Goal: Task Accomplishment & Management: Manage account settings

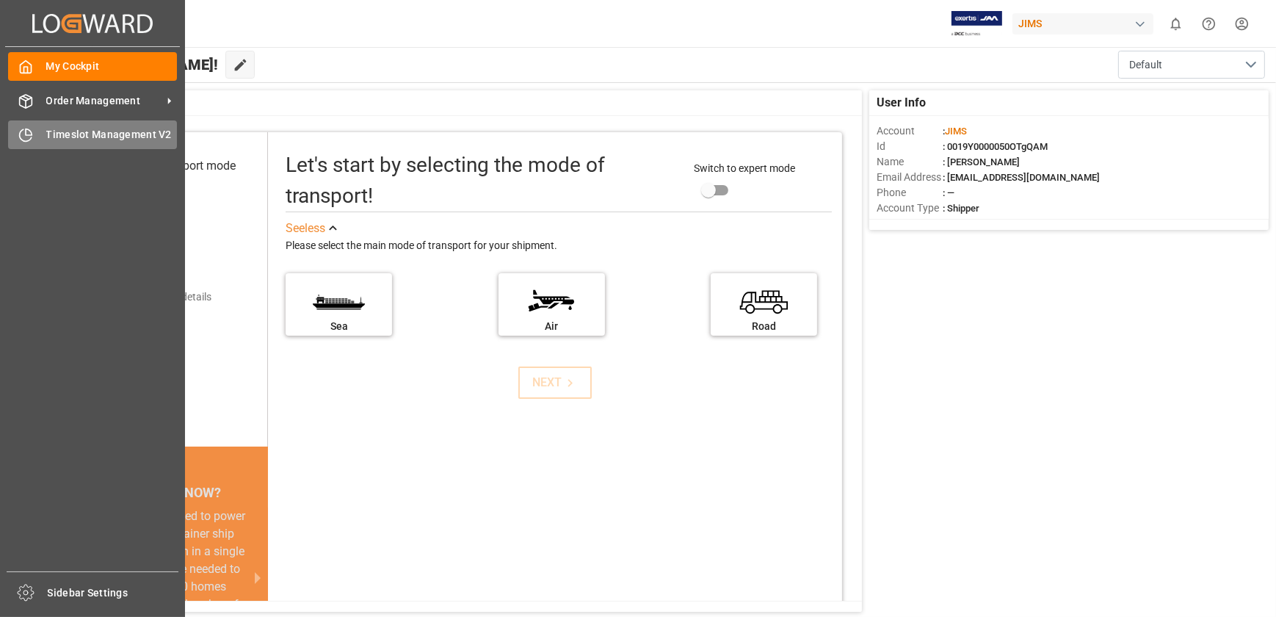
click at [27, 134] on icon at bounding box center [25, 135] width 15 height 15
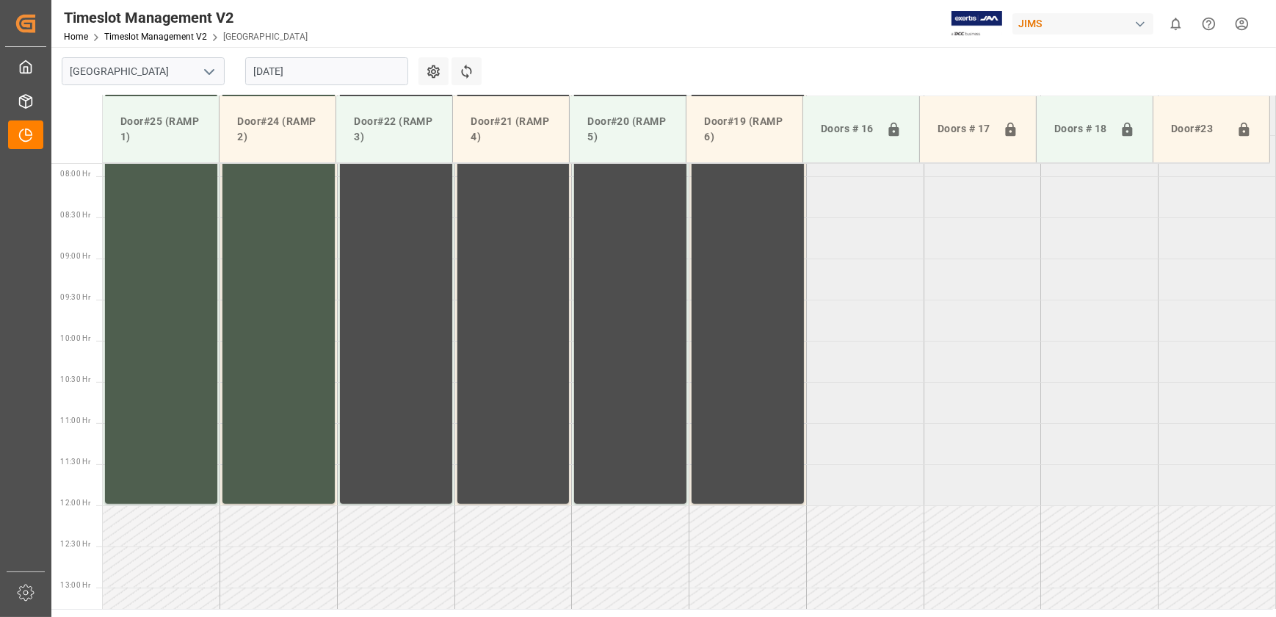
scroll to position [490, 0]
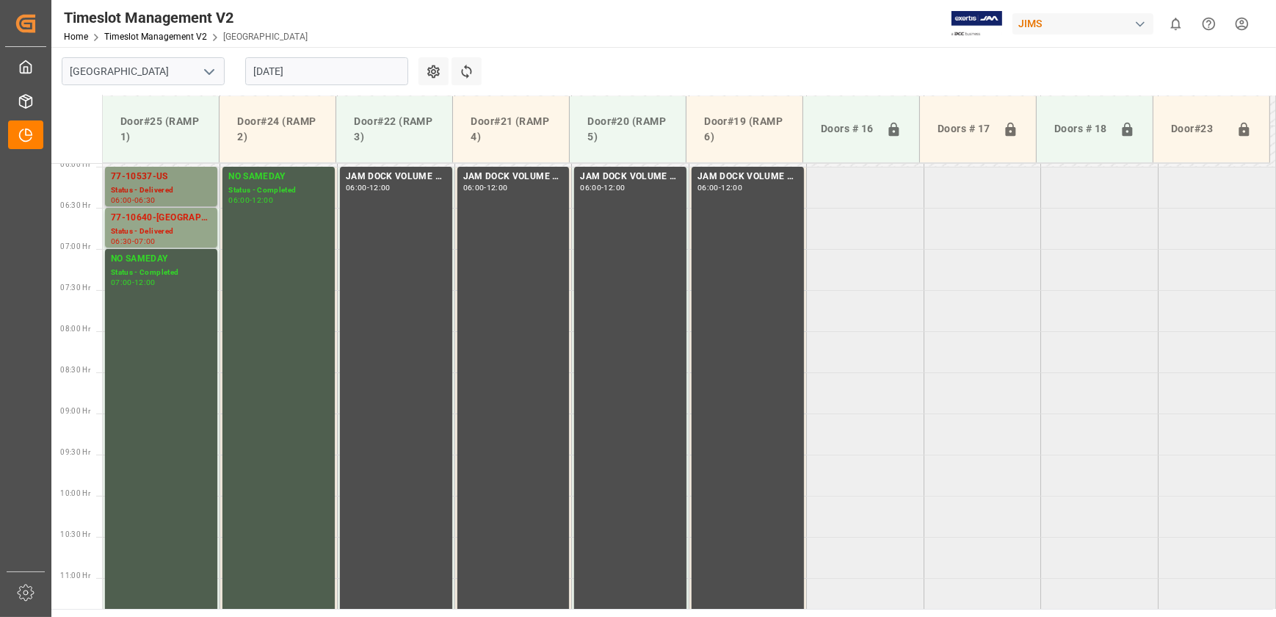
click at [170, 189] on div "Status - Delivered" at bounding box center [161, 190] width 101 height 12
click at [175, 225] on div "Status - Delivered" at bounding box center [161, 231] width 101 height 12
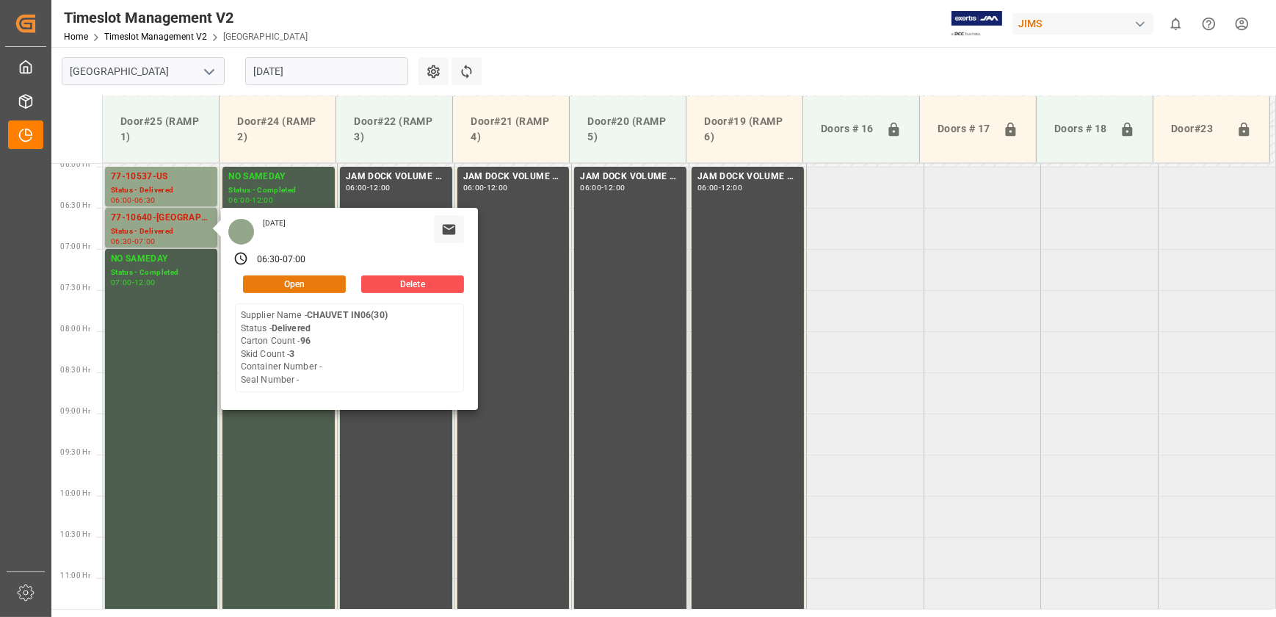
click at [294, 275] on button "Open" at bounding box center [294, 284] width 103 height 18
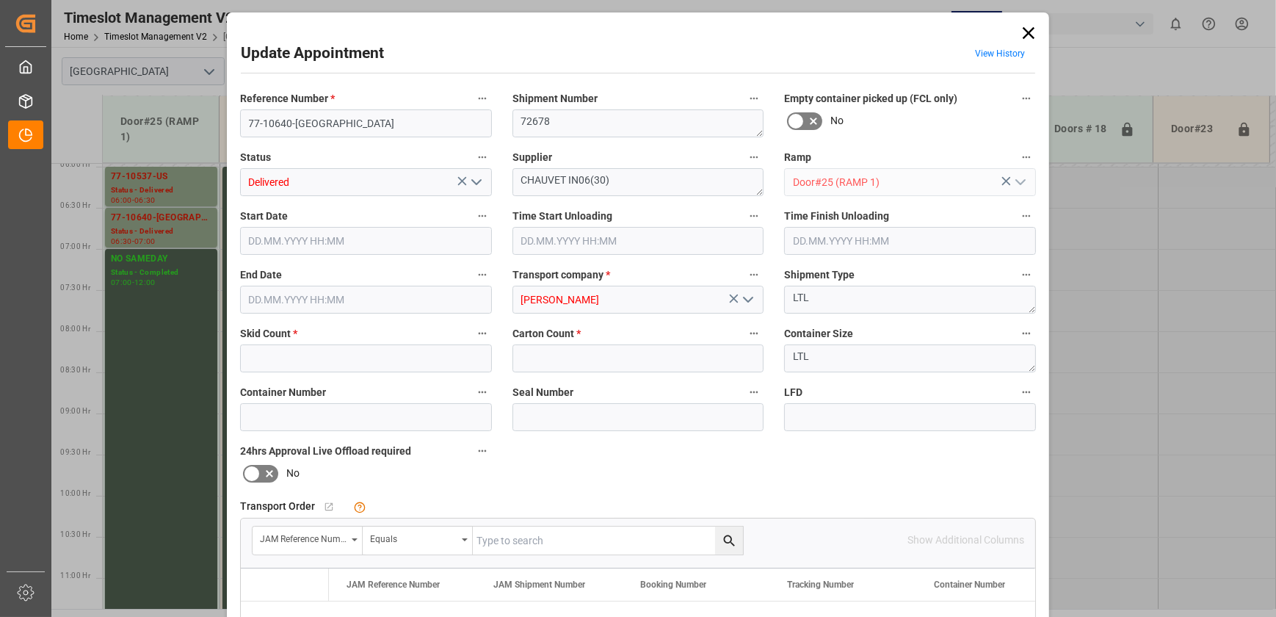
type input "3"
type input "96"
type input "[DATE] 06:30"
type input "[DATE] 07:00"
type input "[DATE] 16:03"
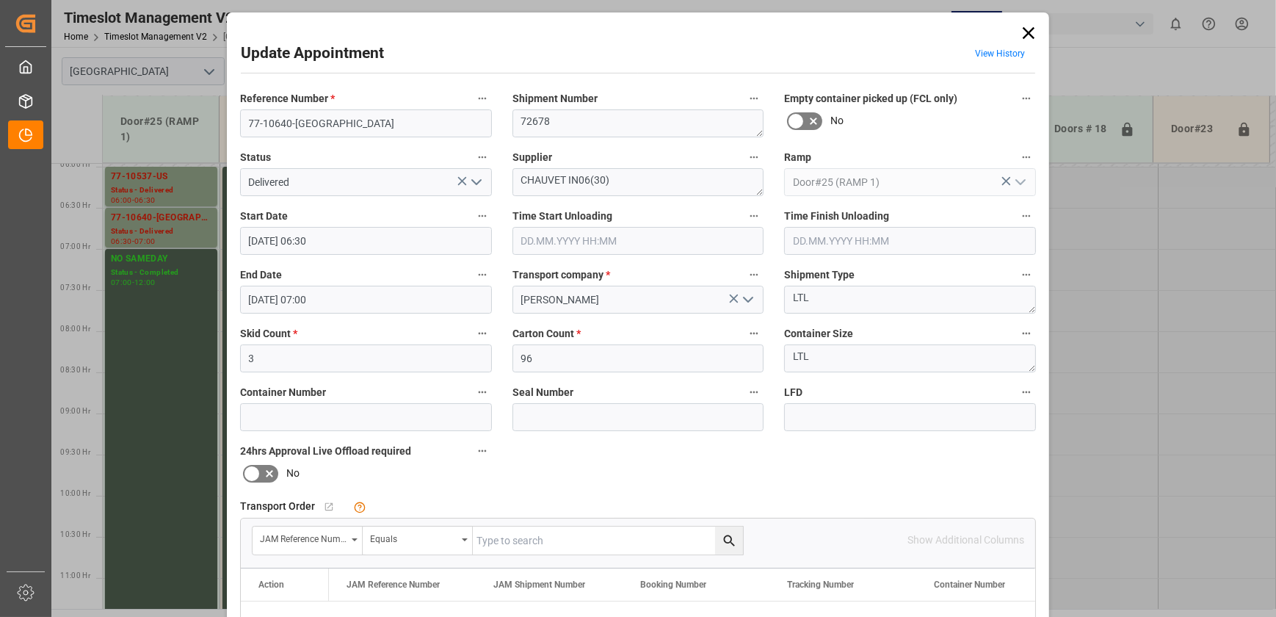
click at [477, 183] on icon "open menu" at bounding box center [477, 182] width 18 height 18
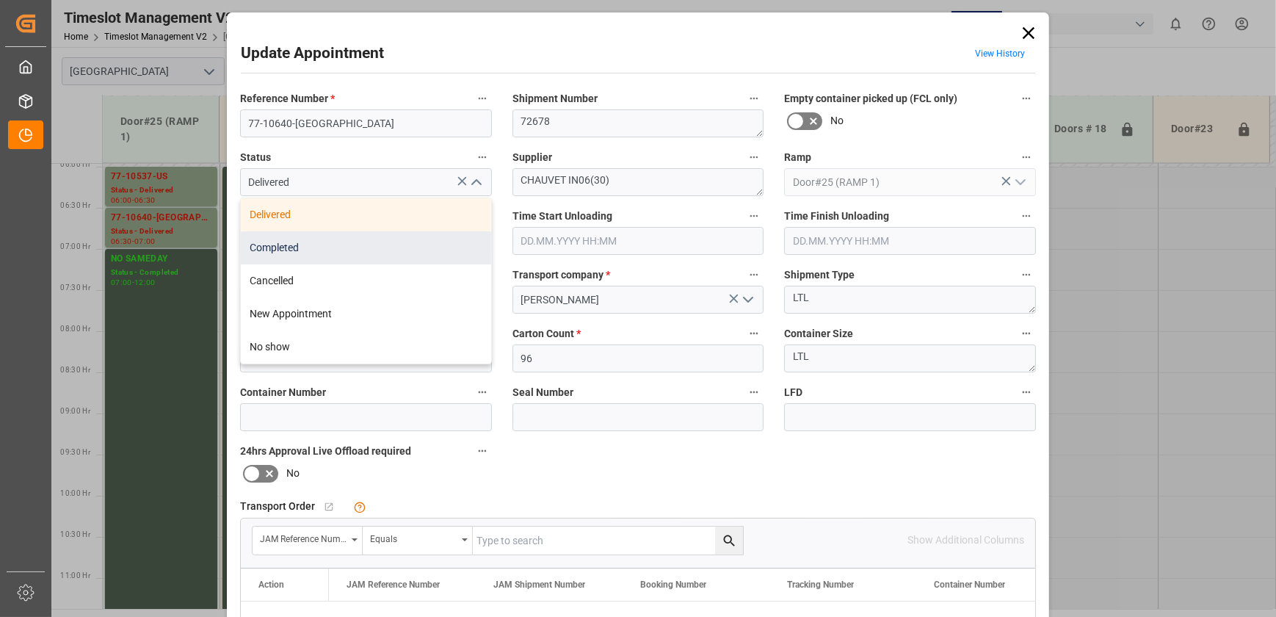
click at [408, 240] on div "Completed" at bounding box center [366, 247] width 250 height 33
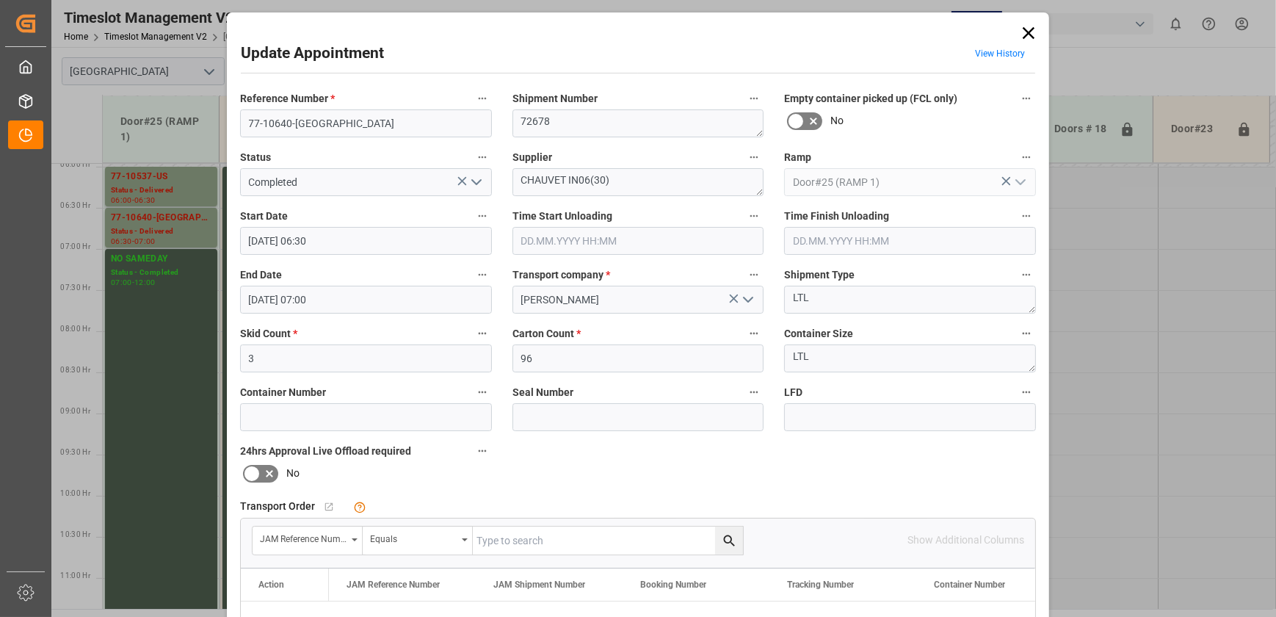
type input "Completed"
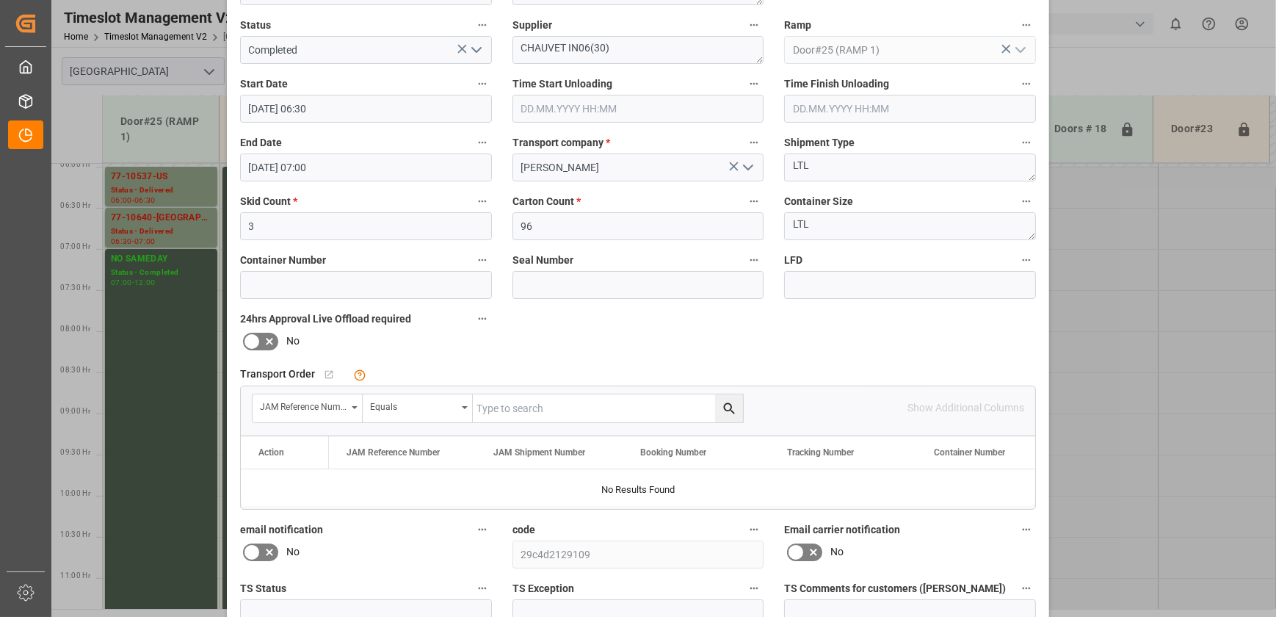
scroll to position [275, 0]
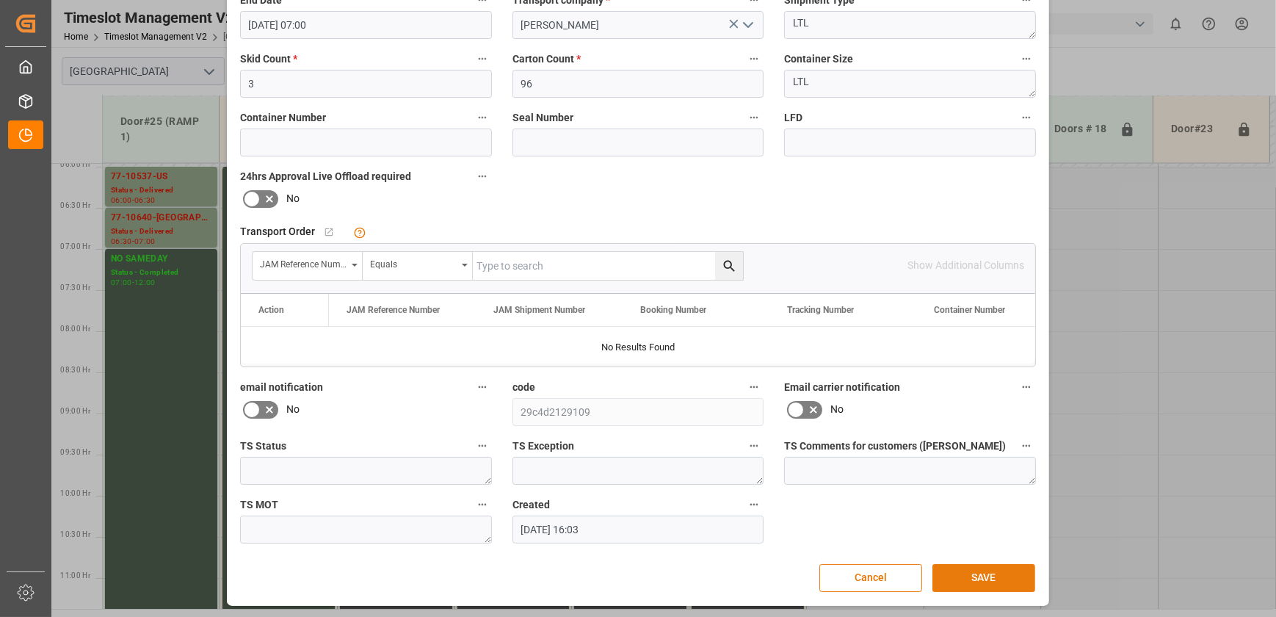
click at [993, 573] on button "SAVE" at bounding box center [983, 578] width 103 height 28
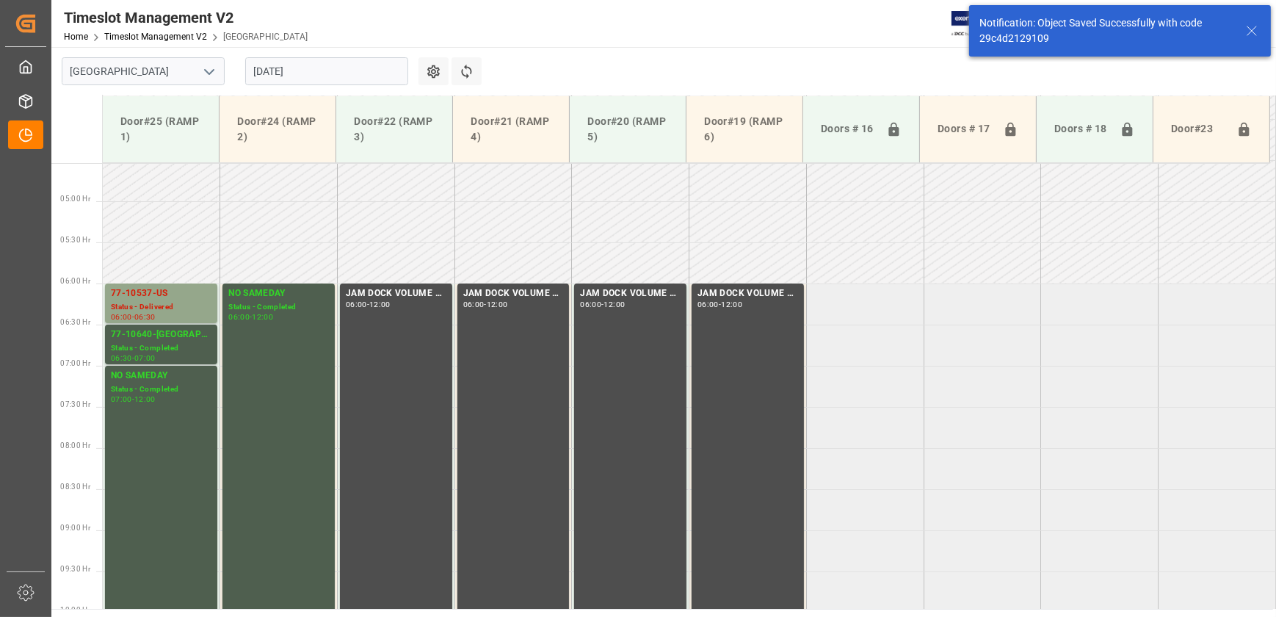
scroll to position [350, 0]
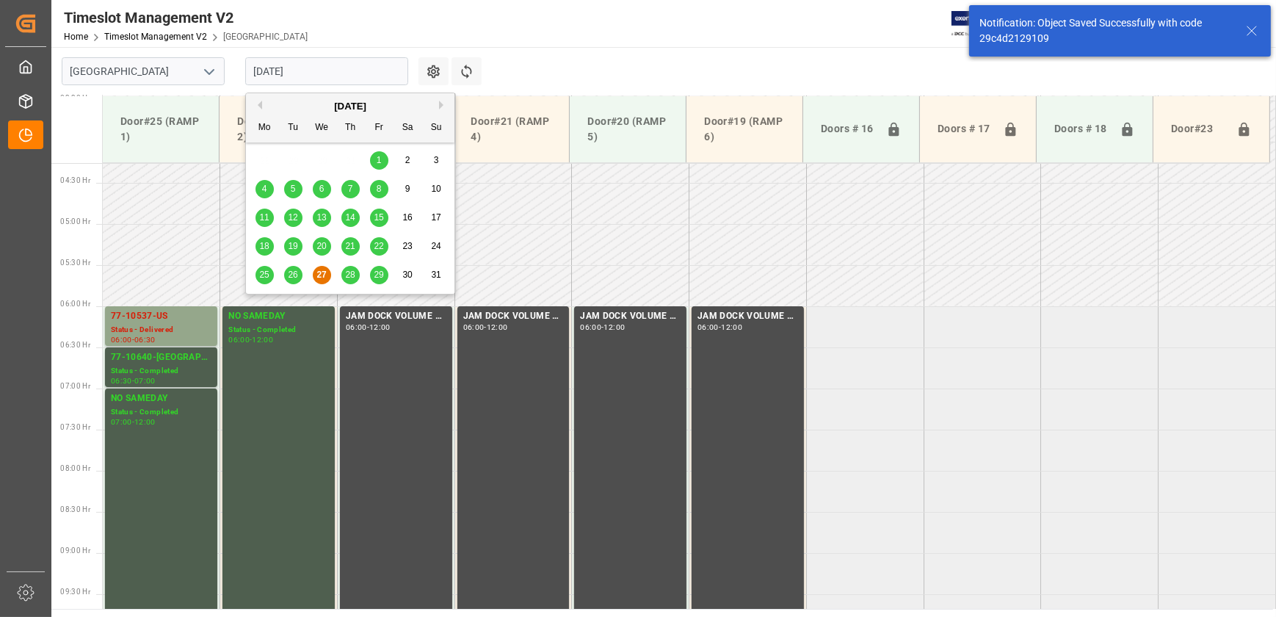
click at [353, 66] on input "[DATE]" at bounding box center [326, 71] width 163 height 28
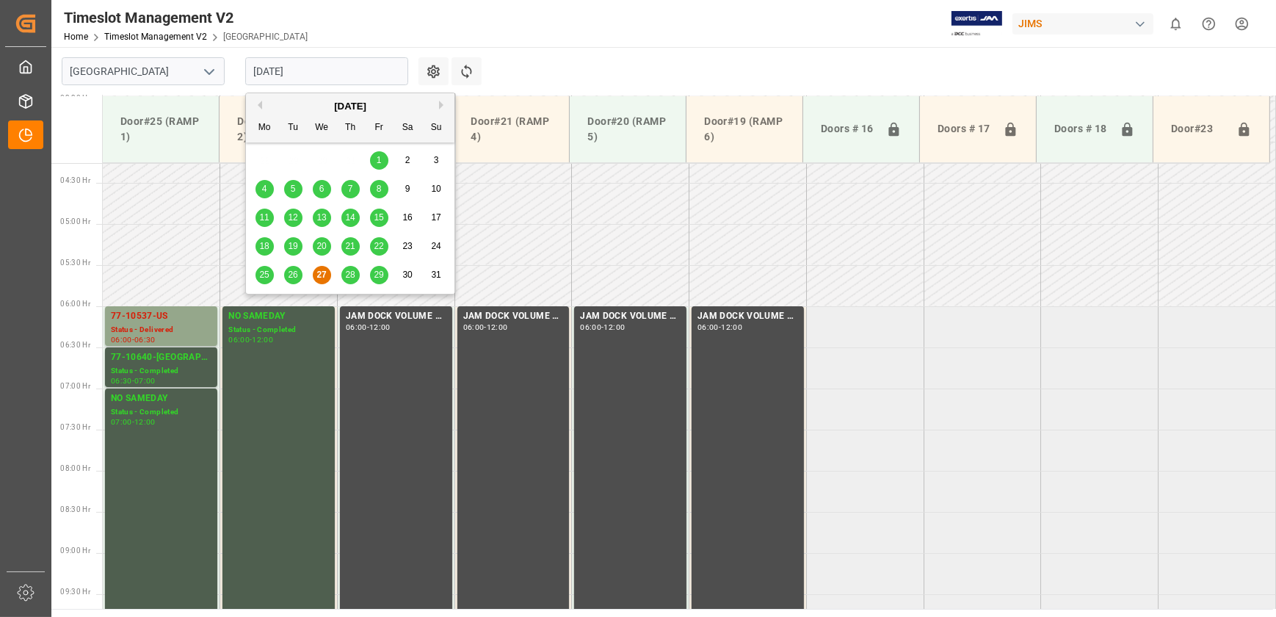
click at [286, 273] on div "26" at bounding box center [293, 276] width 18 height 18
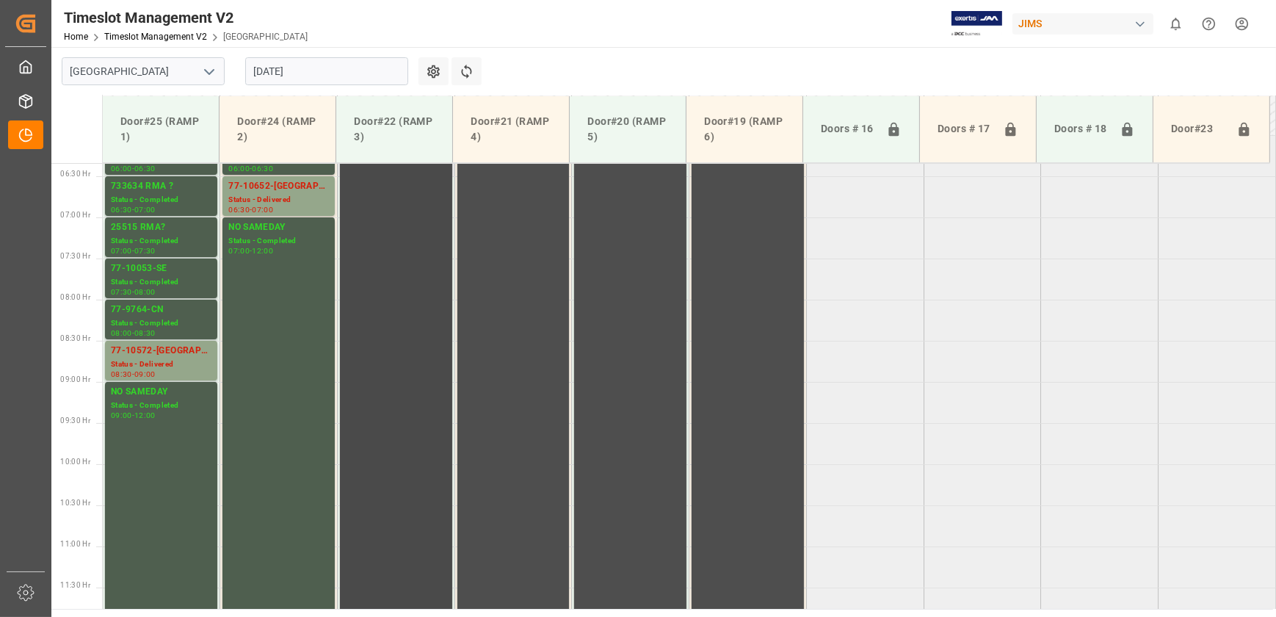
scroll to position [490, 0]
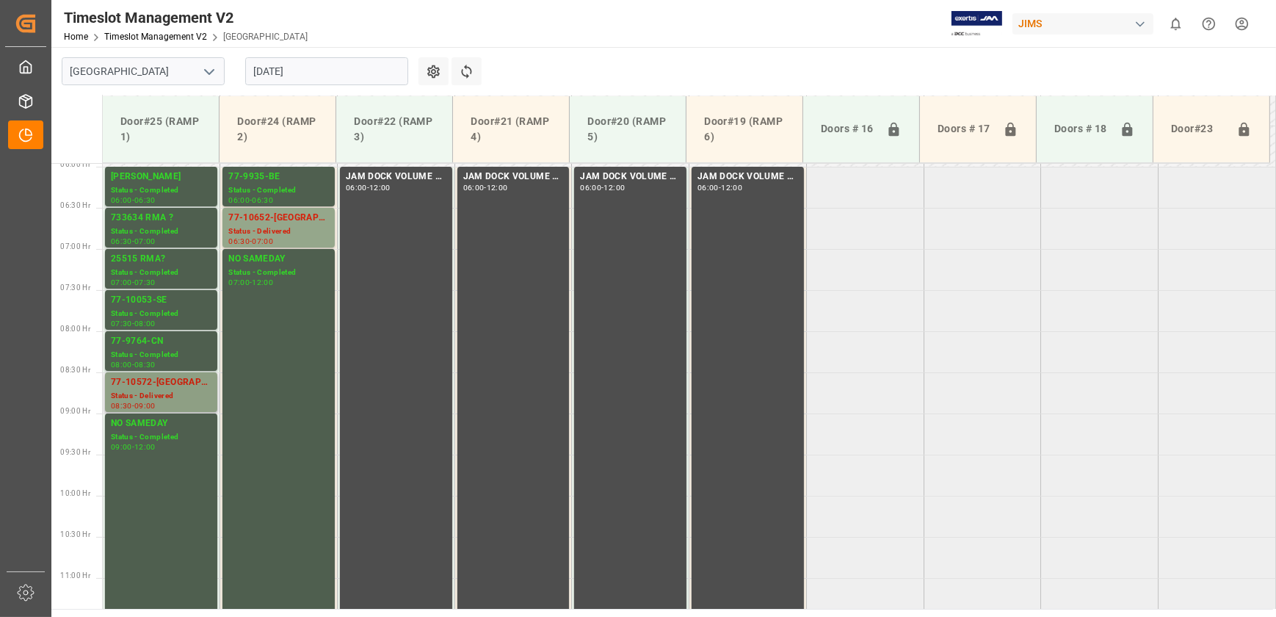
click at [181, 384] on div "77-10572-[GEOGRAPHIC_DATA]" at bounding box center [161, 382] width 101 height 15
click at [322, 230] on div "Status - Delivered" at bounding box center [278, 231] width 101 height 12
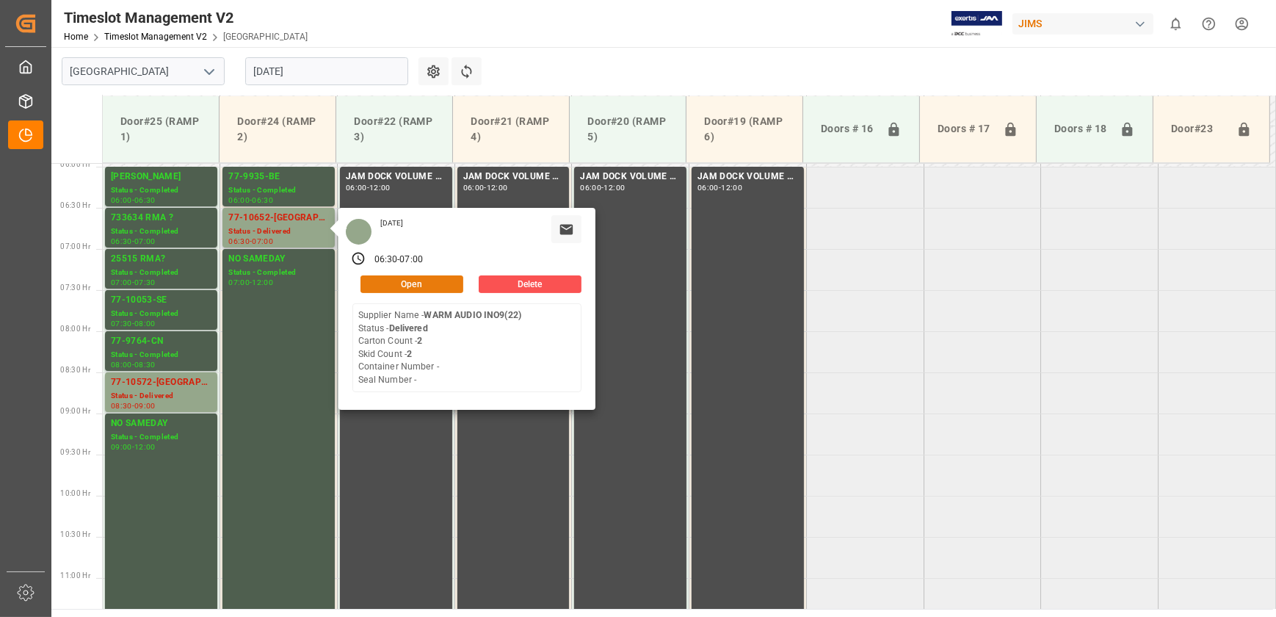
click at [441, 284] on button "Open" at bounding box center [411, 284] width 103 height 18
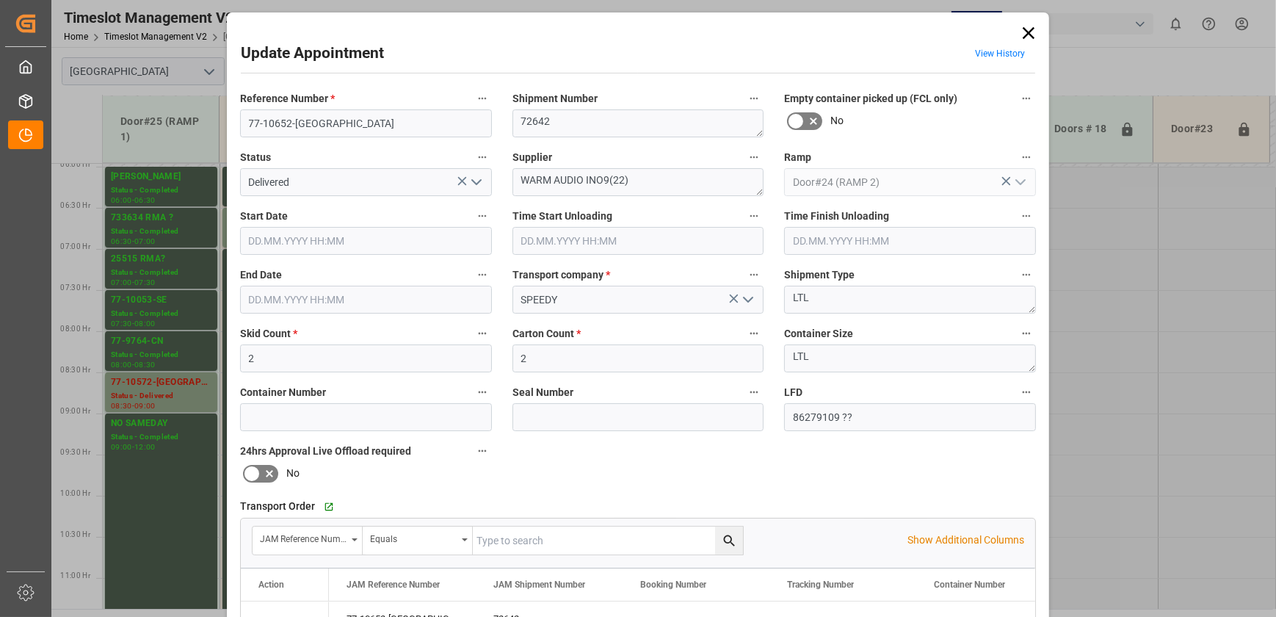
type input "[DATE] 06:30"
type input "[DATE] 08:45"
type input "[DATE] 07:00"
type input "[DATE] 16:47"
click at [477, 181] on polyline "open menu" at bounding box center [476, 182] width 9 height 4
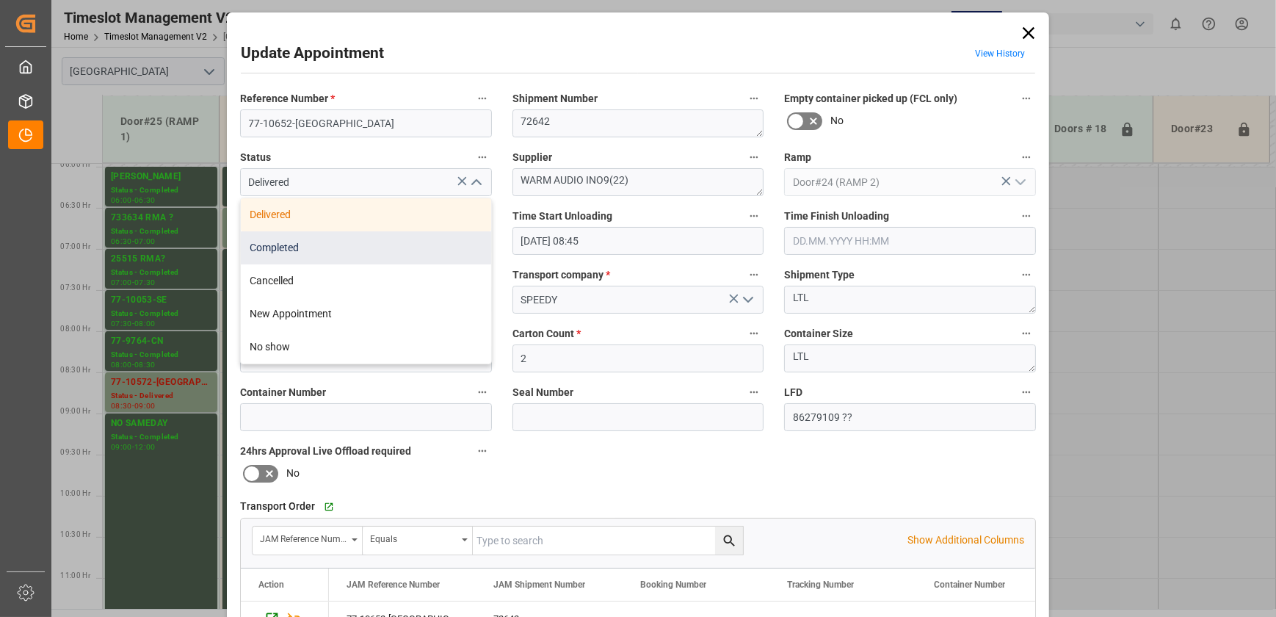
click at [433, 242] on div "Completed" at bounding box center [366, 247] width 250 height 33
type input "Completed"
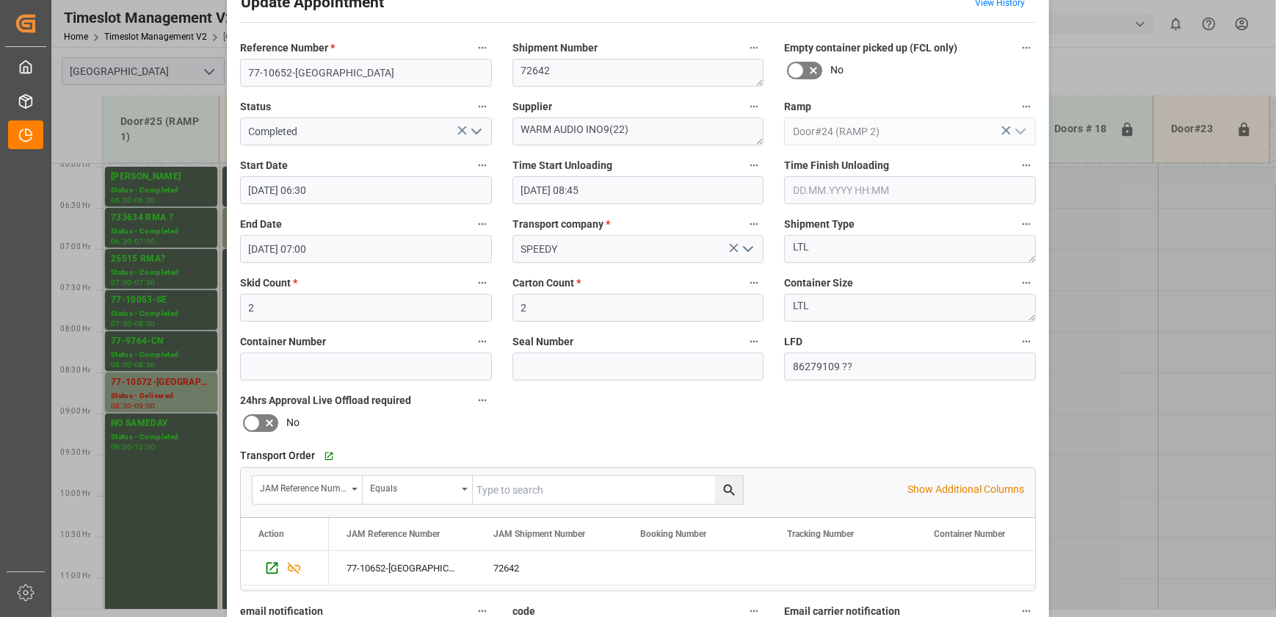
scroll to position [275, 0]
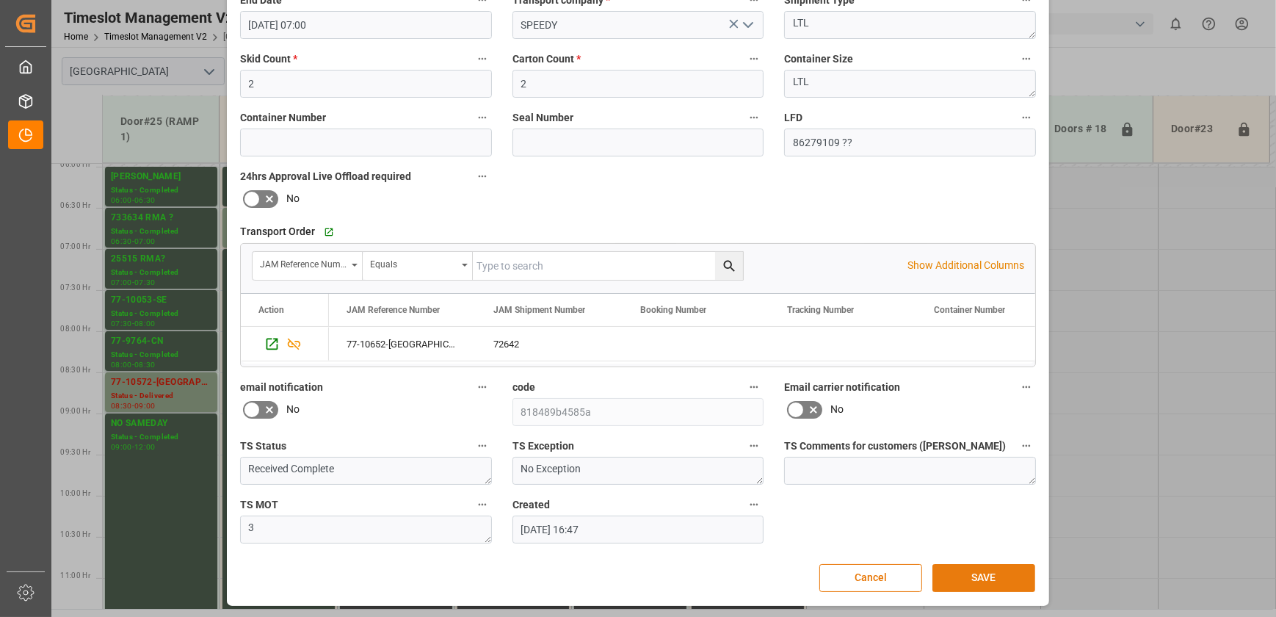
click at [985, 581] on button "SAVE" at bounding box center [983, 578] width 103 height 28
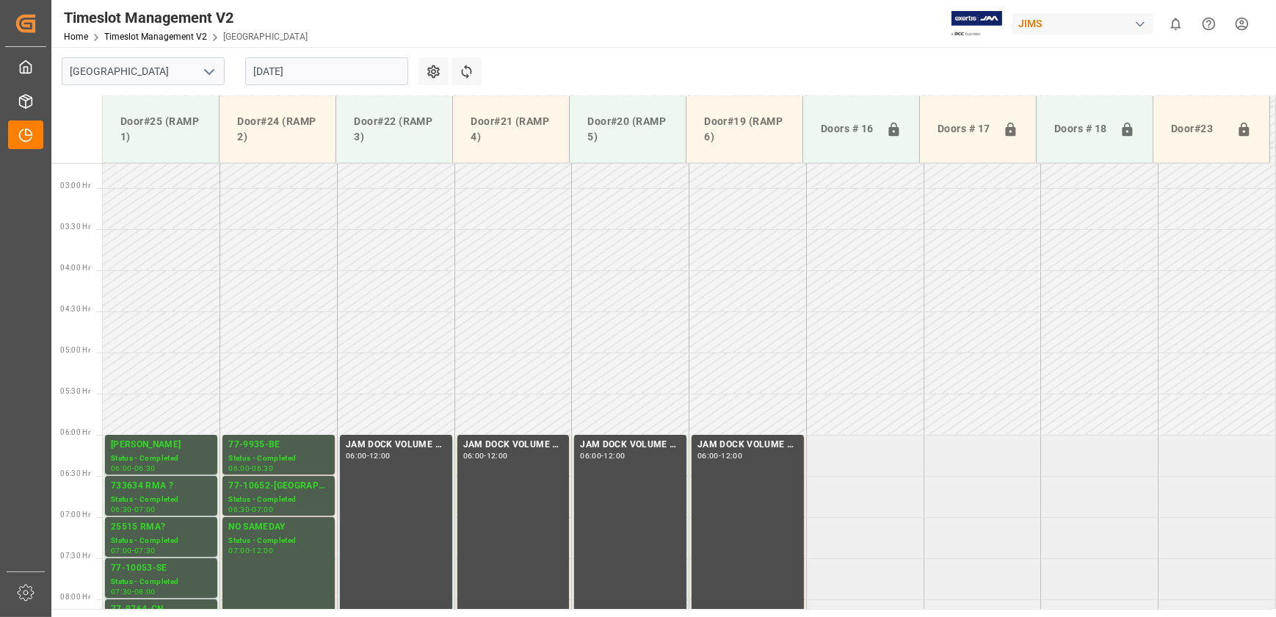
scroll to position [417, 0]
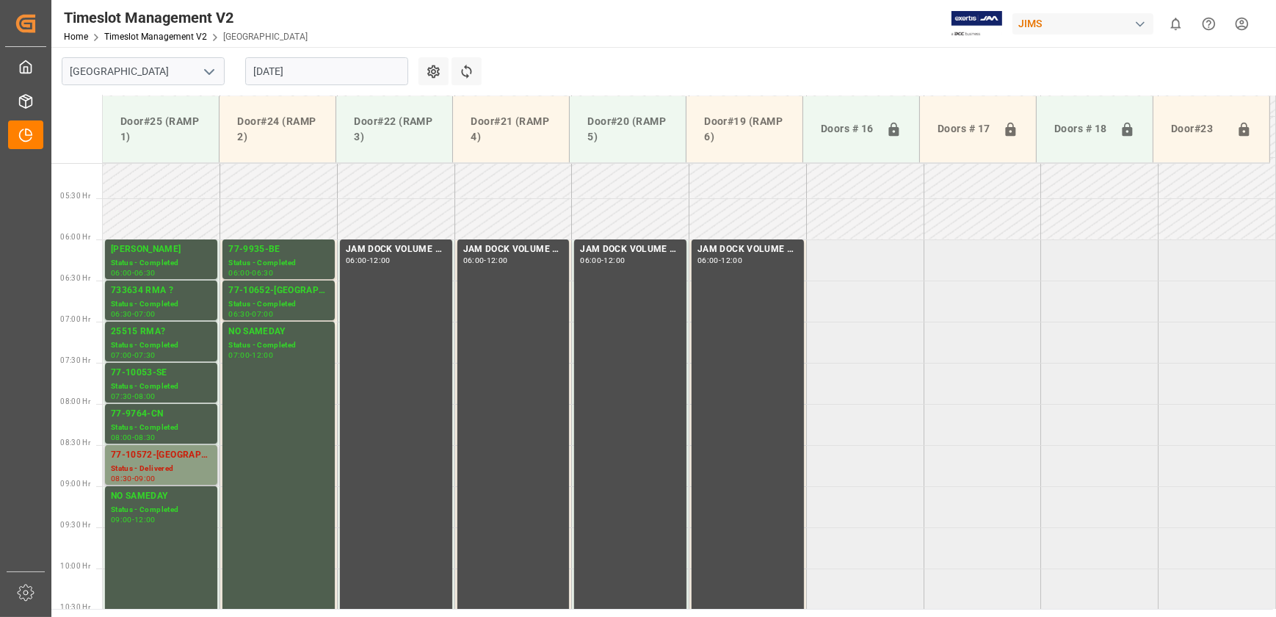
click at [167, 457] on div "77-10572-[GEOGRAPHIC_DATA]" at bounding box center [161, 455] width 101 height 15
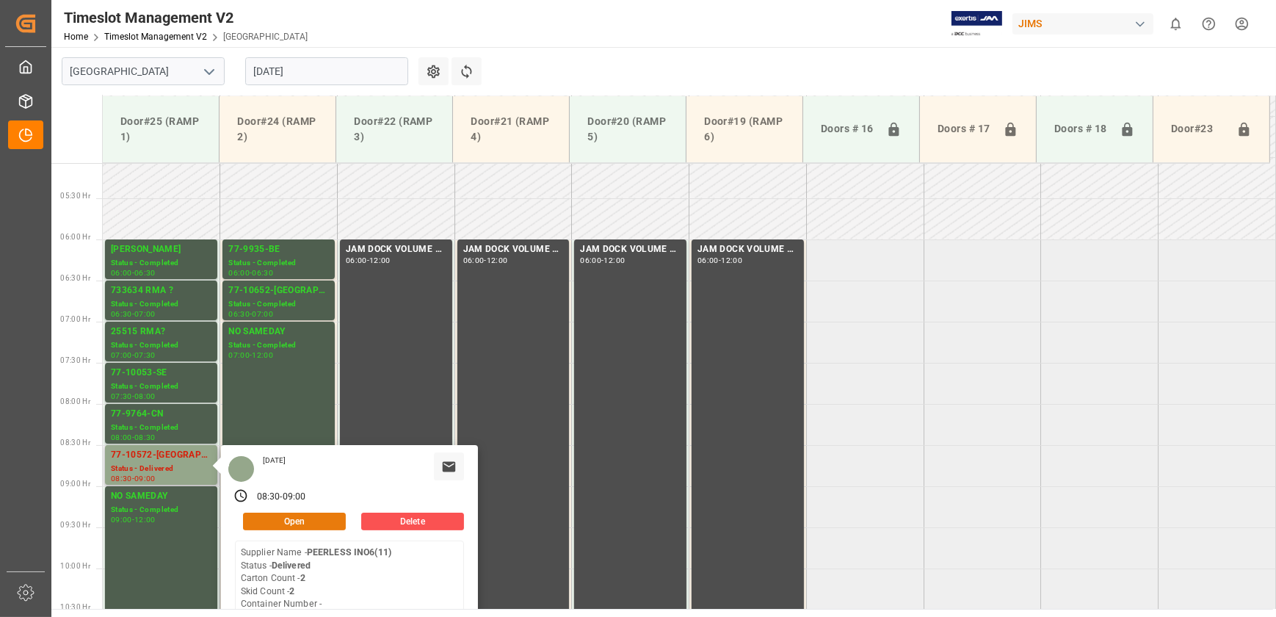
click at [282, 521] on button "Open" at bounding box center [294, 521] width 103 height 18
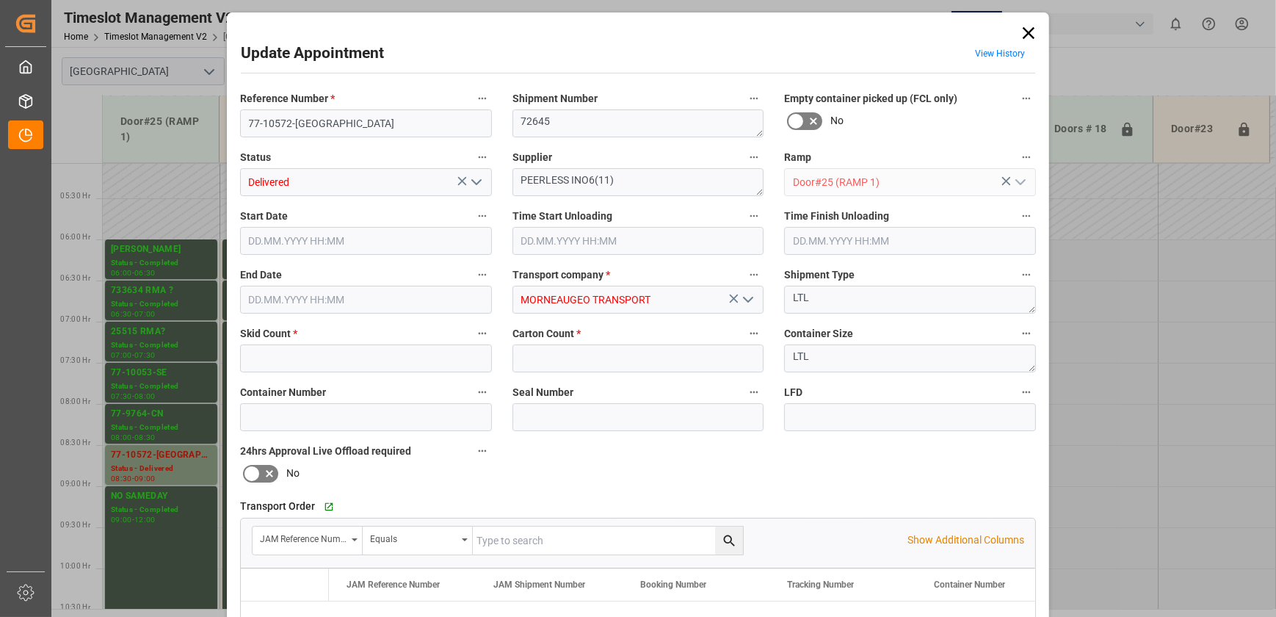
type input "2"
type input "[DATE] 08:30"
type input "[DATE] 09:00"
type input "[DATE] 14:32"
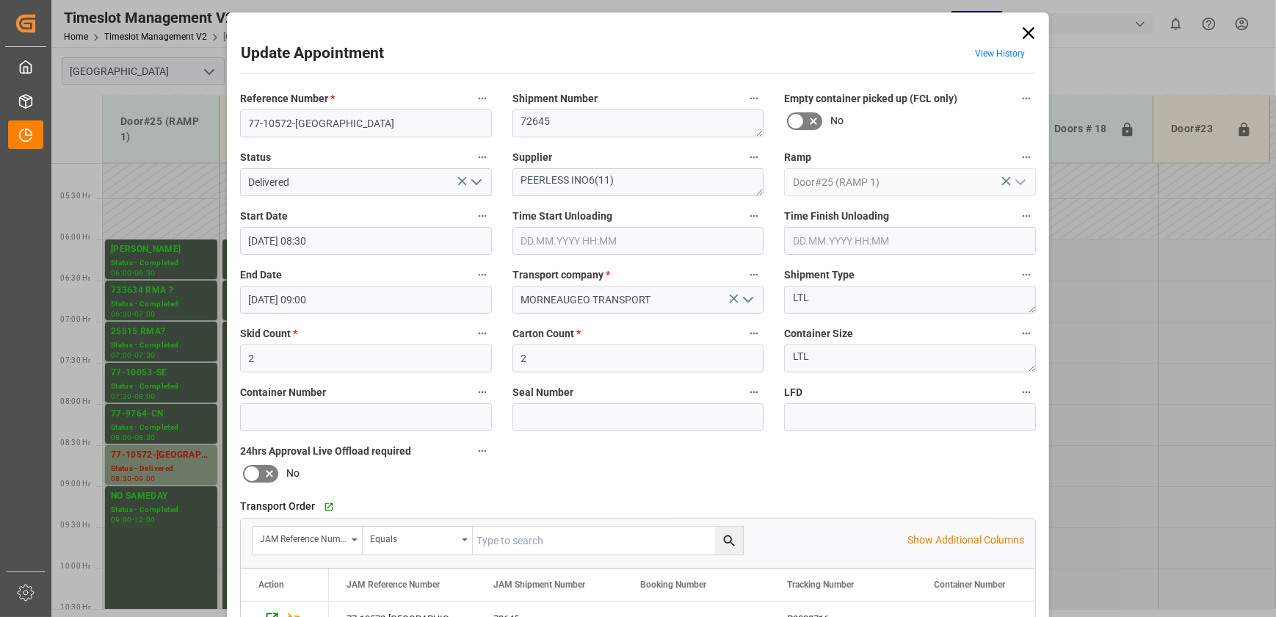
click at [479, 181] on icon "open menu" at bounding box center [477, 182] width 18 height 18
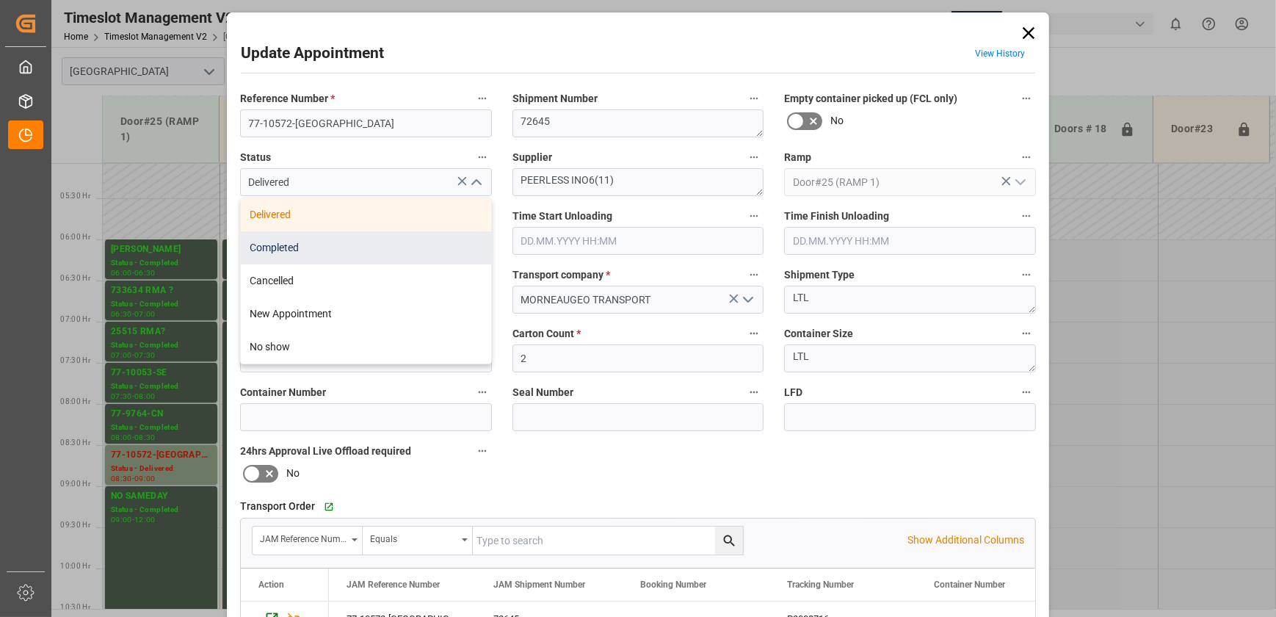
click at [415, 257] on div "Completed" at bounding box center [366, 247] width 250 height 33
type input "Completed"
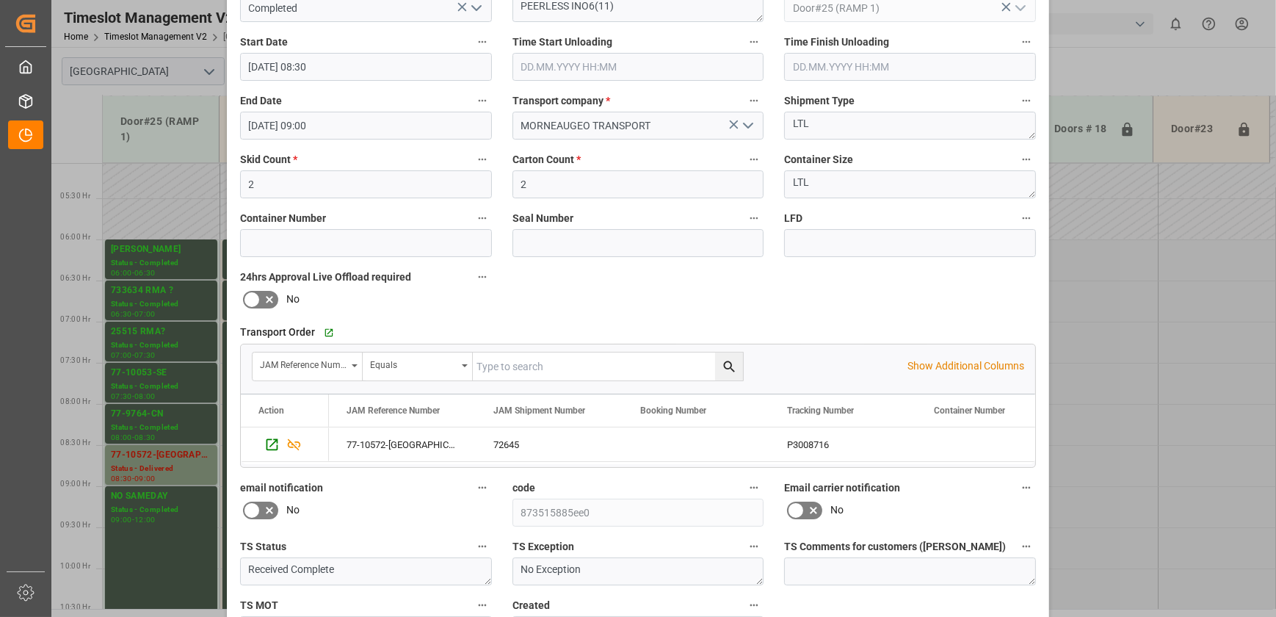
scroll to position [275, 0]
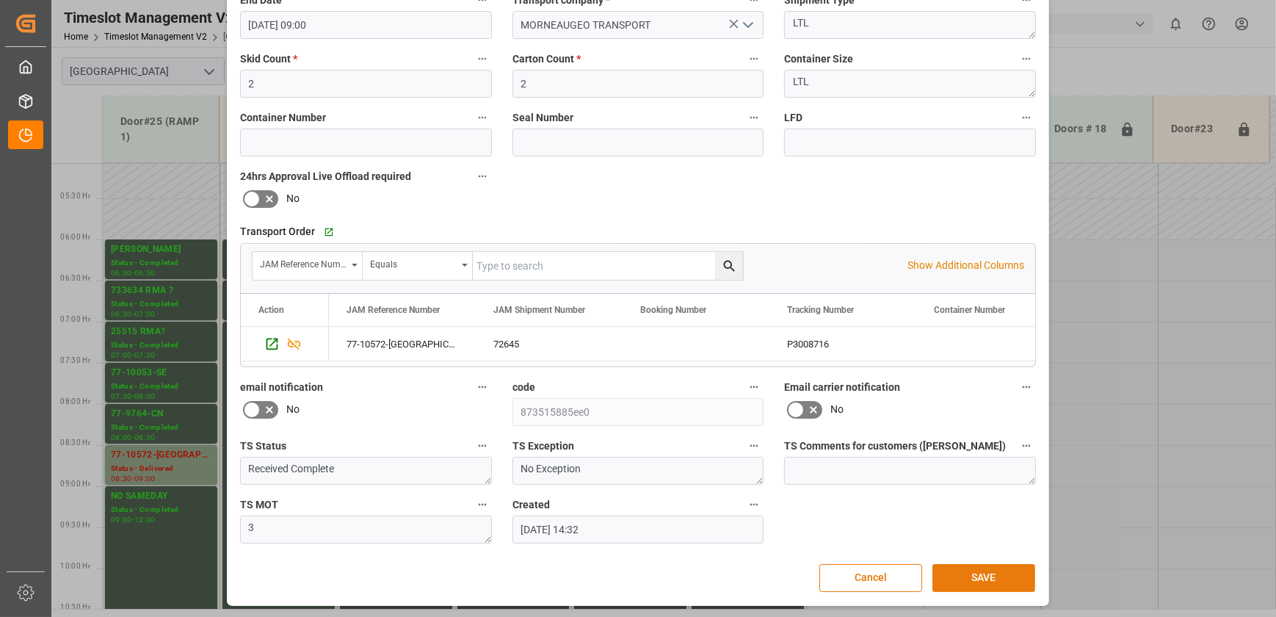
click at [1001, 571] on button "SAVE" at bounding box center [983, 578] width 103 height 28
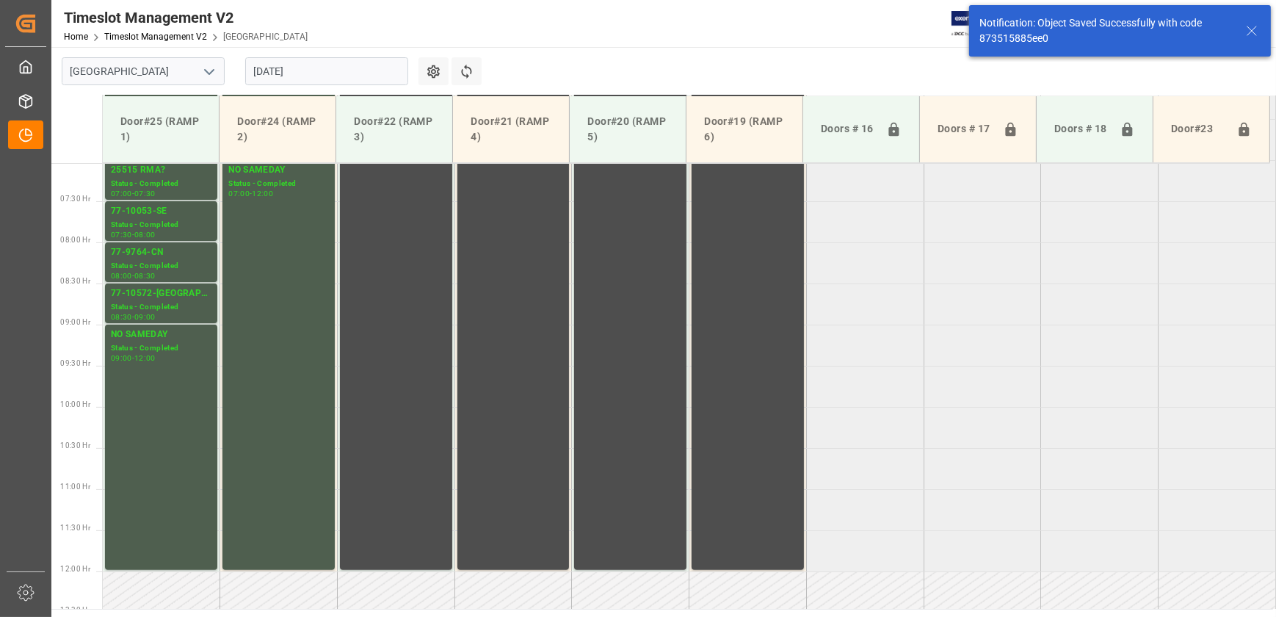
scroll to position [581, 0]
click at [330, 72] on input "[DATE]" at bounding box center [326, 71] width 163 height 28
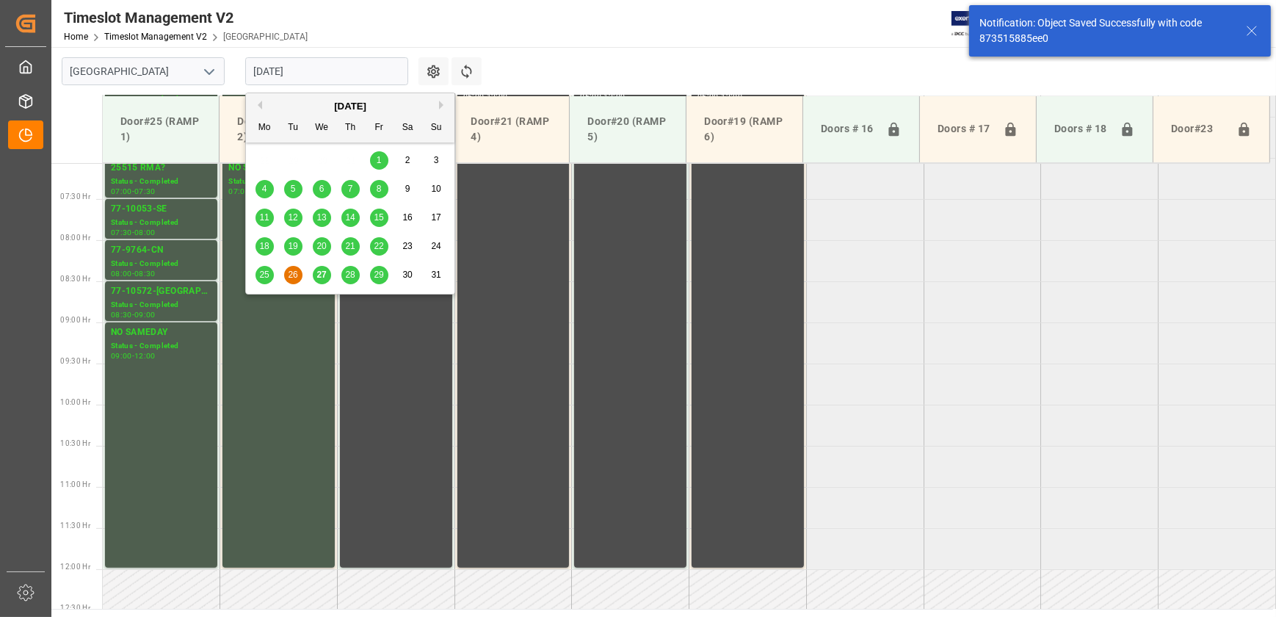
click at [262, 267] on div "25" at bounding box center [264, 276] width 18 height 18
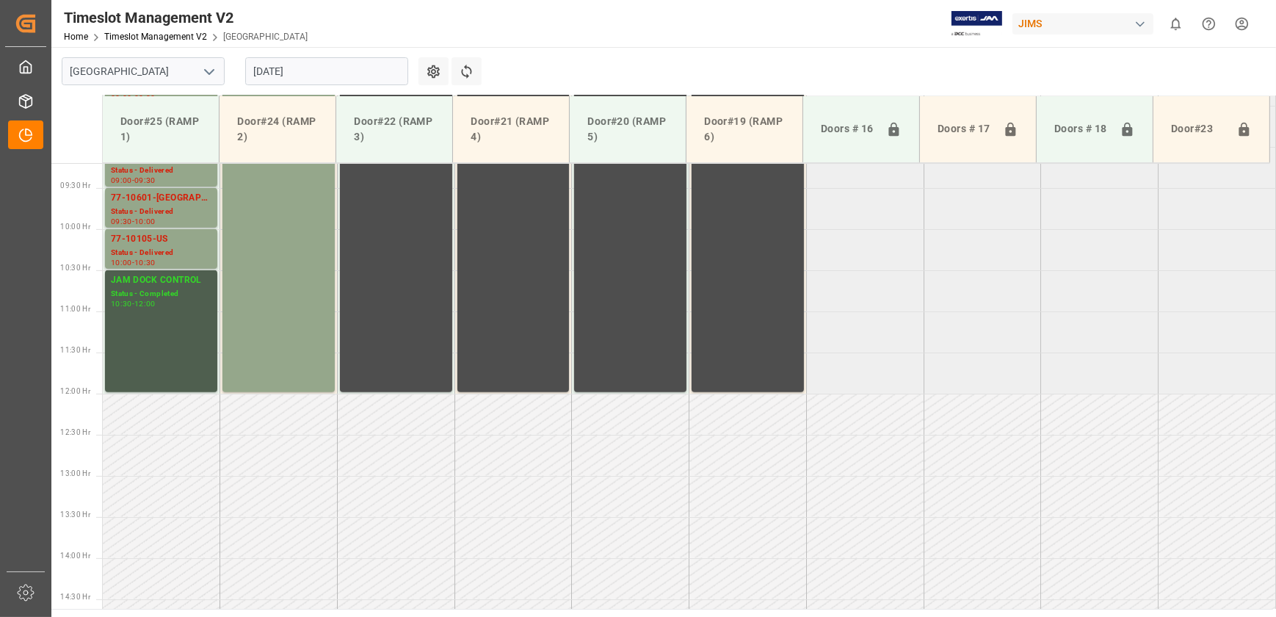
scroll to position [423, 0]
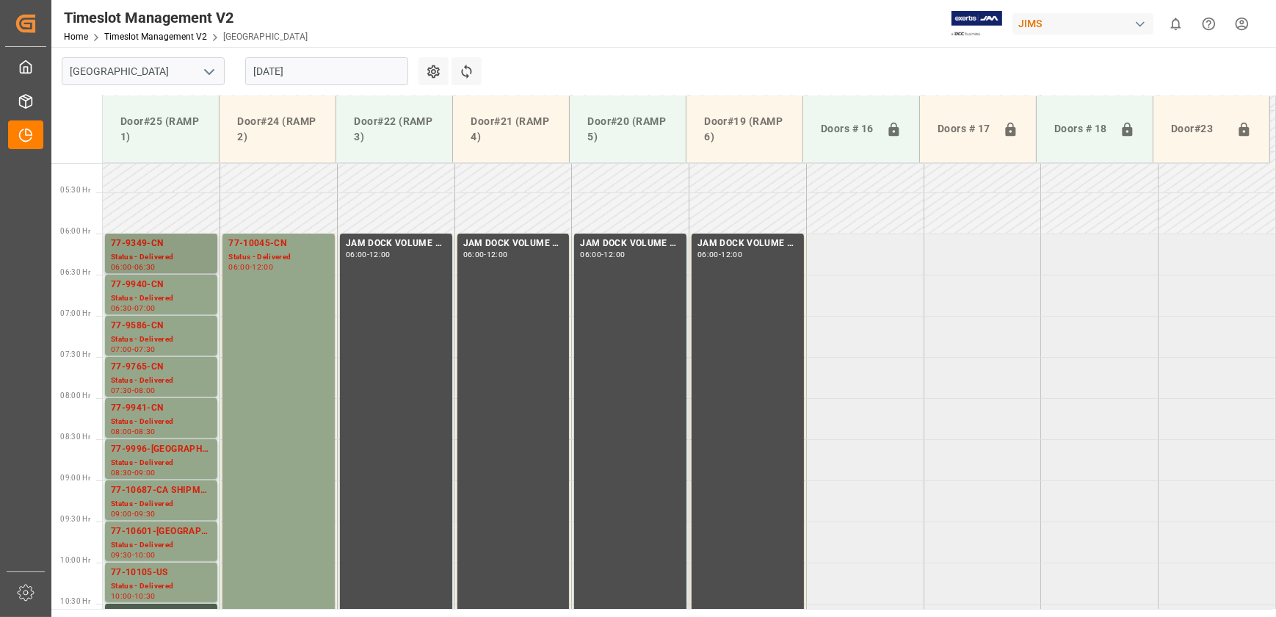
click at [197, 241] on div "77-9349-CN" at bounding box center [161, 243] width 101 height 15
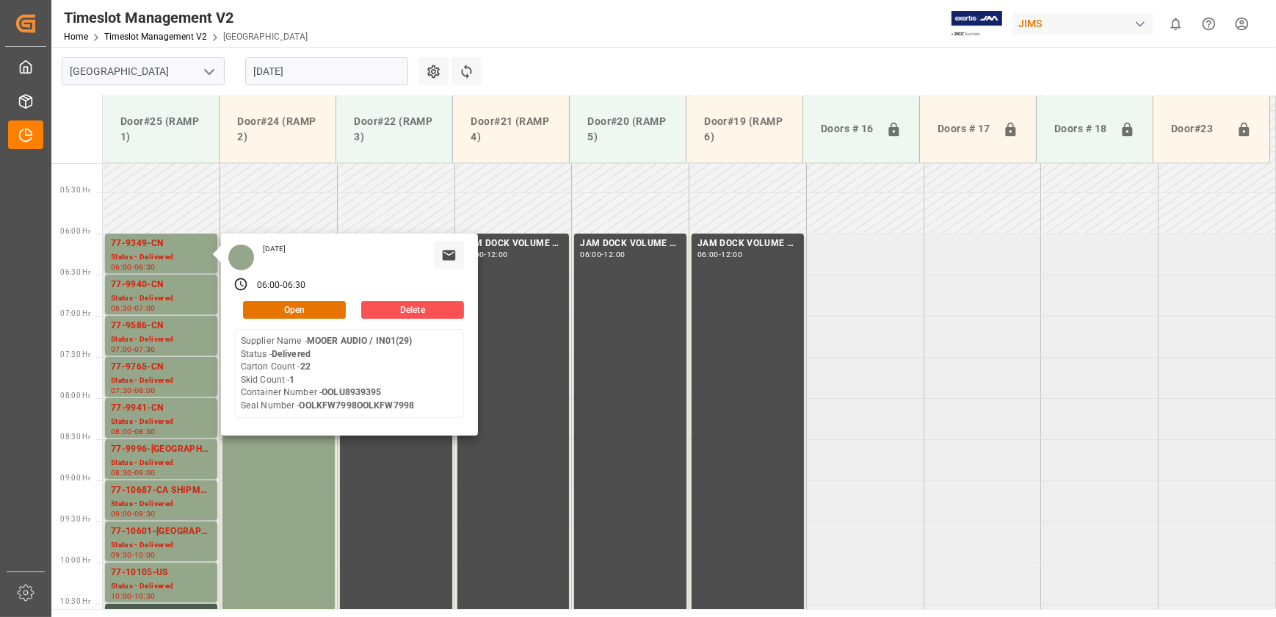
click at [291, 272] on div "[DATE]" at bounding box center [275, 257] width 34 height 33
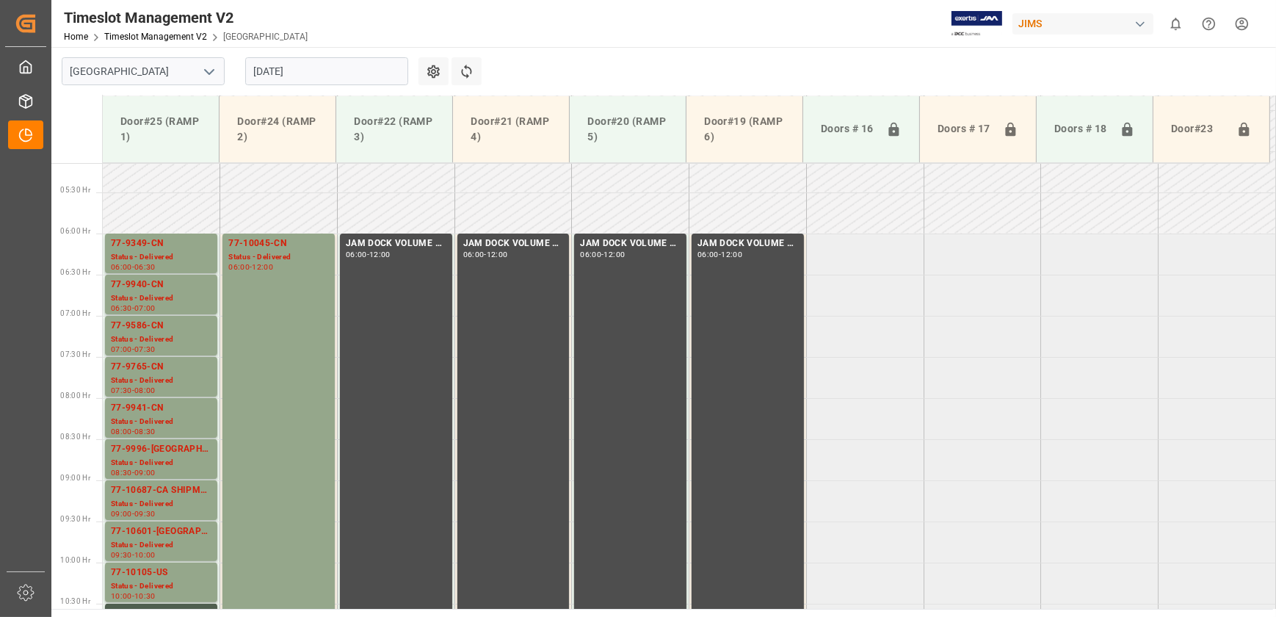
click at [292, 272] on div "77-10045-CN Status - Delivered 06:00 - 12:00" at bounding box center [278, 479] width 101 height 486
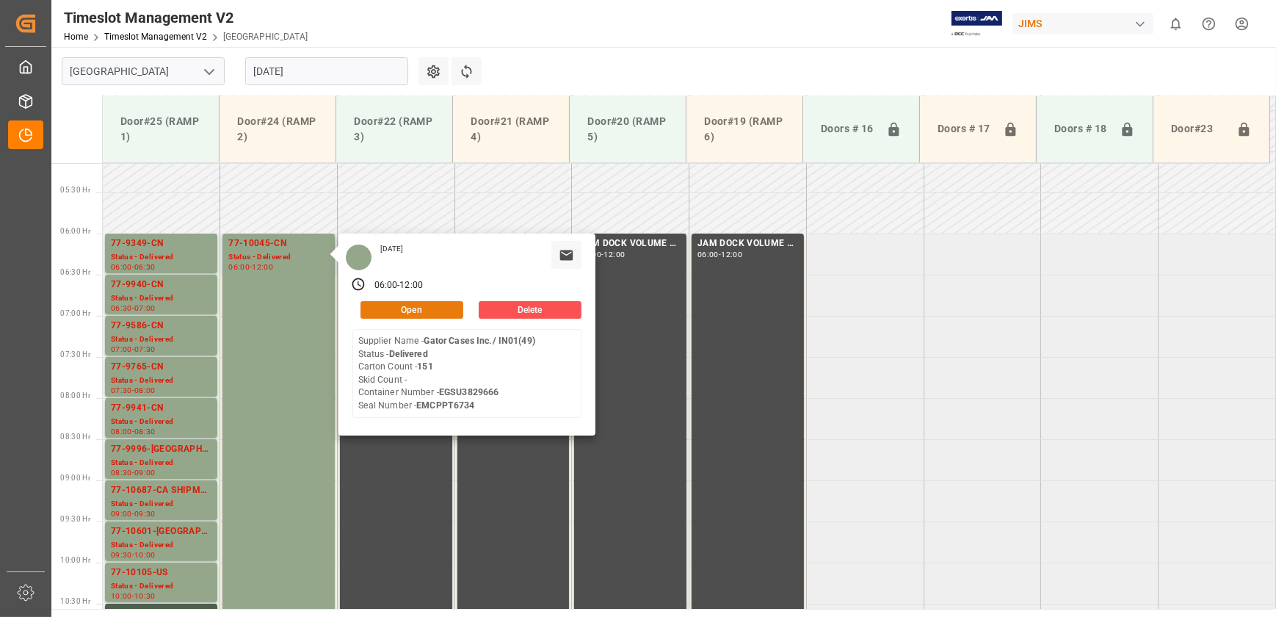
click at [410, 308] on button "Open" at bounding box center [411, 310] width 103 height 18
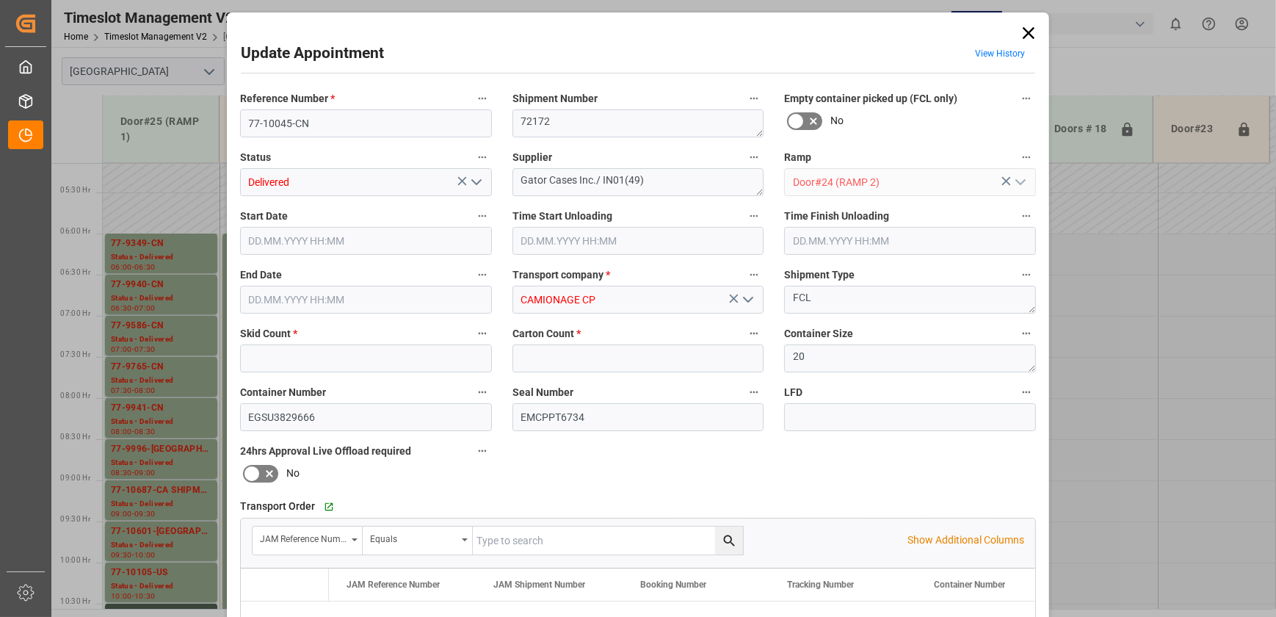
type input "0"
type input "151"
type input "[DATE] 06:00"
type input "[DATE] 12:00"
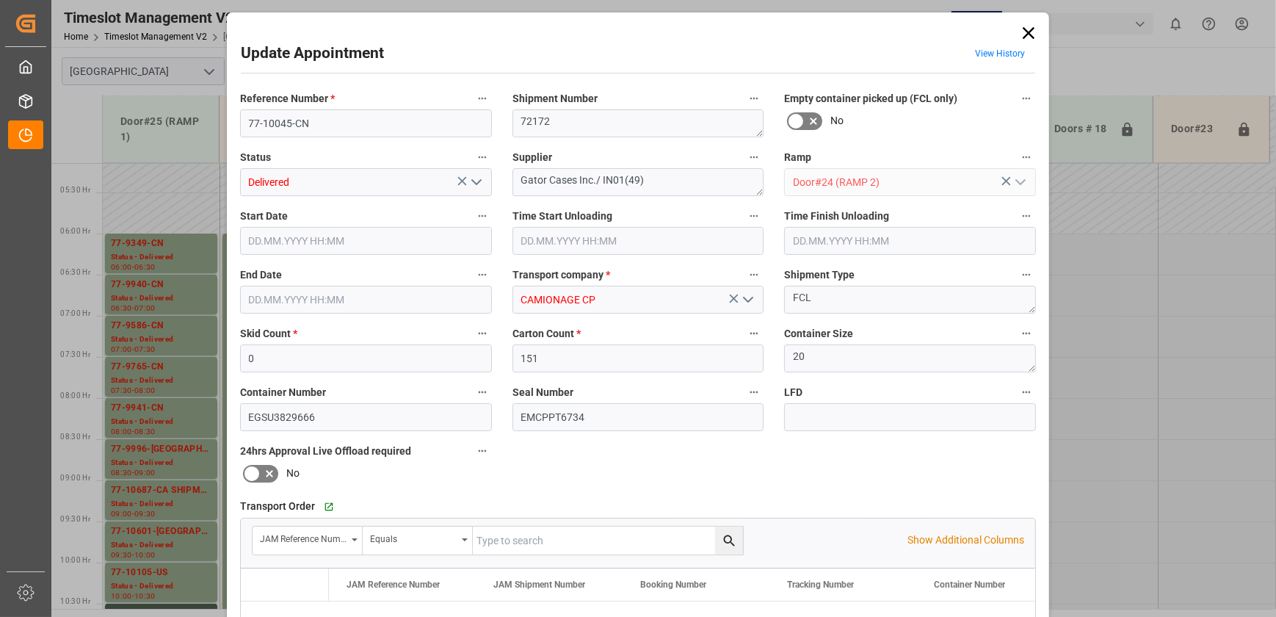
type input "[DATE] 13:48"
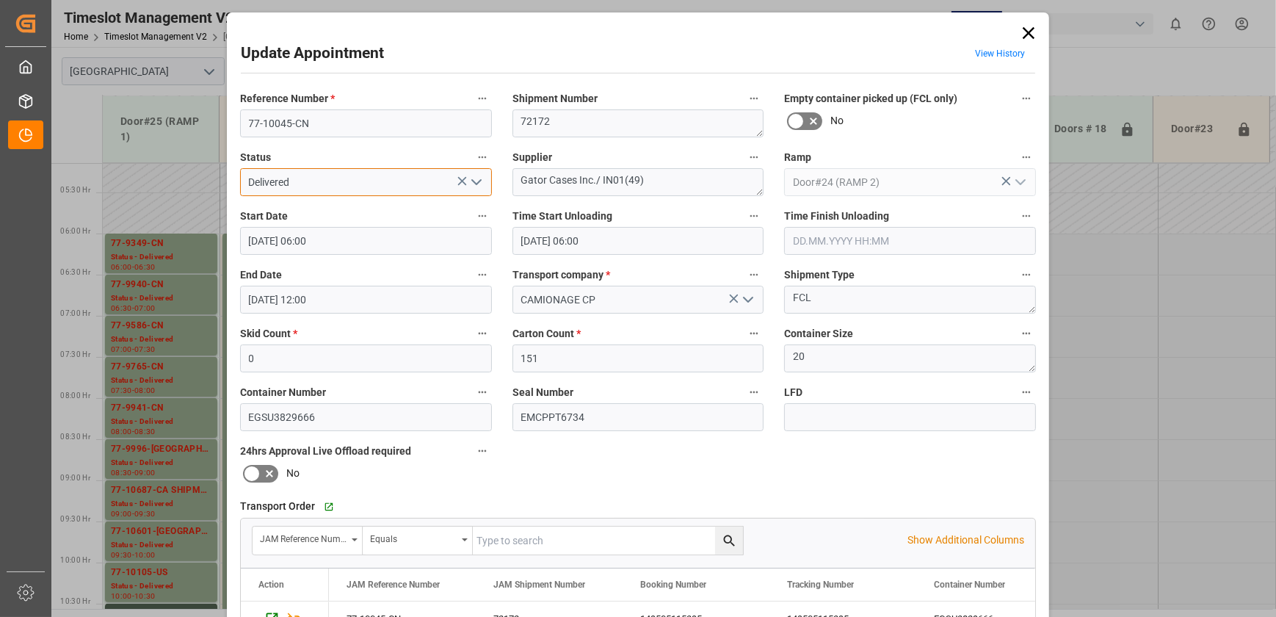
click at [406, 190] on input "Delivered" at bounding box center [366, 182] width 252 height 28
click at [471, 181] on icon "open menu" at bounding box center [477, 182] width 18 height 18
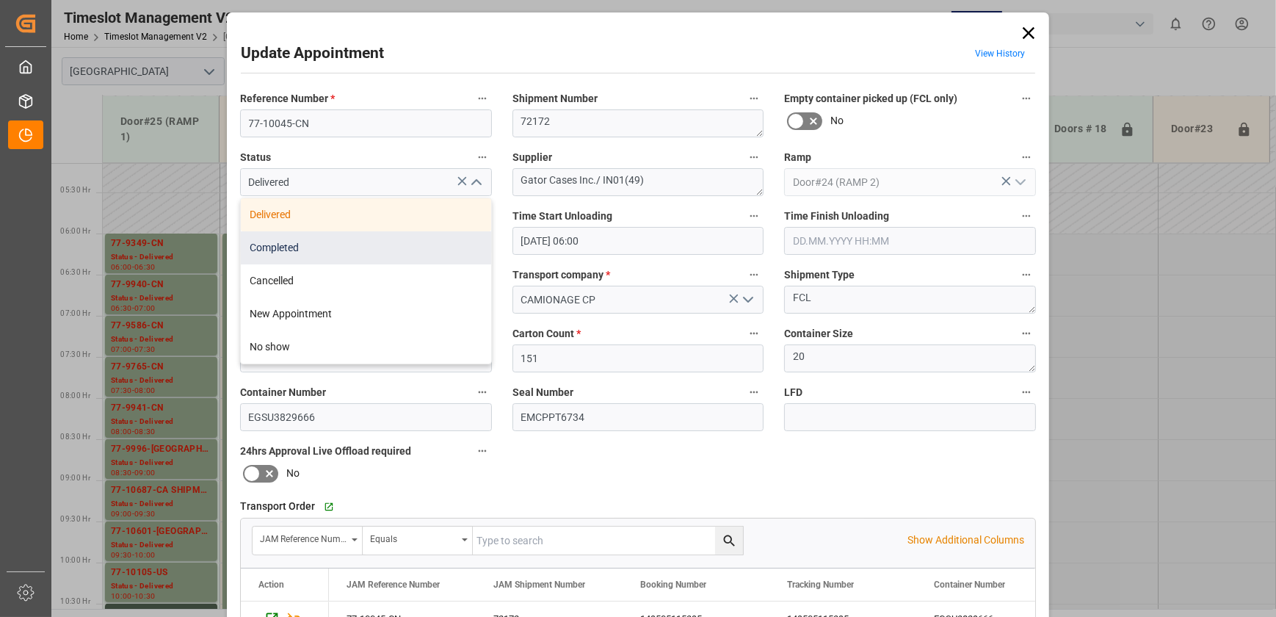
click at [386, 246] on div "Completed" at bounding box center [366, 247] width 250 height 33
type input "Completed"
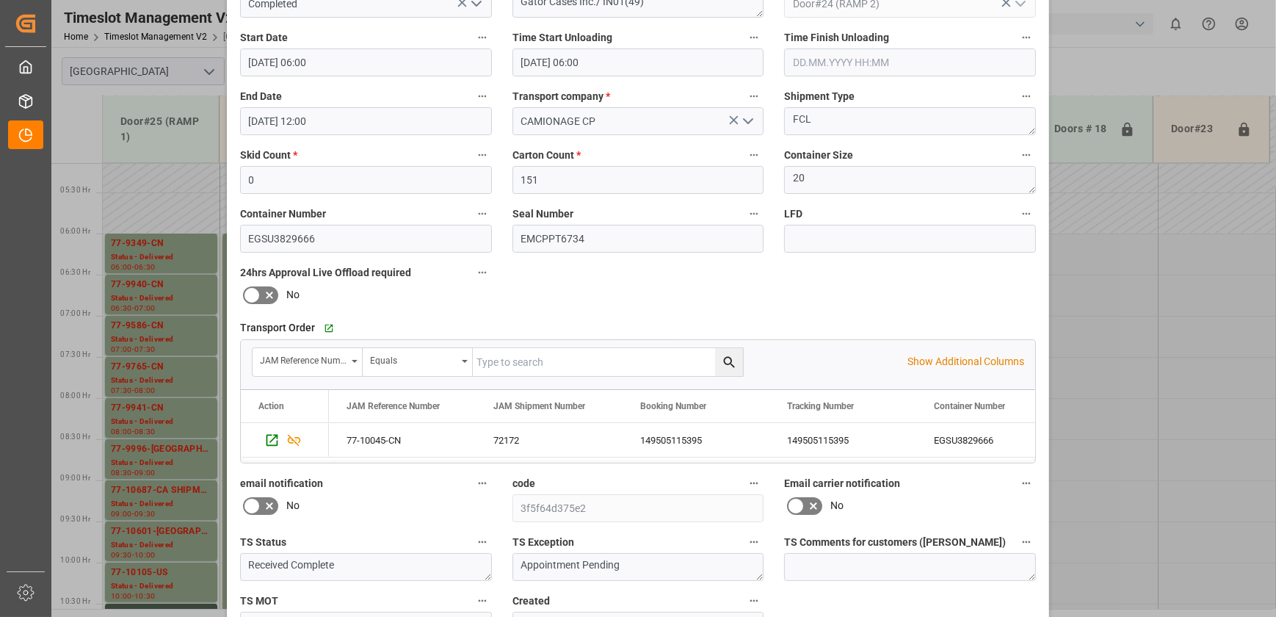
scroll to position [275, 0]
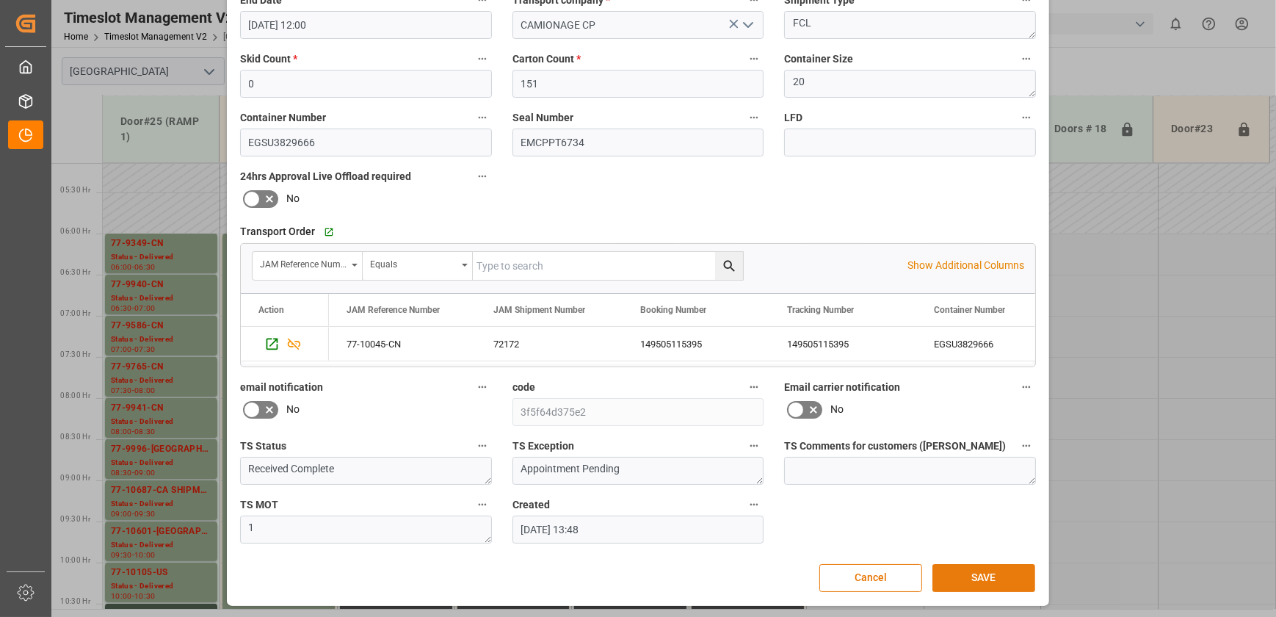
click at [1018, 573] on button "SAVE" at bounding box center [983, 578] width 103 height 28
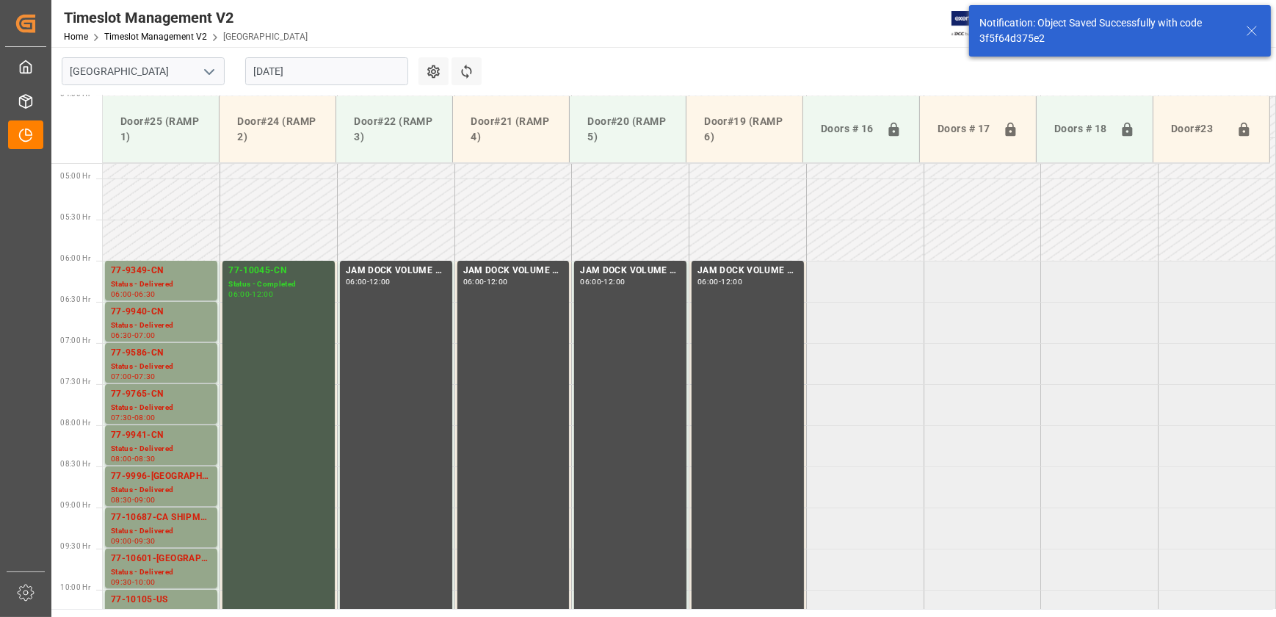
scroll to position [417, 0]
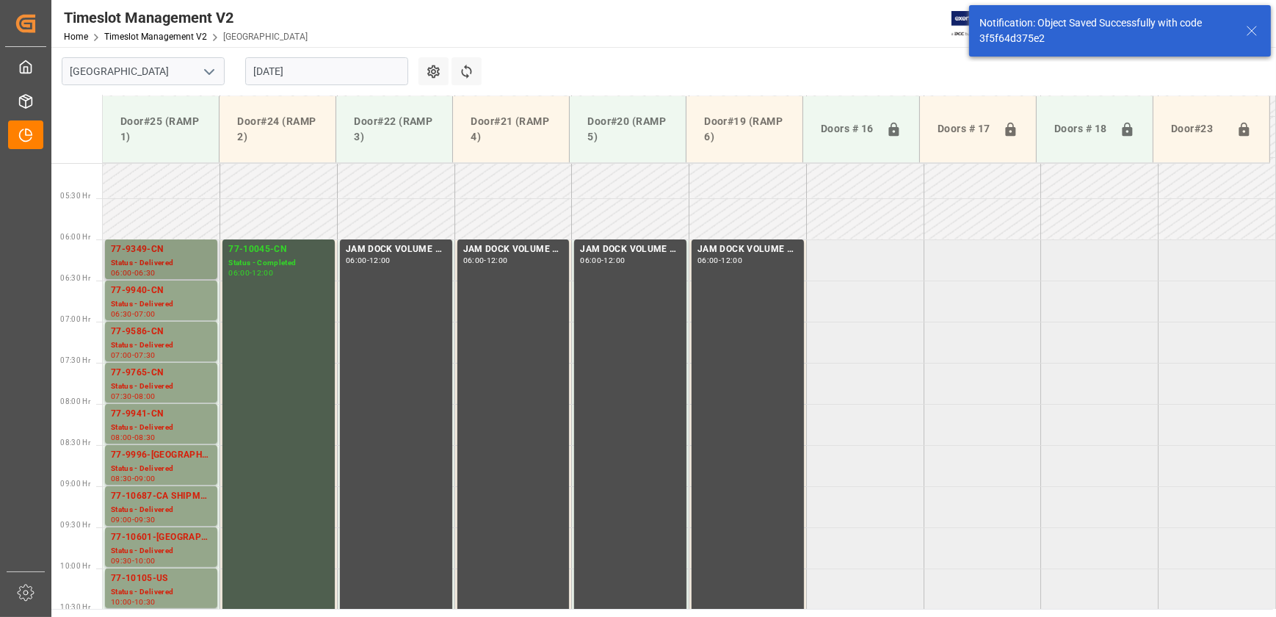
click at [186, 258] on div "Status - Delivered" at bounding box center [161, 263] width 101 height 12
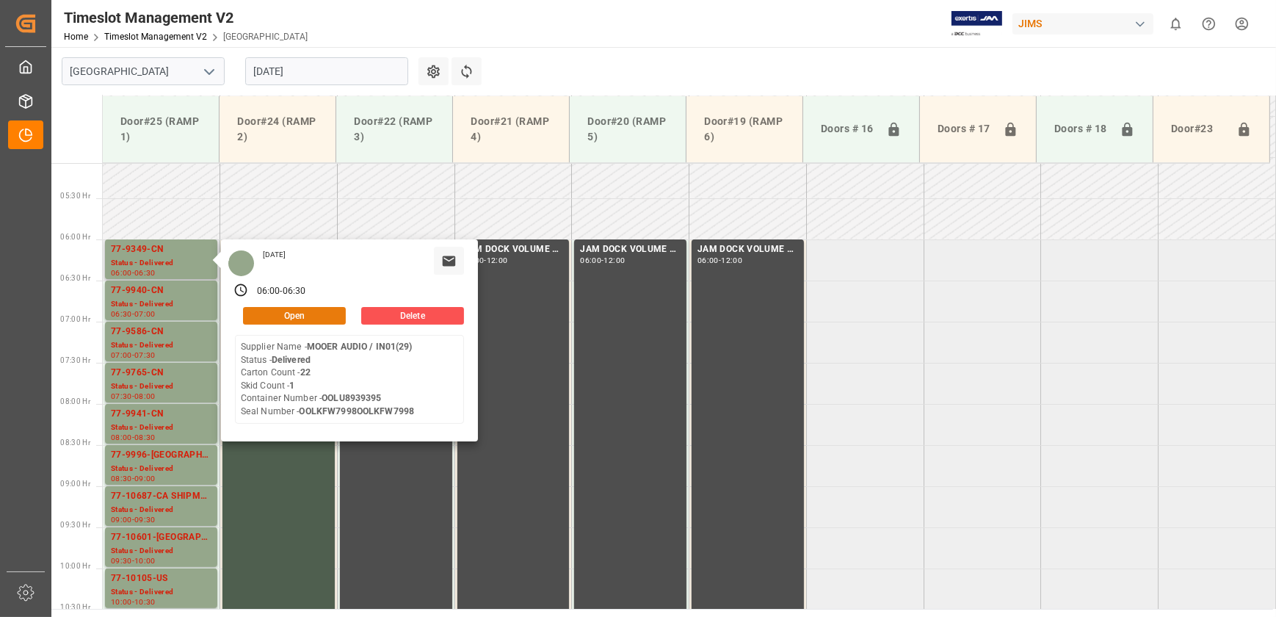
click at [316, 311] on button "Open" at bounding box center [294, 316] width 103 height 18
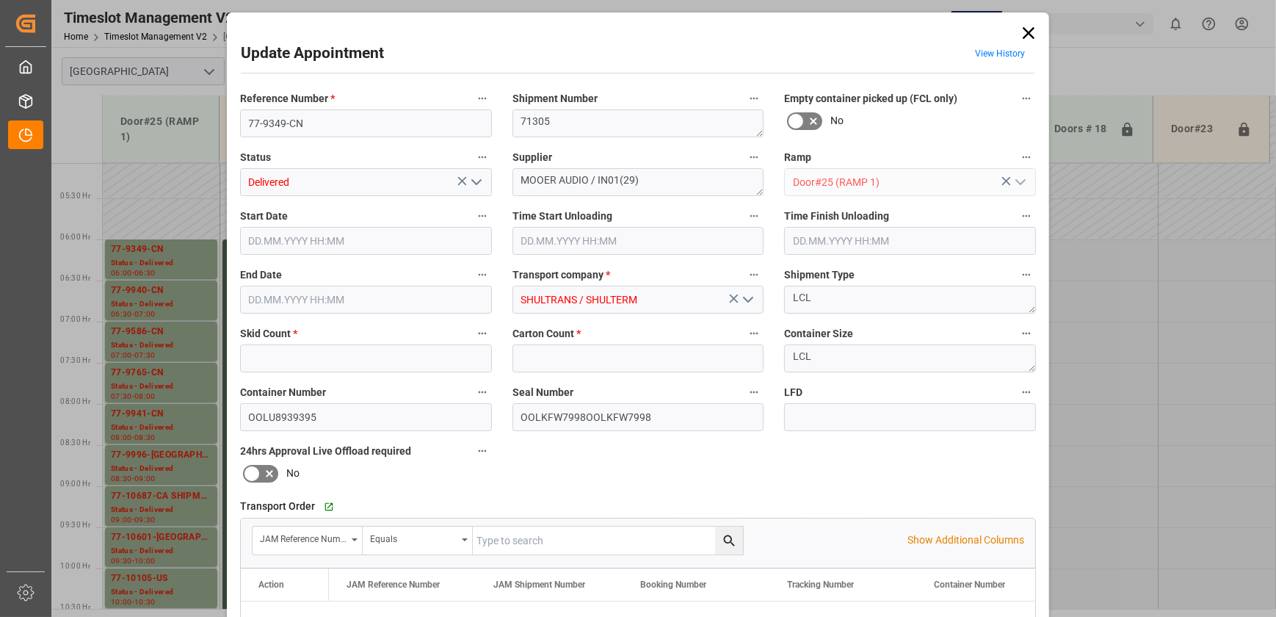
type input "1"
type input "22"
type input "[DATE] 06:00"
type input "[DATE] 08:15"
type input "[DATE] 06:30"
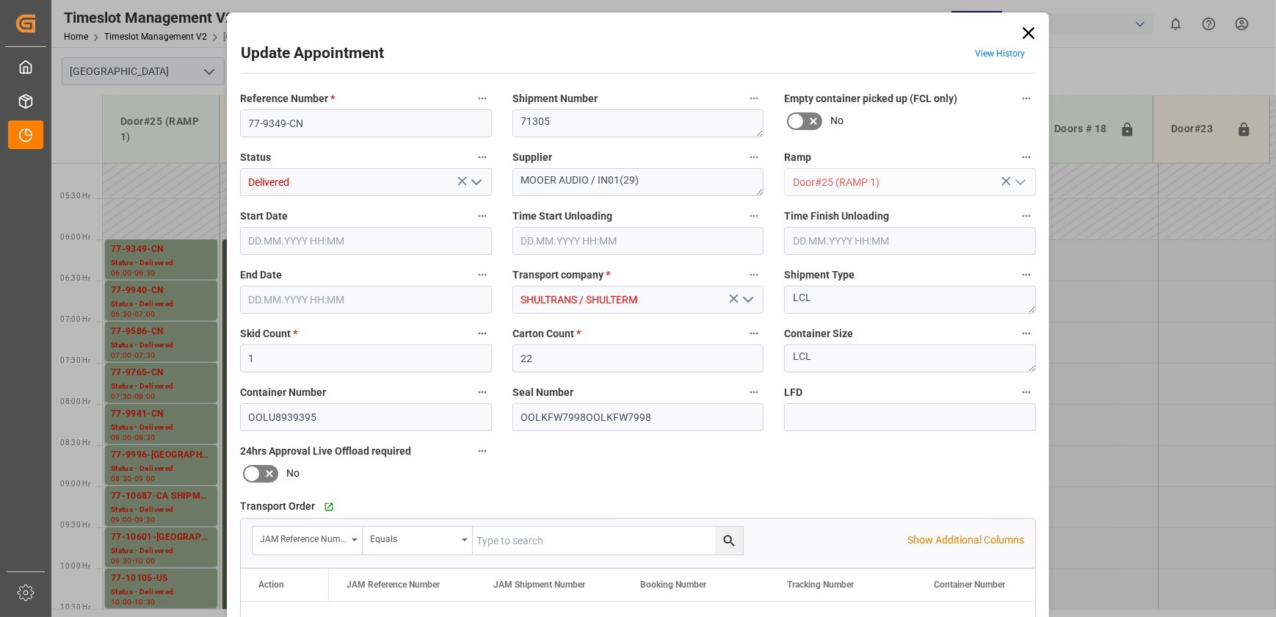
type input "[DATE] 11:23"
click at [476, 181] on icon "open menu" at bounding box center [477, 182] width 18 height 18
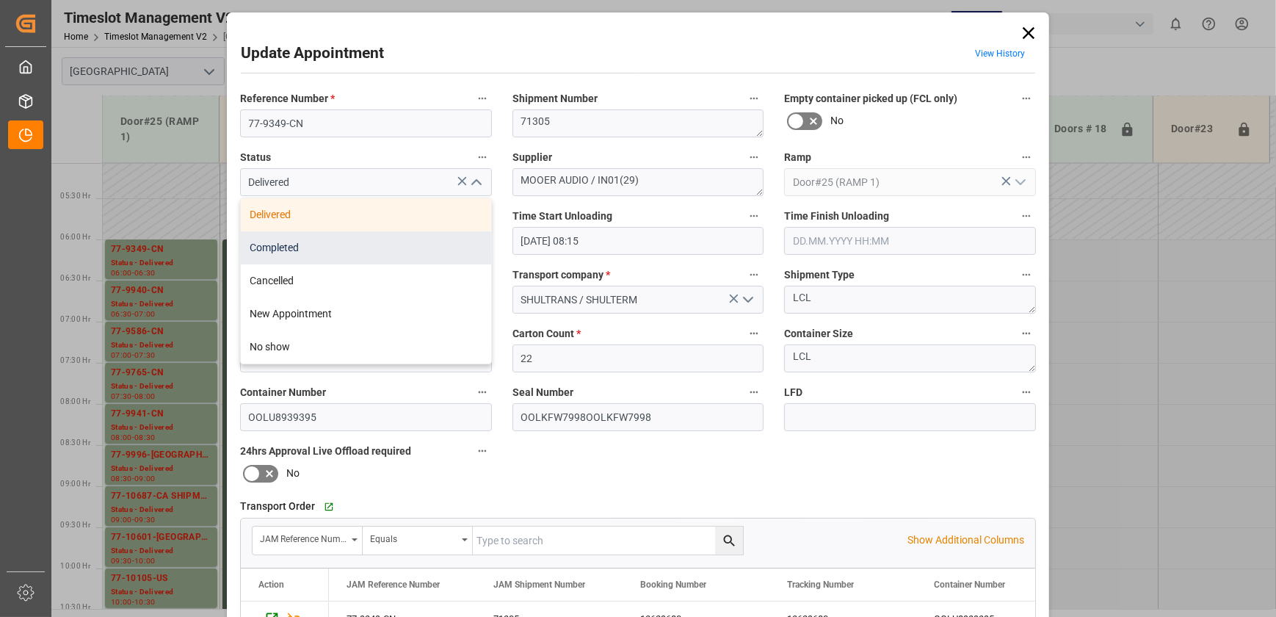
click at [423, 247] on div "Completed" at bounding box center [366, 247] width 250 height 33
type input "Completed"
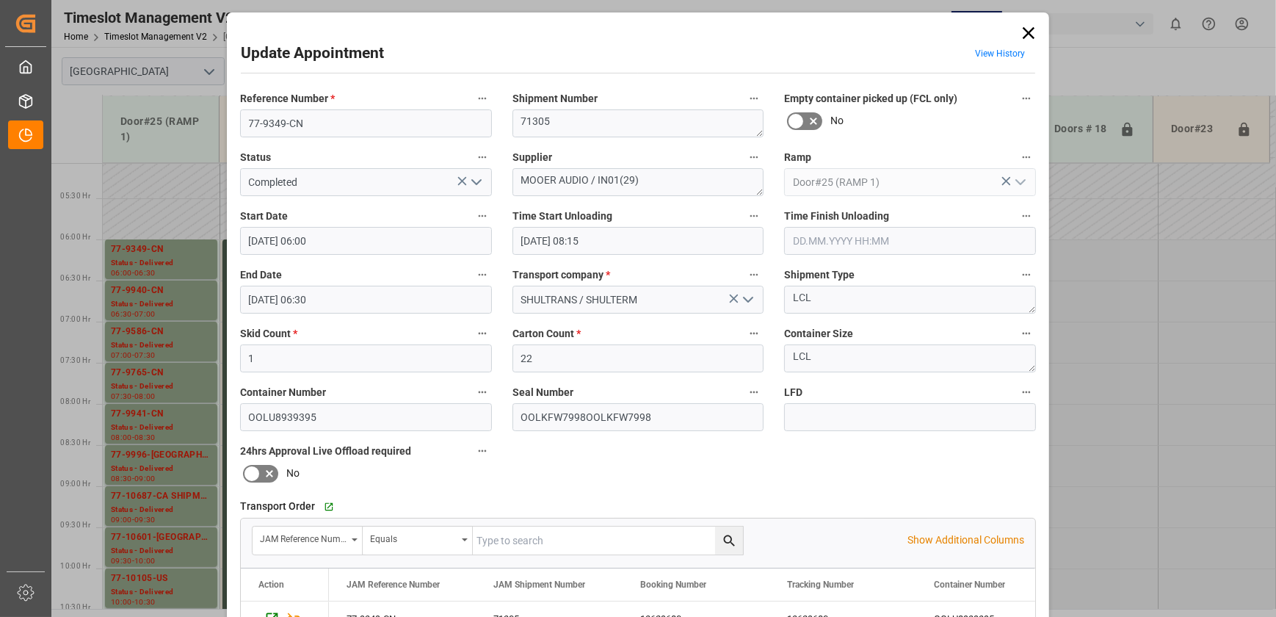
scroll to position [275, 0]
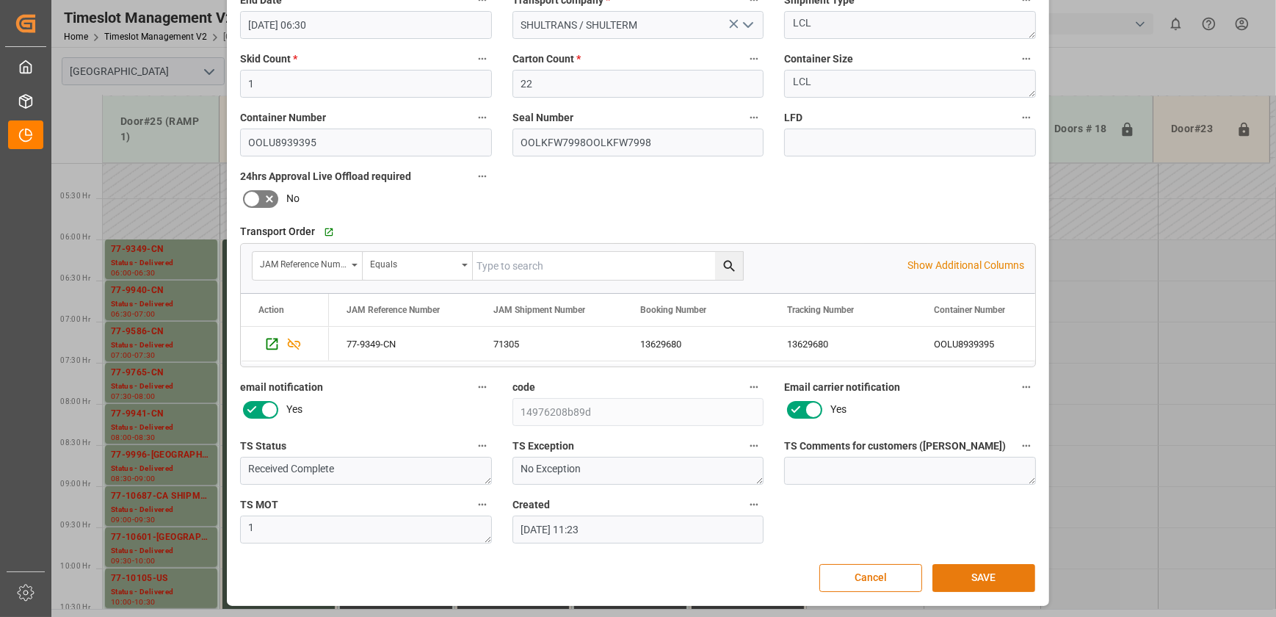
click at [960, 579] on button "SAVE" at bounding box center [983, 578] width 103 height 28
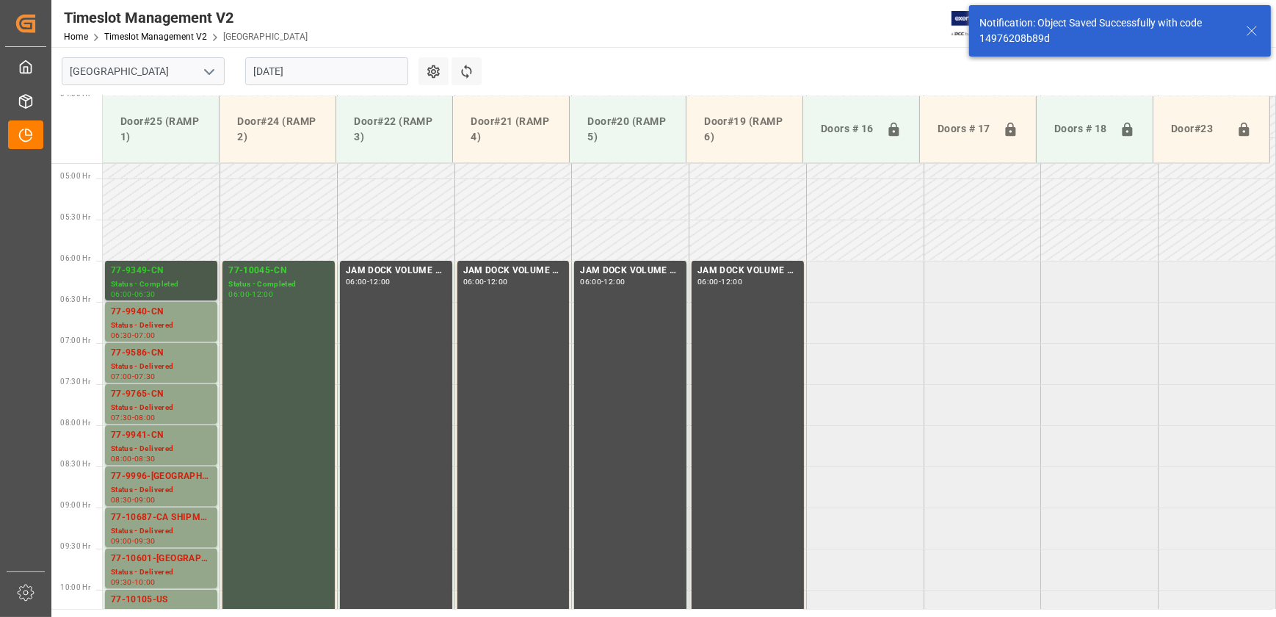
scroll to position [417, 0]
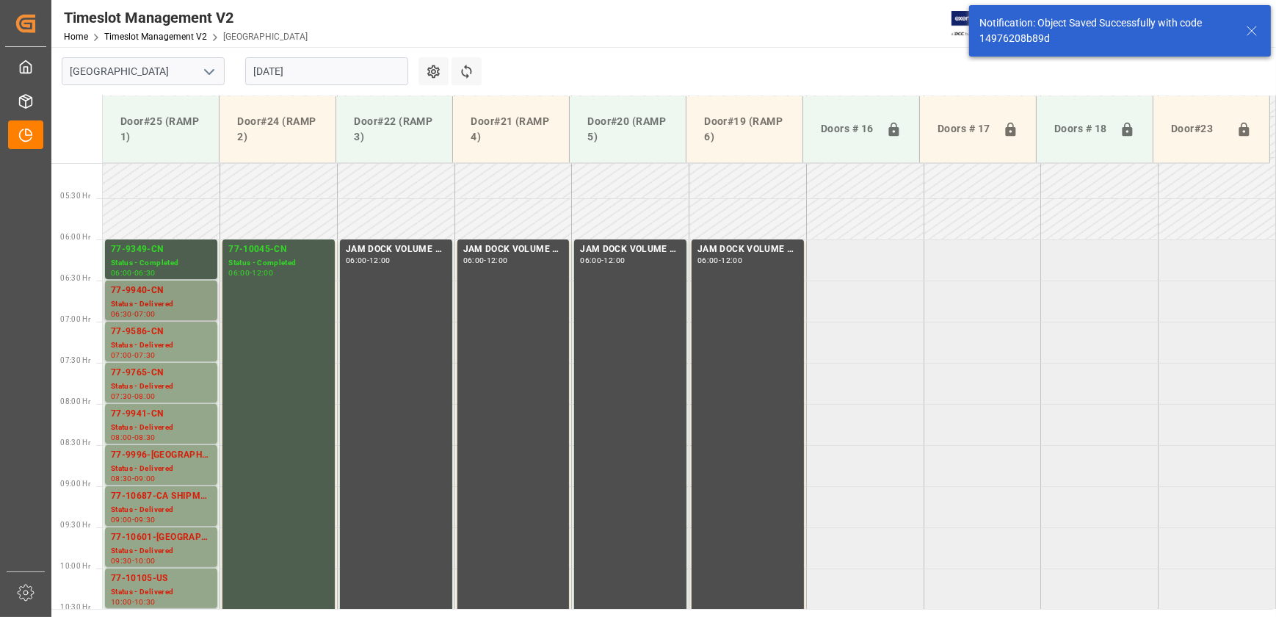
click at [175, 292] on div "77-9940-CN" at bounding box center [161, 290] width 101 height 15
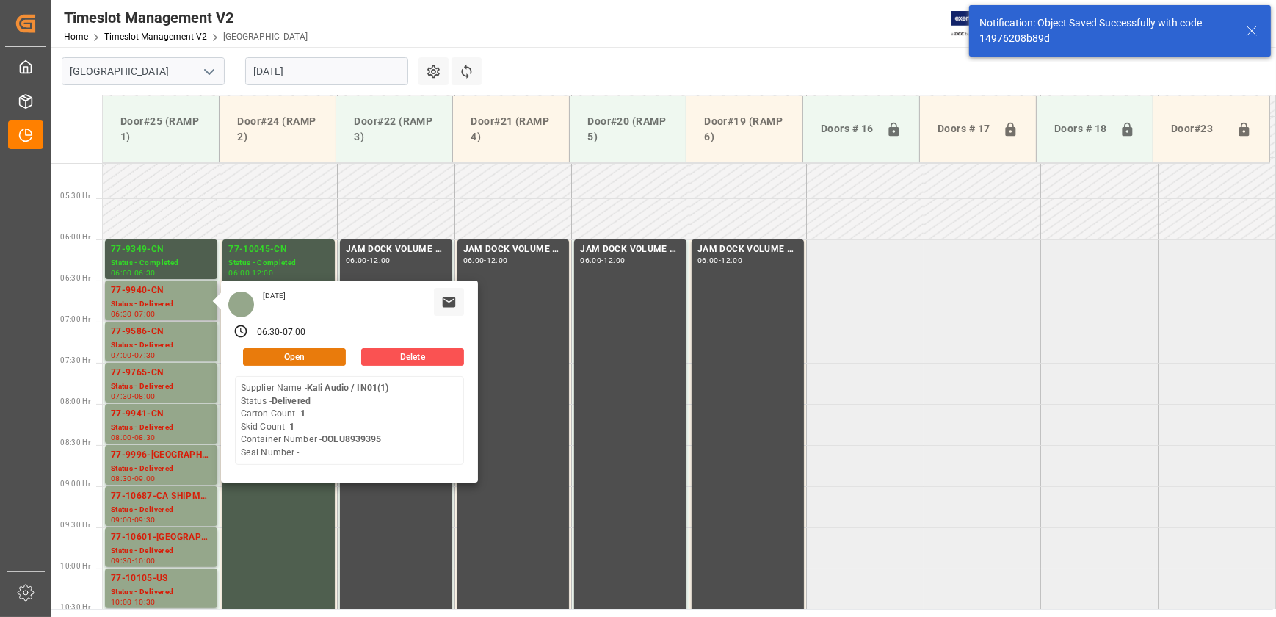
click at [332, 357] on button "Open" at bounding box center [294, 357] width 103 height 18
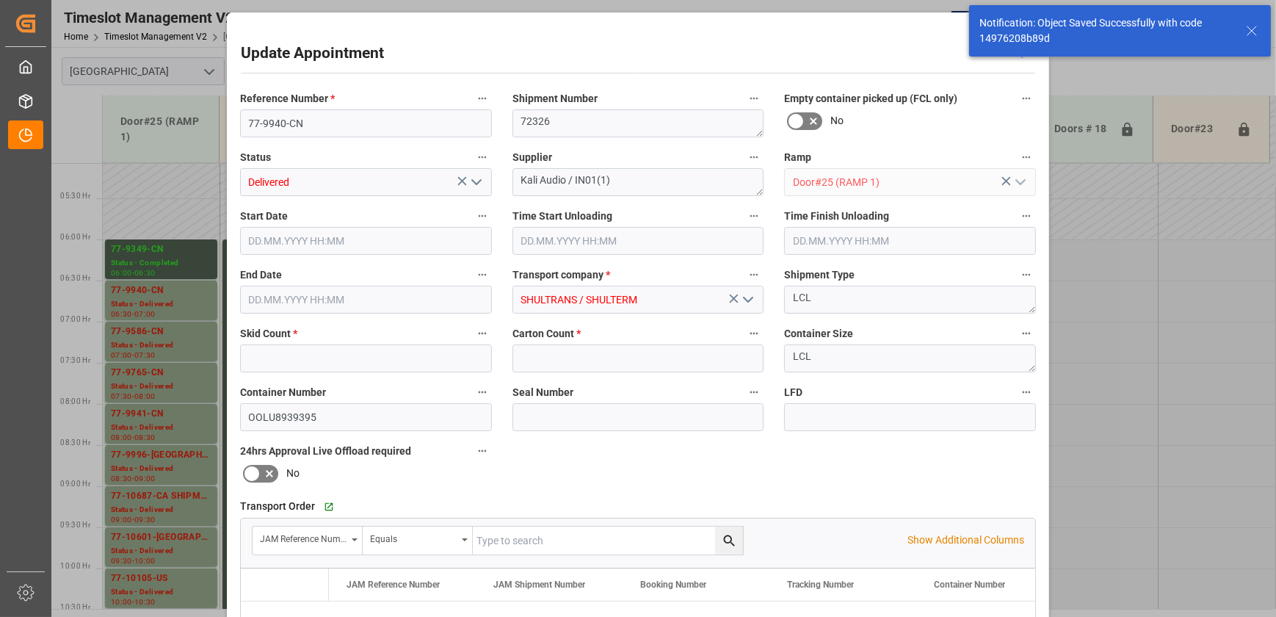
type input "1"
type input "[DATE] 06:30"
type input "[DATE] 08:15"
type input "[DATE] 07:00"
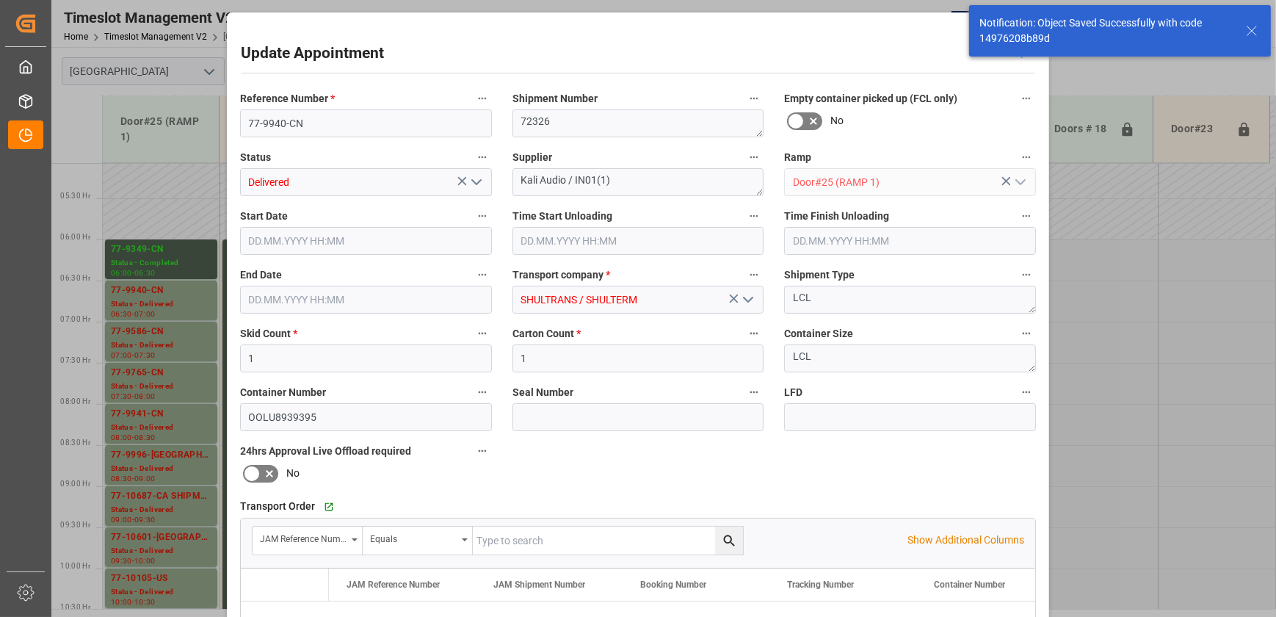
type input "[DATE] 11:22"
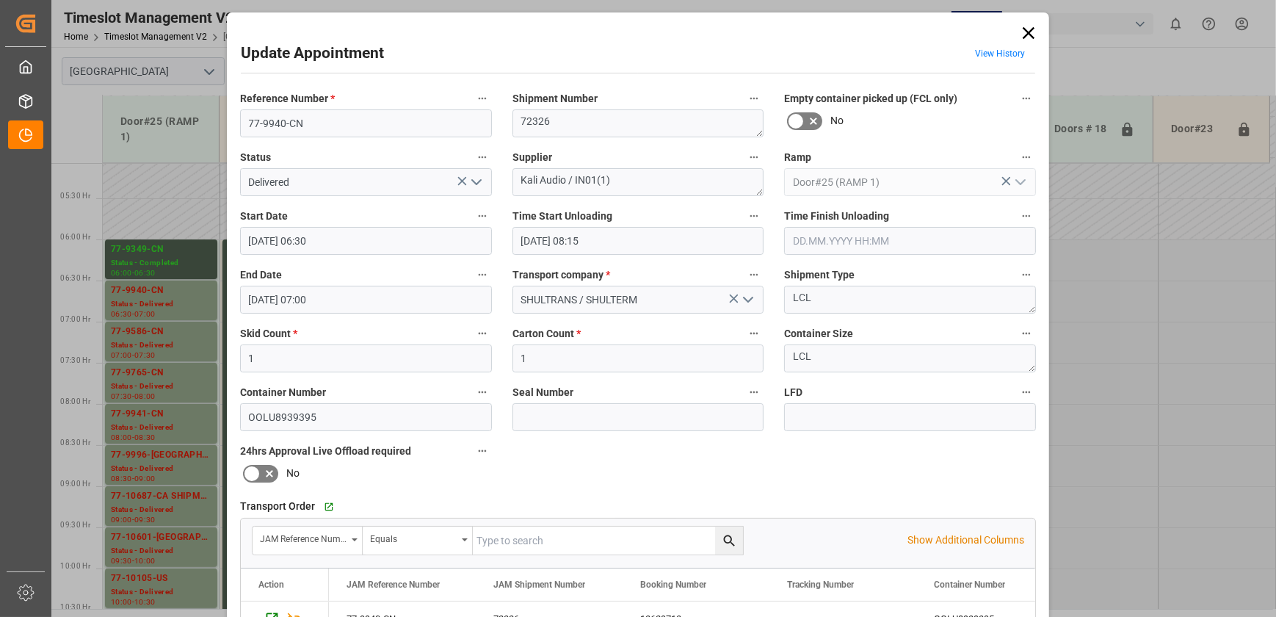
click at [477, 177] on icon "open menu" at bounding box center [477, 182] width 18 height 18
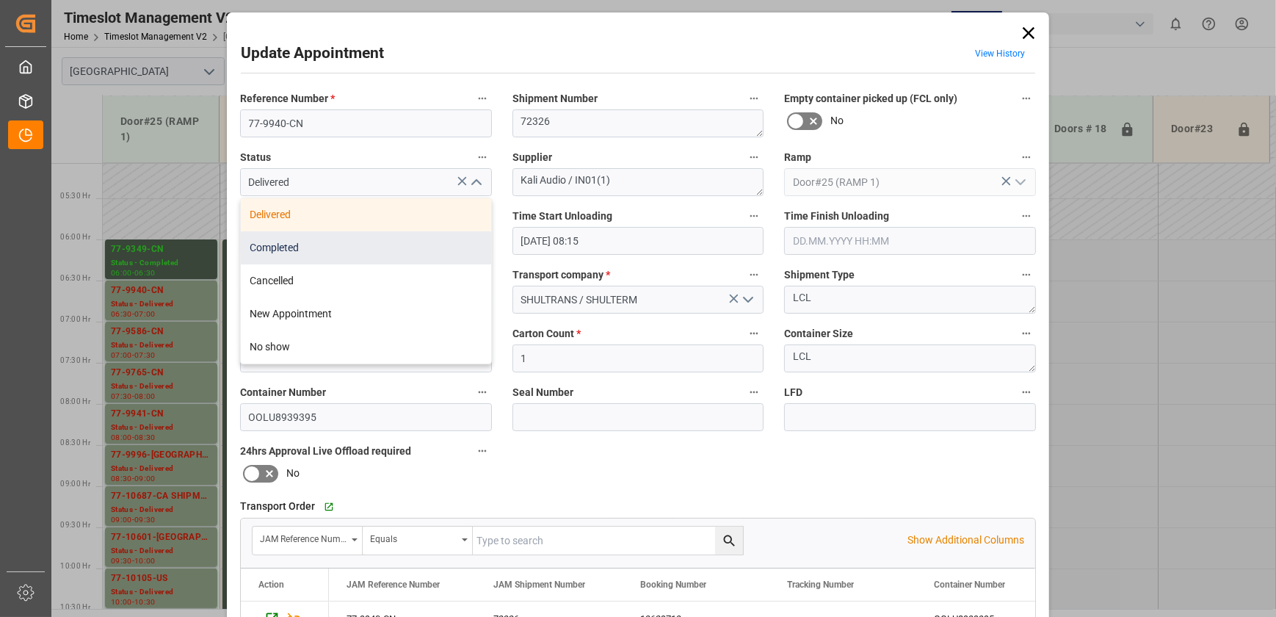
click at [394, 254] on div "Completed" at bounding box center [366, 247] width 250 height 33
type input "Completed"
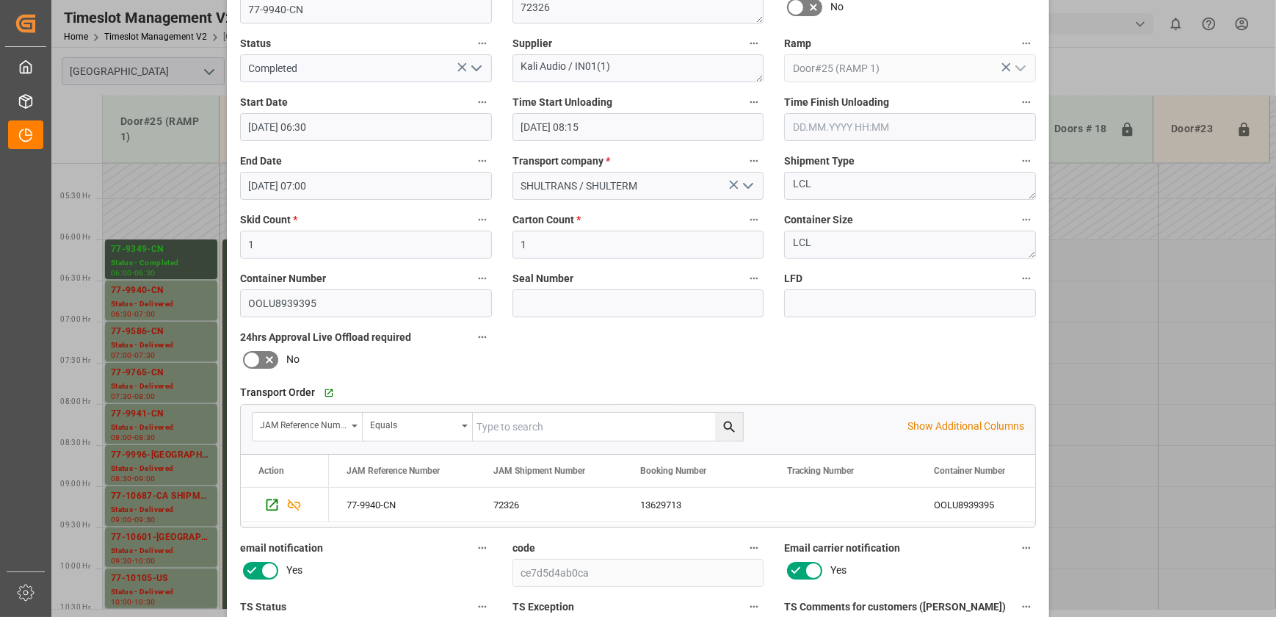
scroll to position [275, 0]
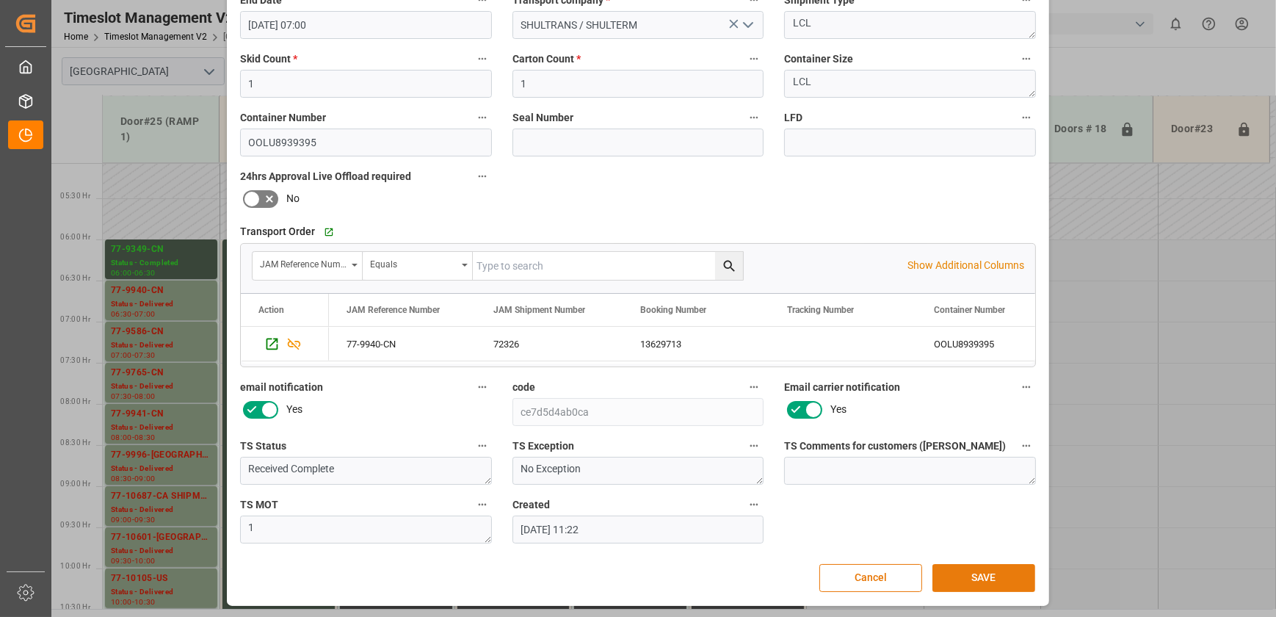
click at [1013, 575] on button "SAVE" at bounding box center [983, 578] width 103 height 28
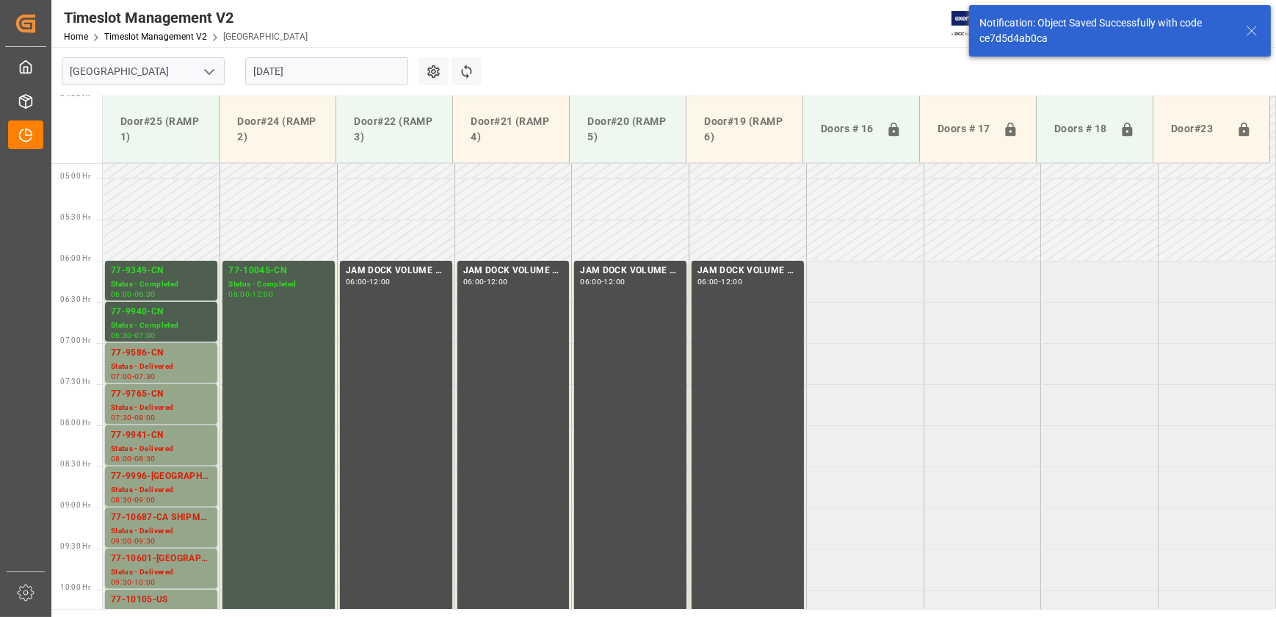
scroll to position [417, 0]
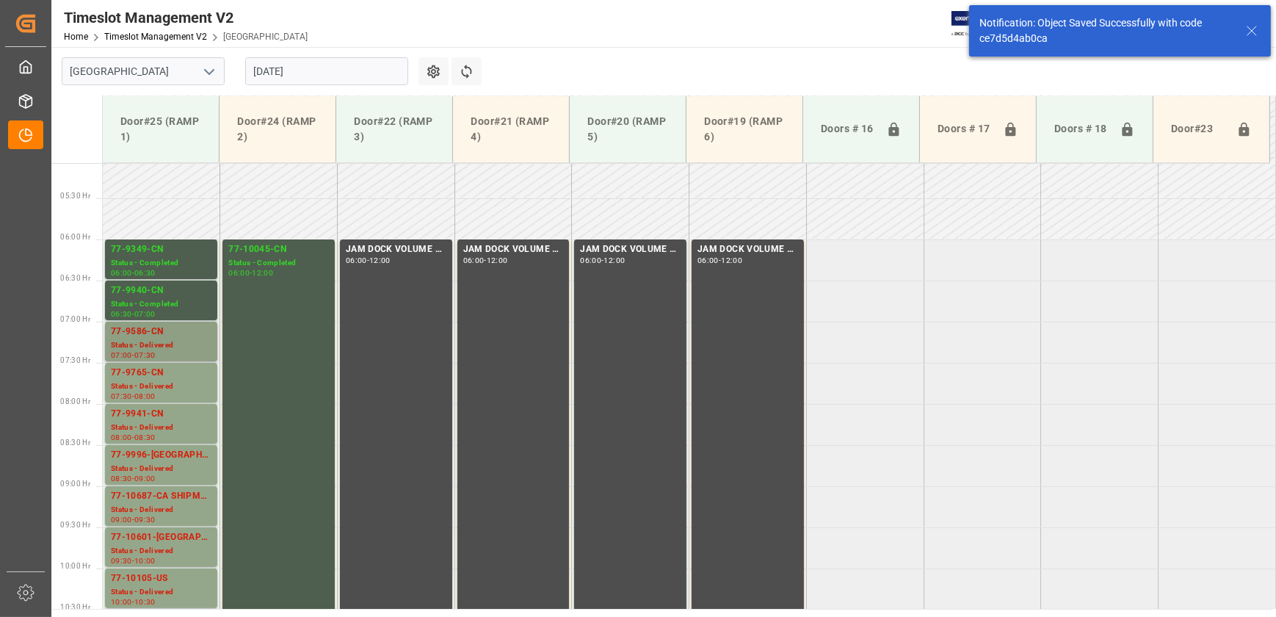
click at [173, 327] on div "77-9586-CN" at bounding box center [161, 332] width 101 height 15
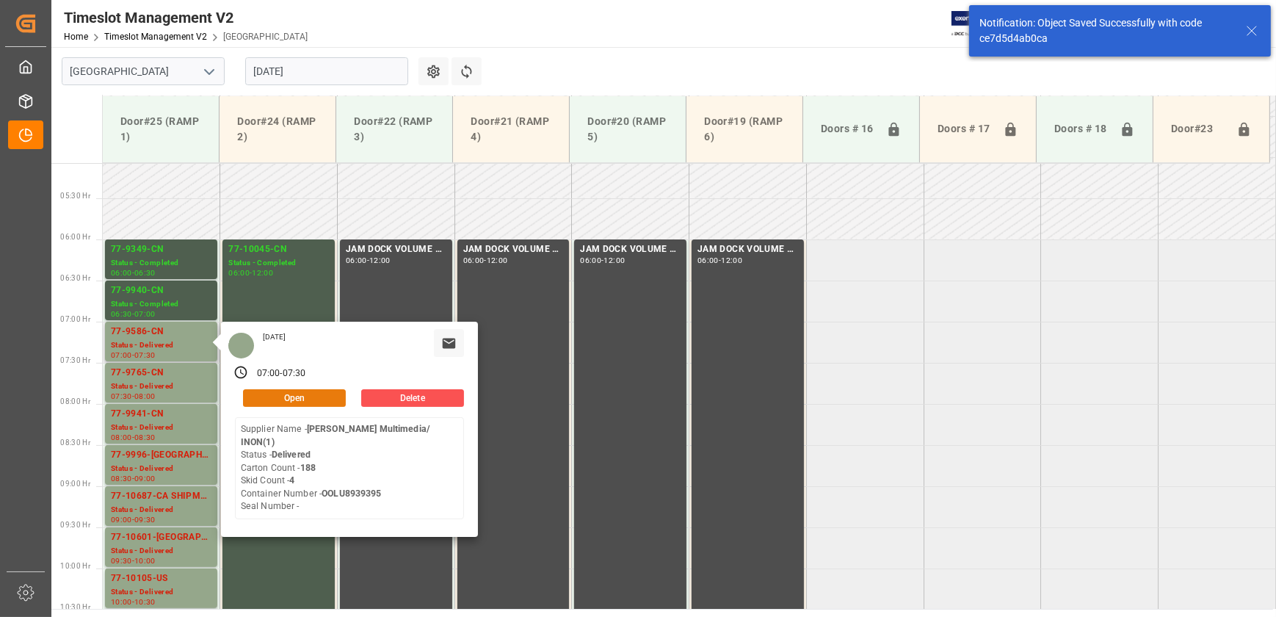
click at [322, 391] on button "Open" at bounding box center [294, 398] width 103 height 18
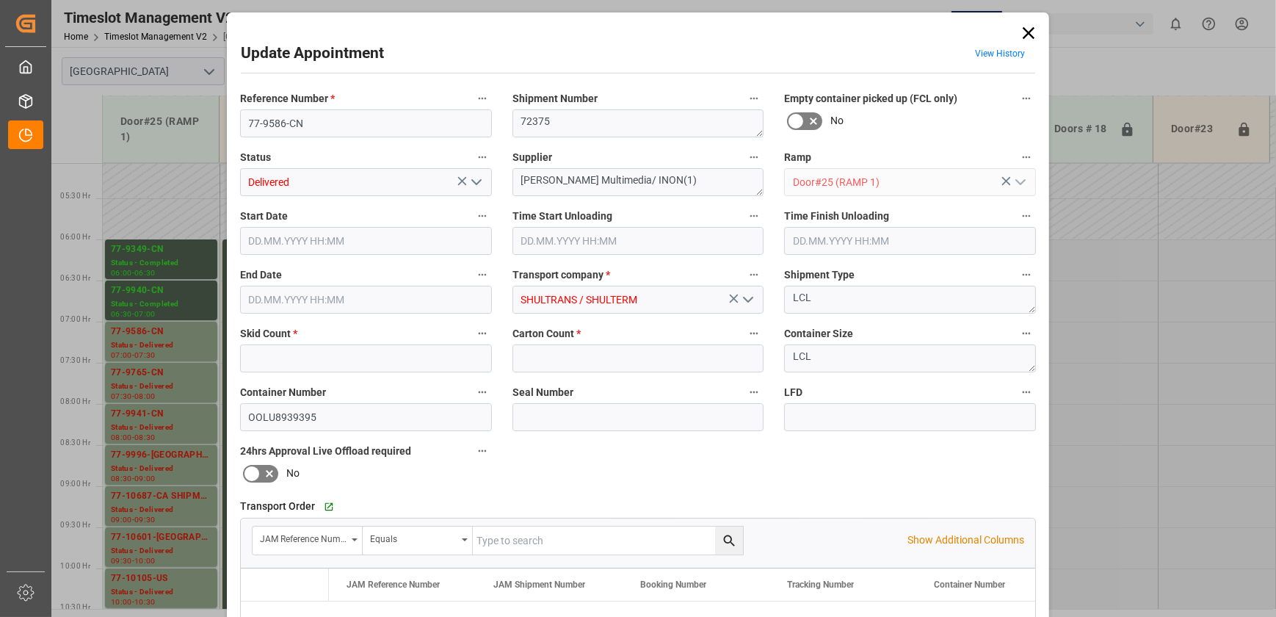
type input "4"
type input "188"
type input "[DATE] 07:00"
type input "[DATE] 08:15"
type input "[DATE] 07:30"
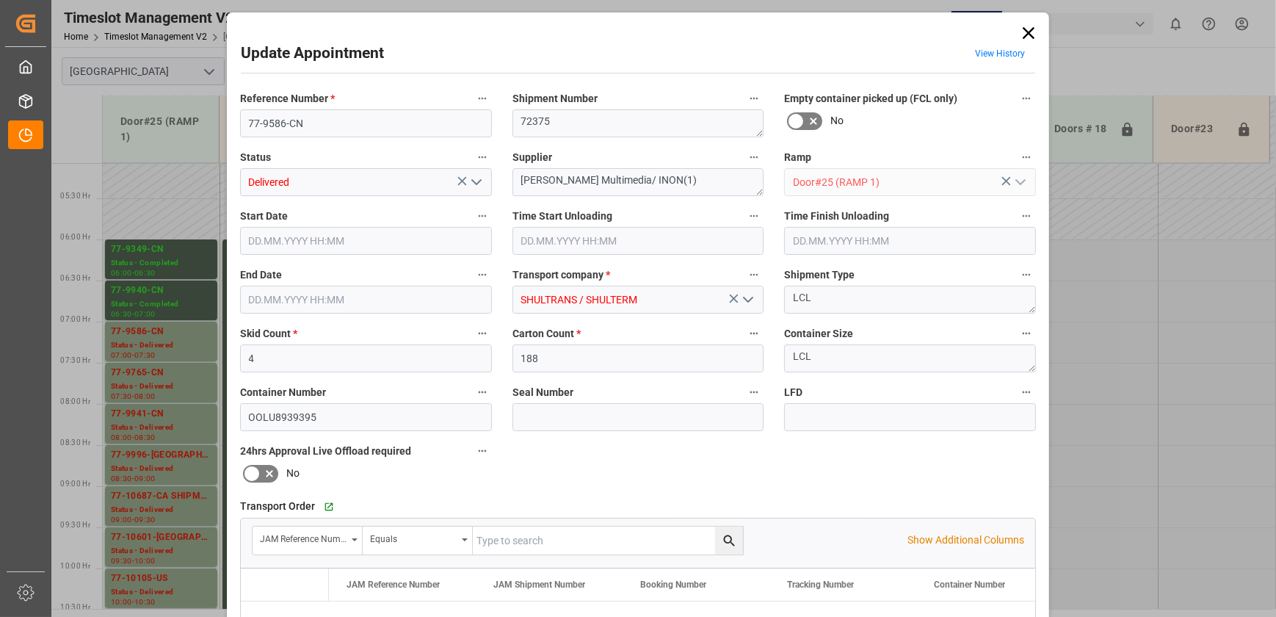
type input "[DATE] 11:22"
click at [479, 183] on icon "open menu" at bounding box center [477, 182] width 18 height 18
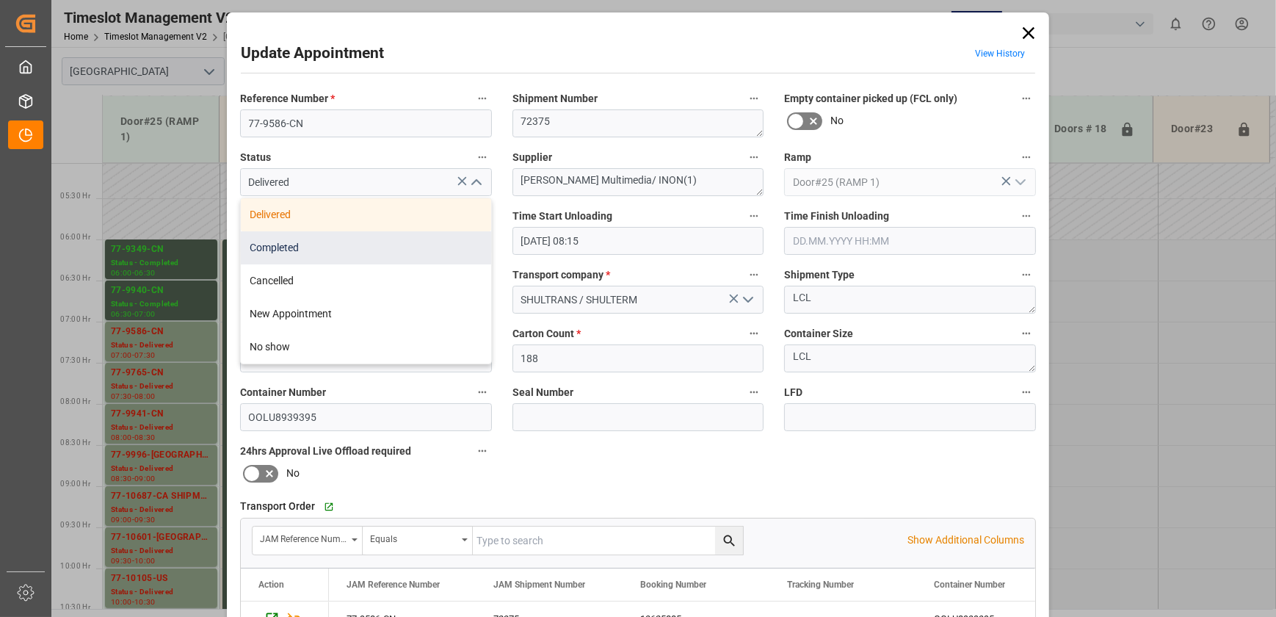
click at [447, 238] on div "Completed" at bounding box center [366, 247] width 250 height 33
type input "Completed"
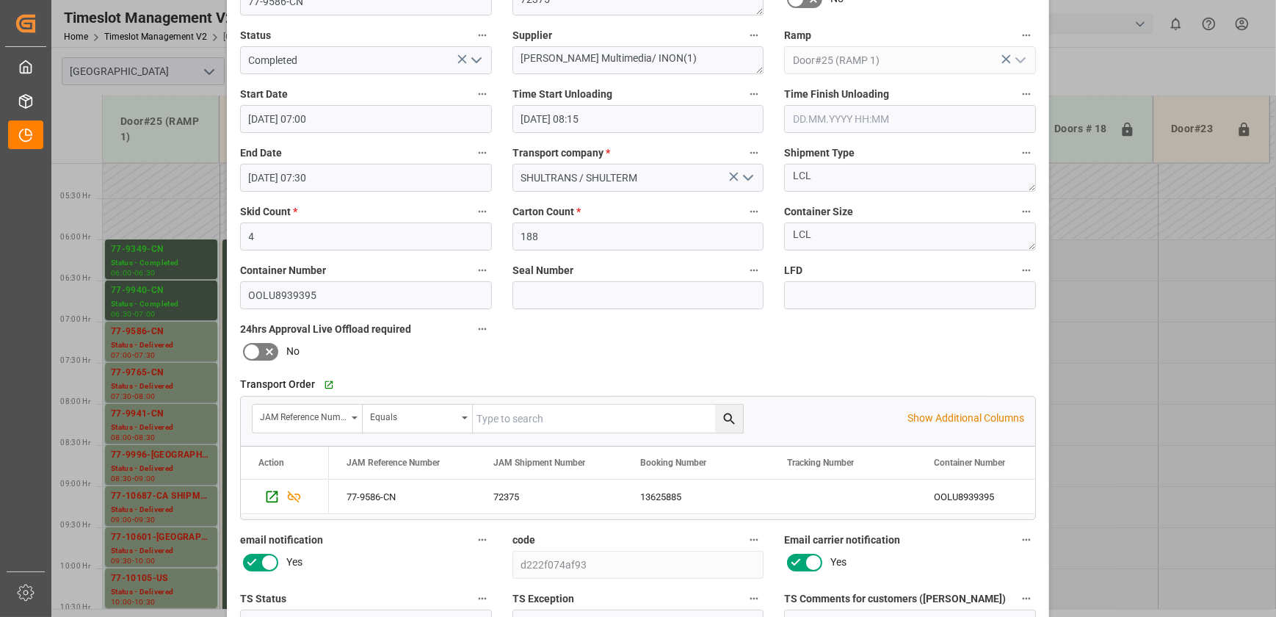
scroll to position [275, 0]
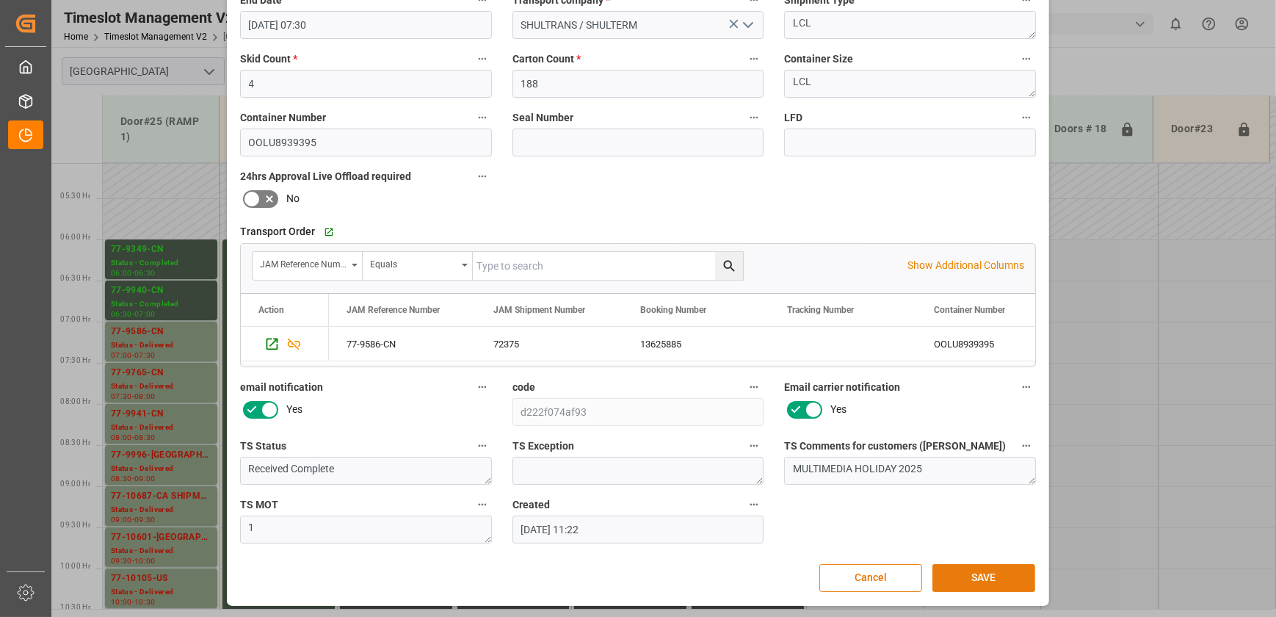
click at [976, 578] on button "SAVE" at bounding box center [983, 578] width 103 height 28
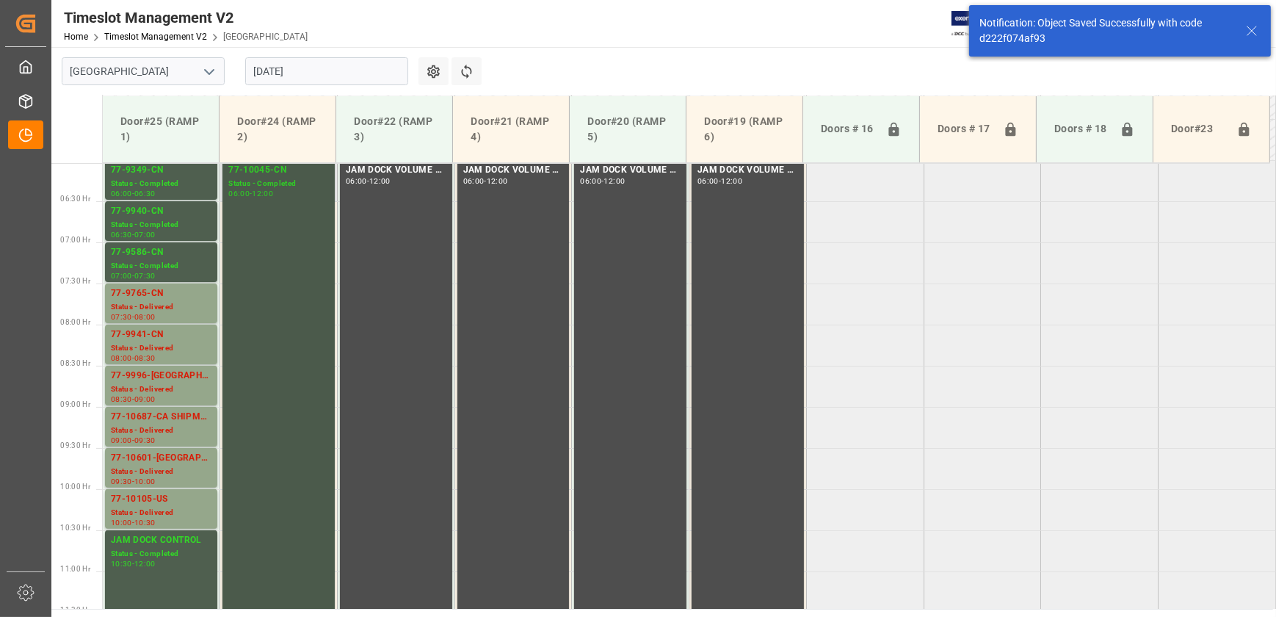
scroll to position [499, 0]
click at [134, 275] on div "-" at bounding box center [133, 272] width 2 height 7
click at [158, 298] on div "Status - Delivered" at bounding box center [161, 304] width 101 height 12
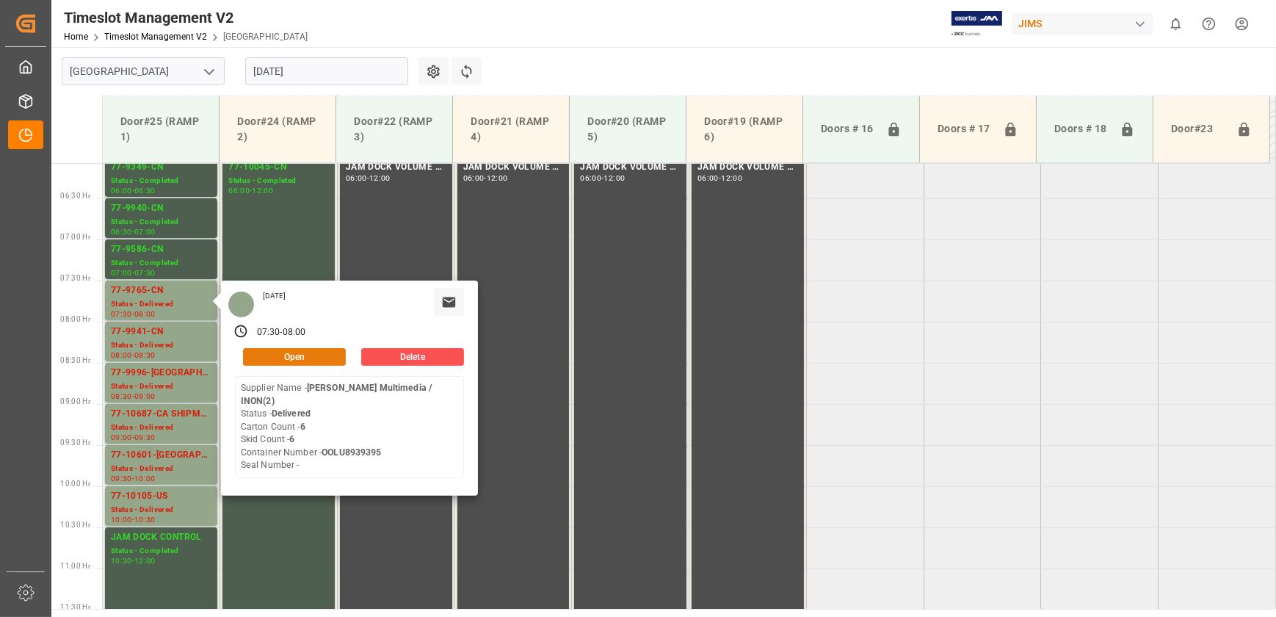
click at [328, 352] on button "Open" at bounding box center [294, 357] width 103 height 18
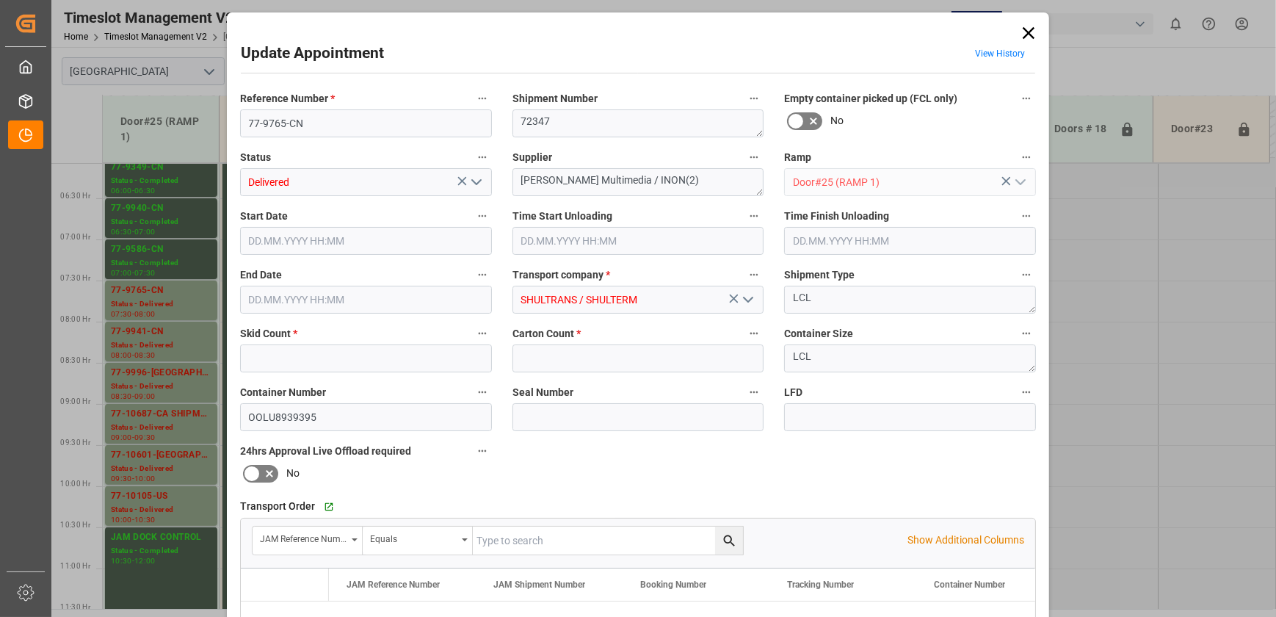
type input "6"
type input "[DATE] 07:30"
type input "[DATE] 08:15"
type input "[DATE] 08:00"
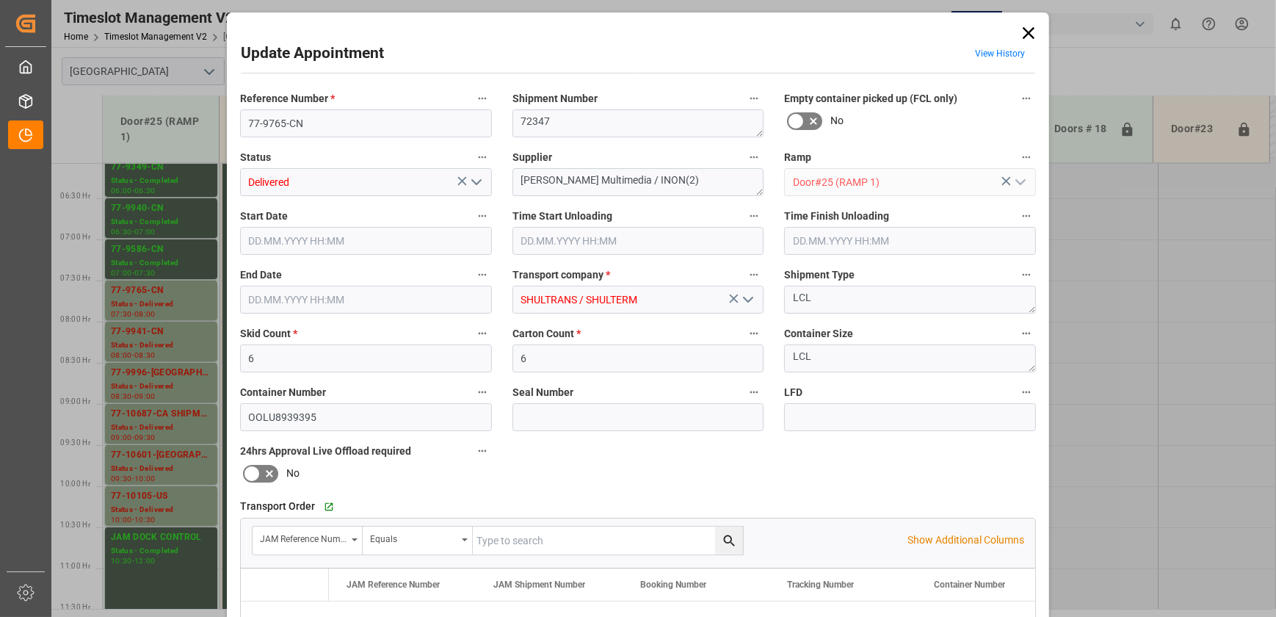
type input "[DATE] 11:21"
click at [472, 180] on polyline "open menu" at bounding box center [476, 182] width 9 height 4
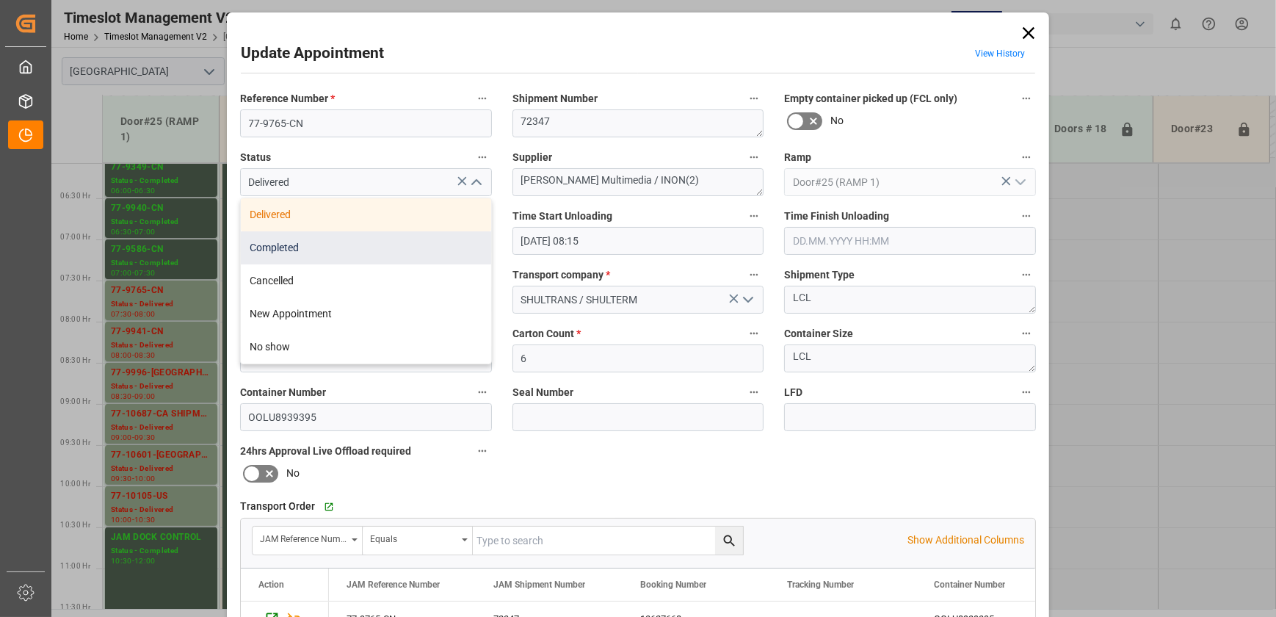
click at [389, 257] on div "Completed" at bounding box center [366, 247] width 250 height 33
type input "Completed"
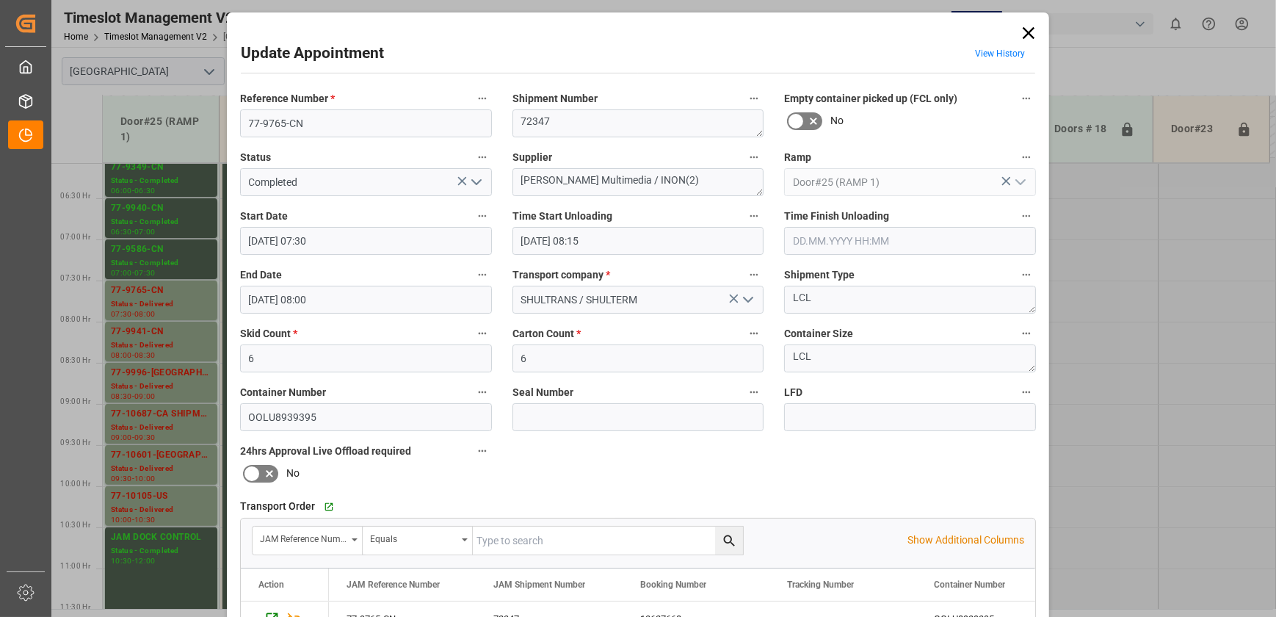
scroll to position [275, 0]
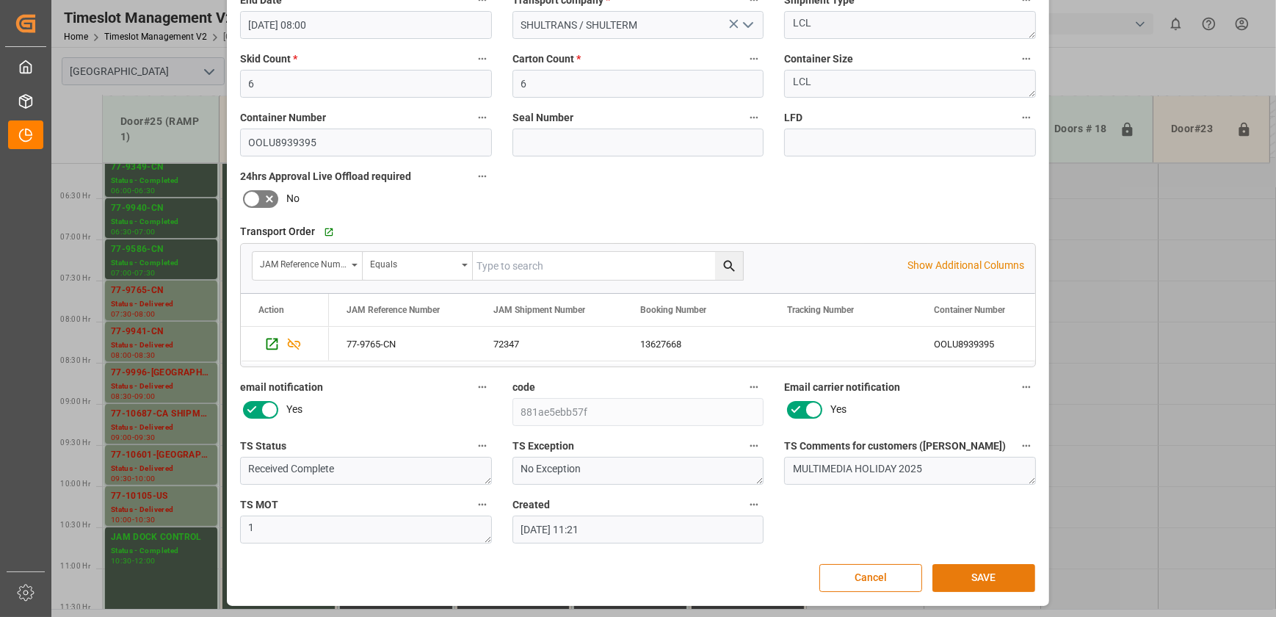
click at [970, 580] on button "SAVE" at bounding box center [983, 578] width 103 height 28
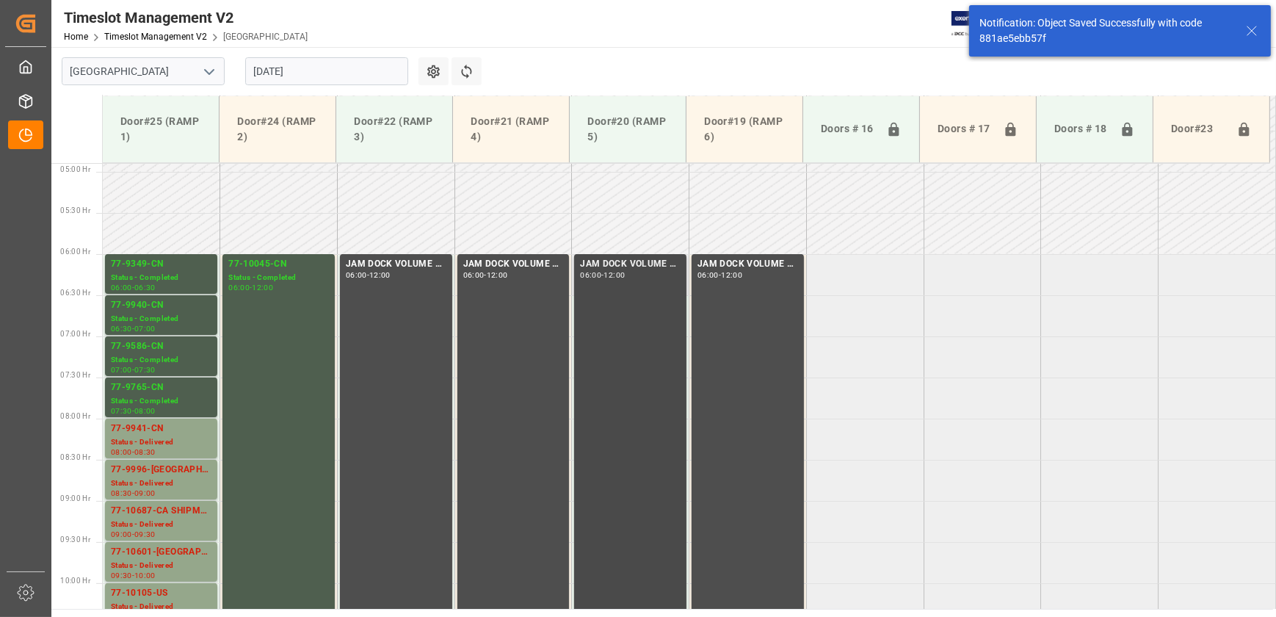
scroll to position [499, 0]
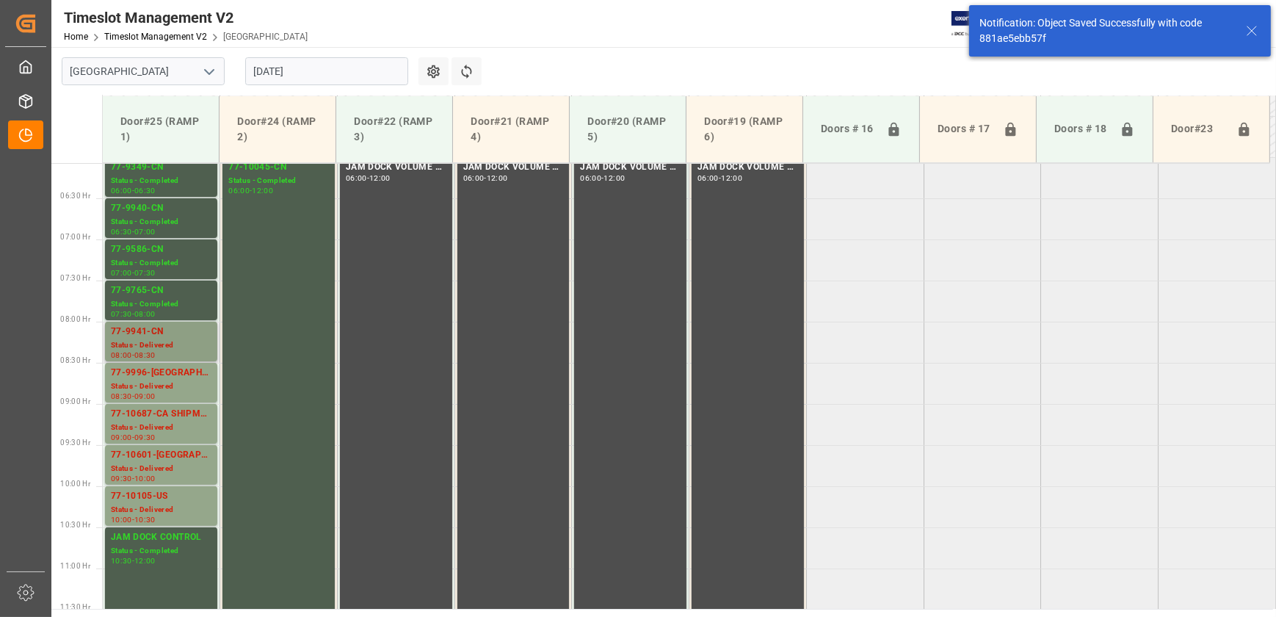
click at [194, 332] on div "77-9941-CN" at bounding box center [161, 332] width 101 height 15
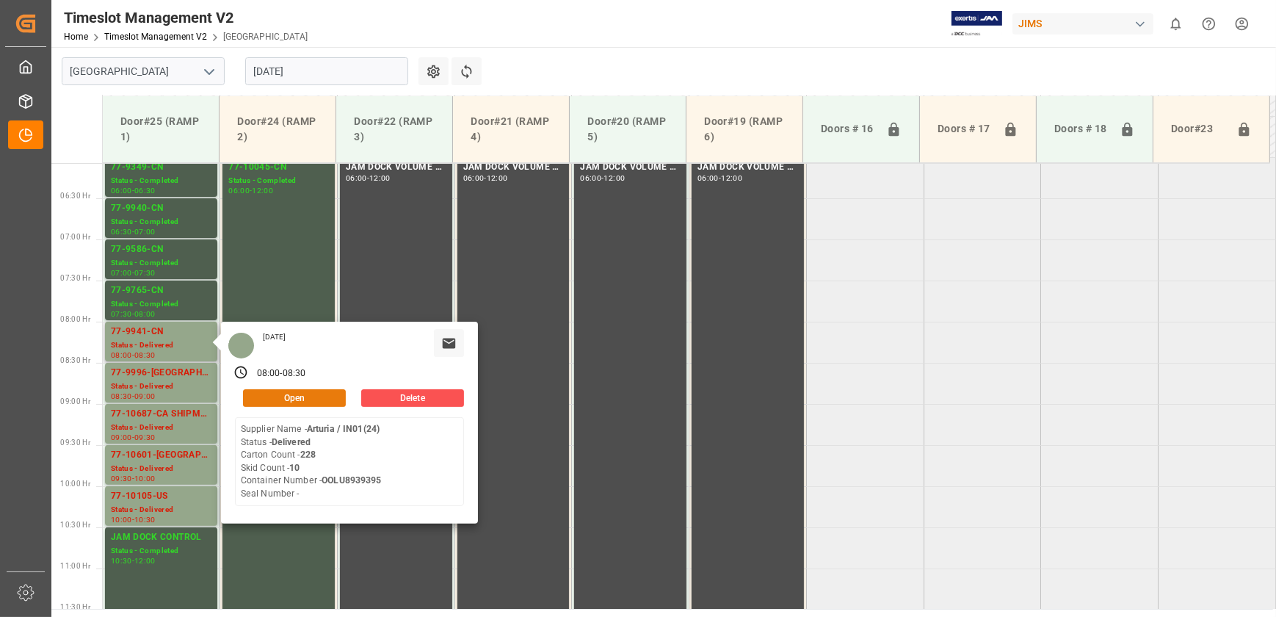
click at [264, 391] on button "Open" at bounding box center [294, 398] width 103 height 18
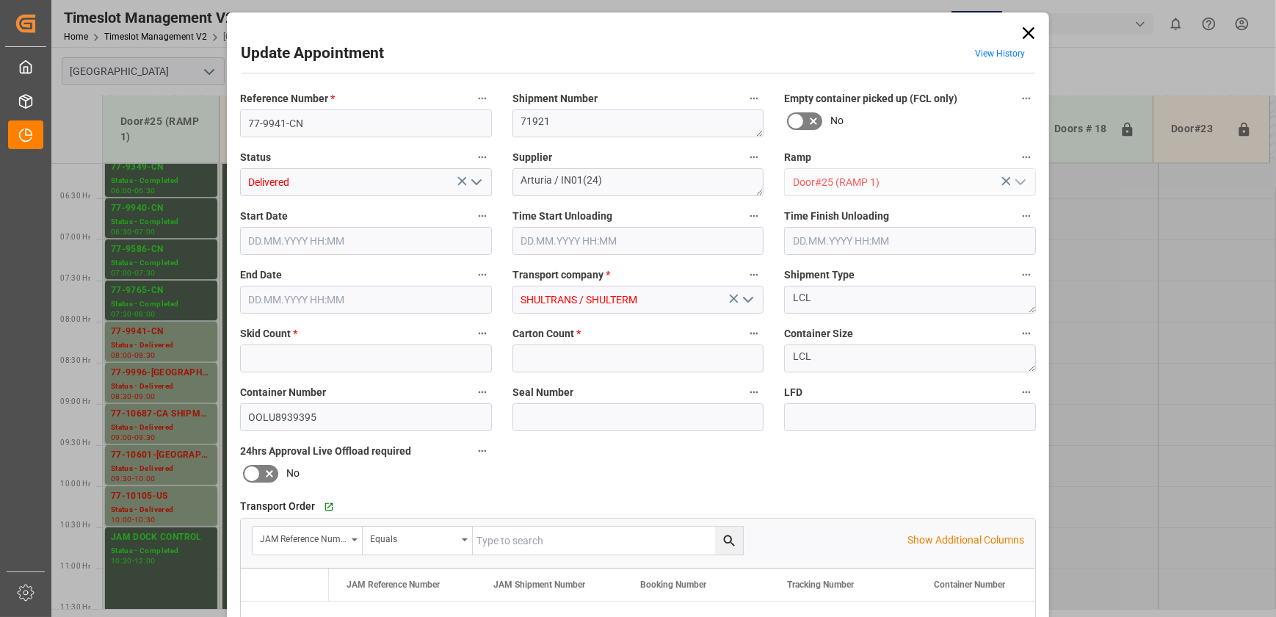
type input "10"
type input "228"
type input "[DATE] 08:00"
type input "[DATE] 08:15"
type input "[DATE] 08:30"
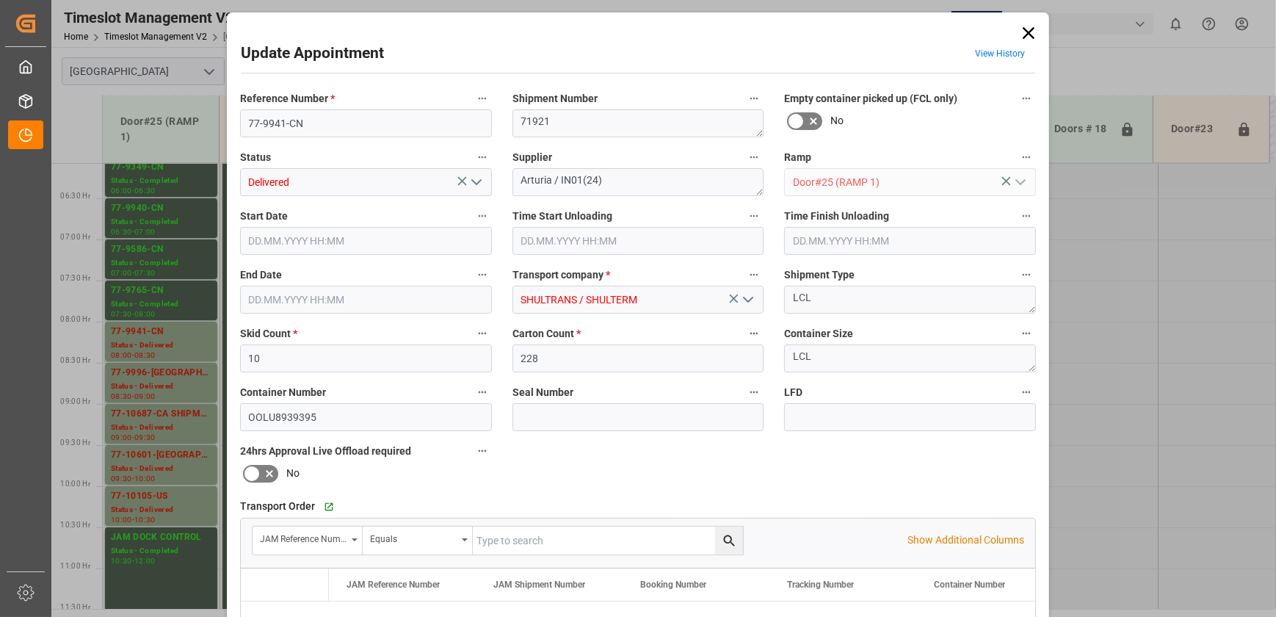
type input "[DATE] 11:20"
click at [479, 176] on icon "open menu" at bounding box center [477, 182] width 18 height 18
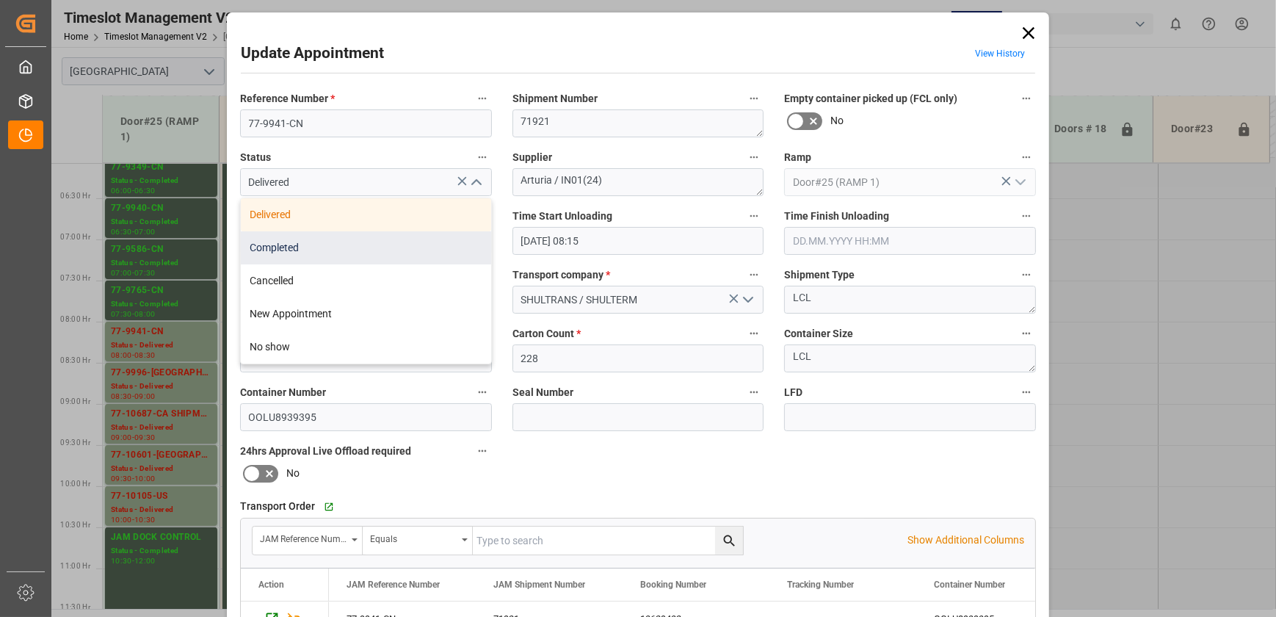
click at [392, 256] on div "Completed" at bounding box center [366, 247] width 250 height 33
type input "Completed"
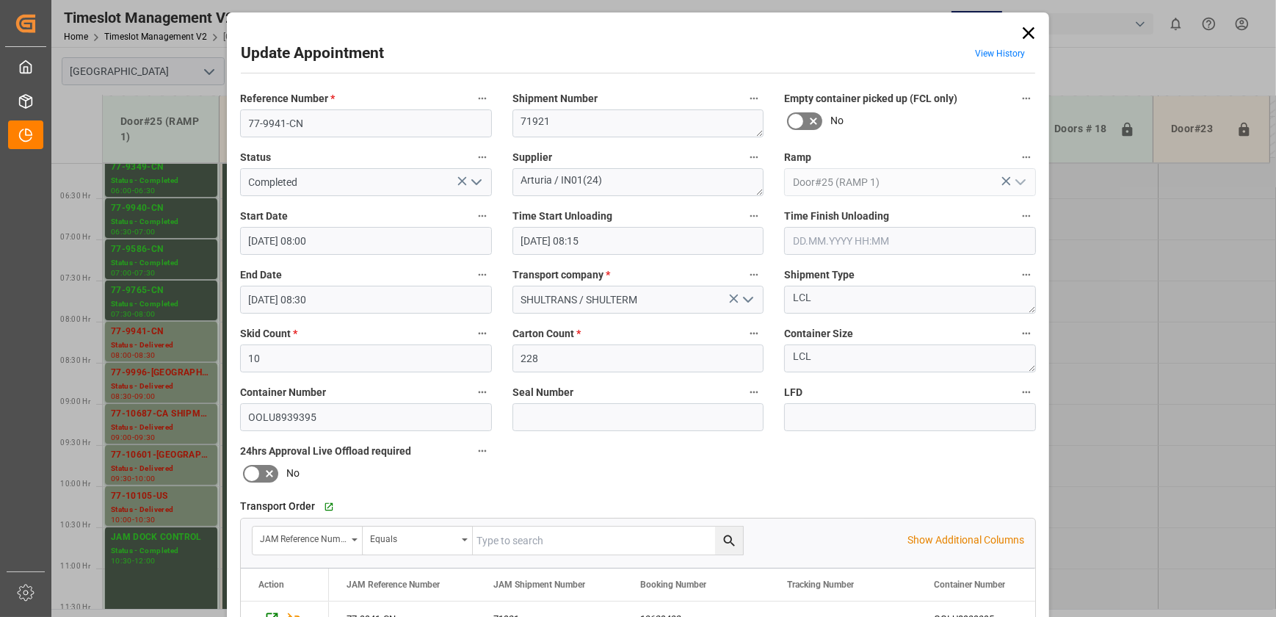
scroll to position [267, 0]
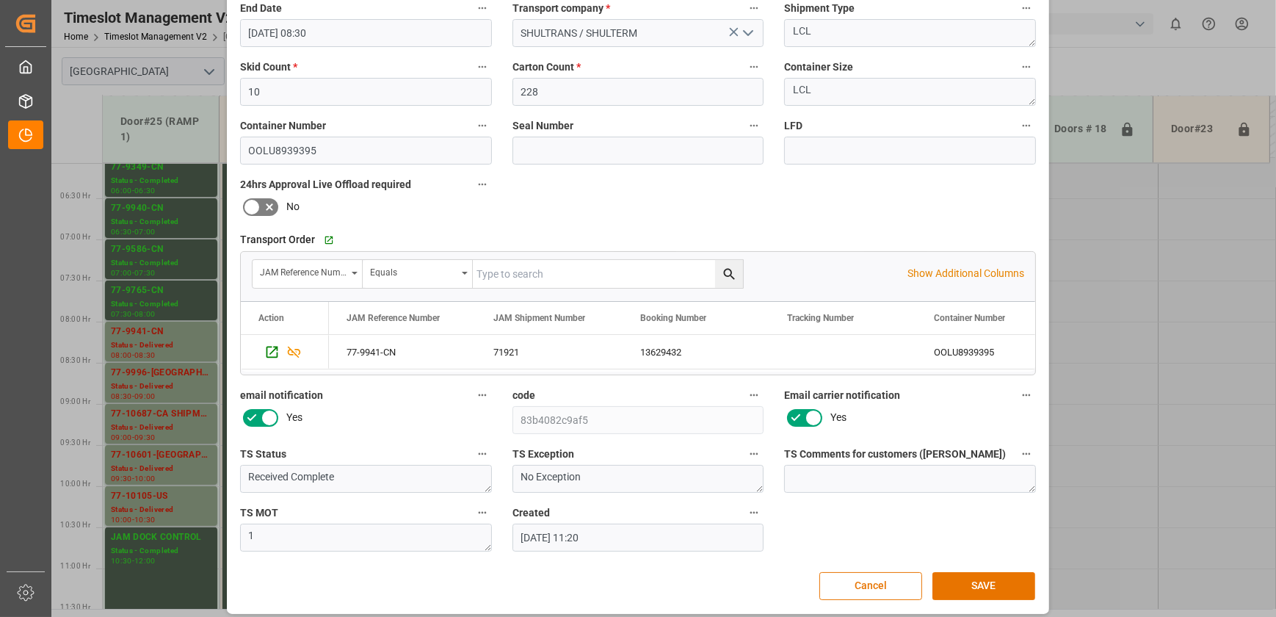
click at [945, 568] on div "Update Appointment View History Reference Number * 77-9941-CN Shipment Number 7…" at bounding box center [638, 180] width 815 height 860
click at [1025, 587] on button "SAVE" at bounding box center [983, 586] width 103 height 28
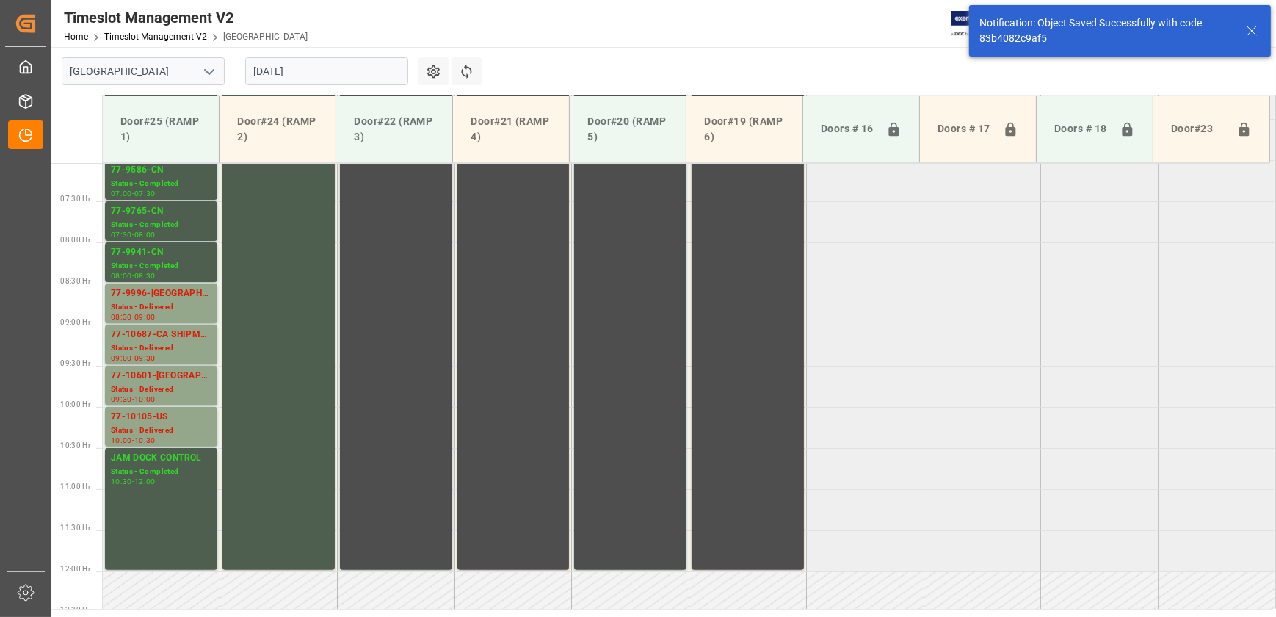
scroll to position [581, 0]
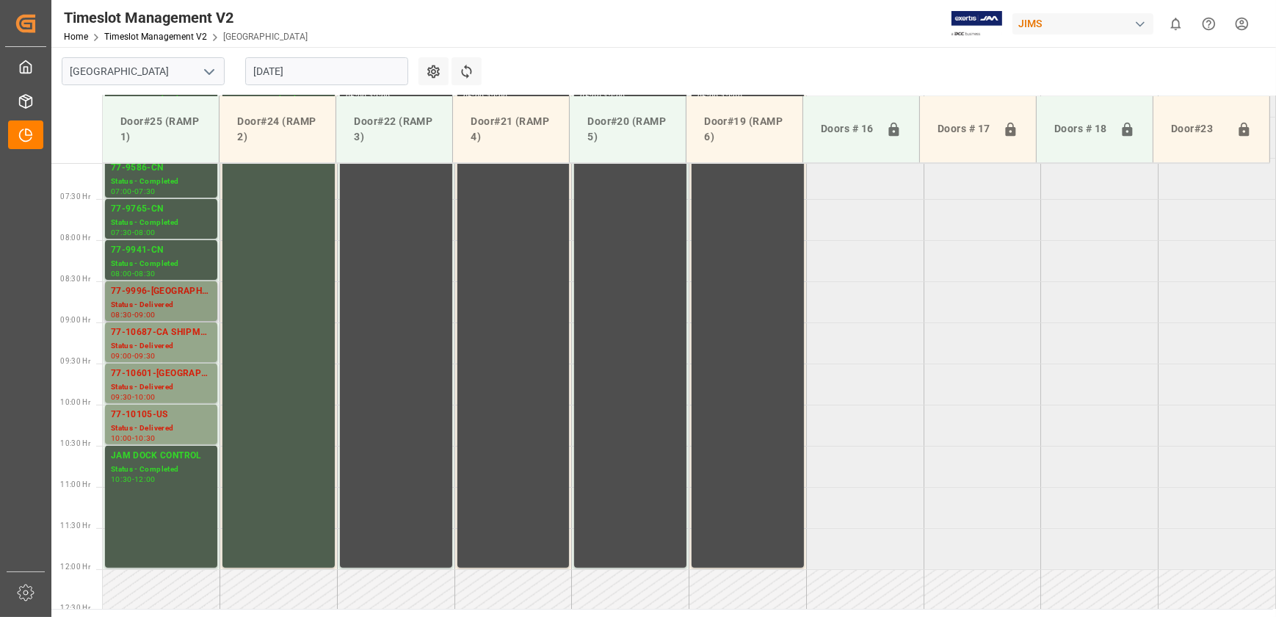
click at [175, 307] on div "Status - Delivered" at bounding box center [161, 305] width 101 height 12
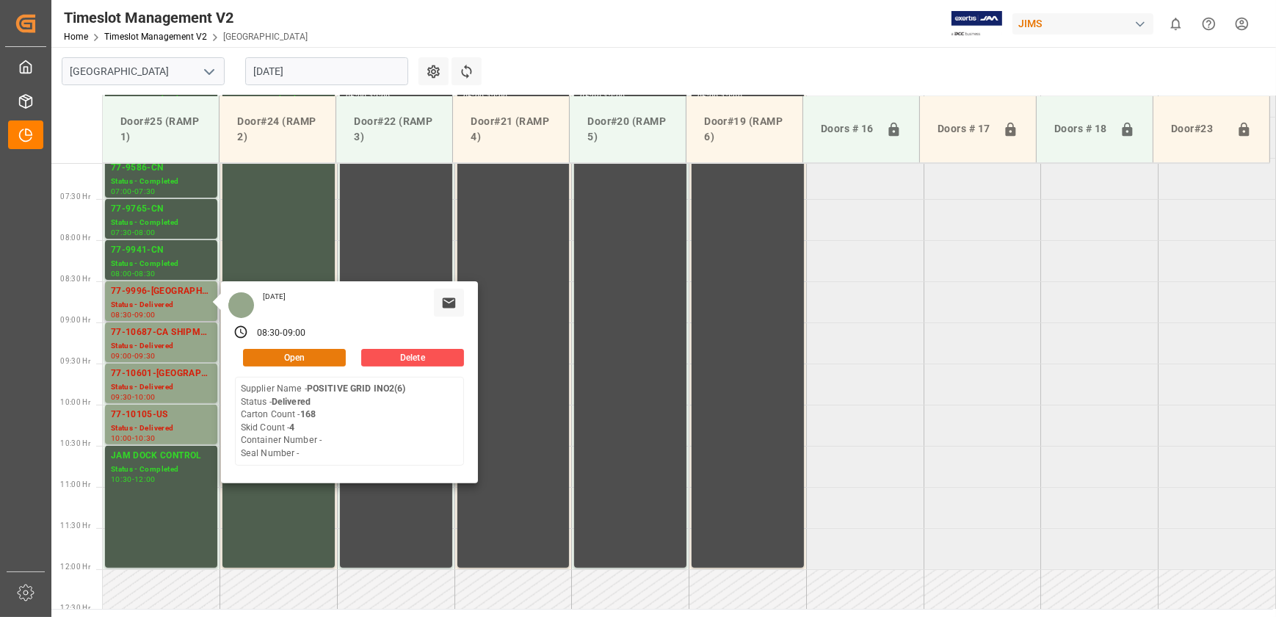
click at [318, 355] on button "Open" at bounding box center [294, 358] width 103 height 18
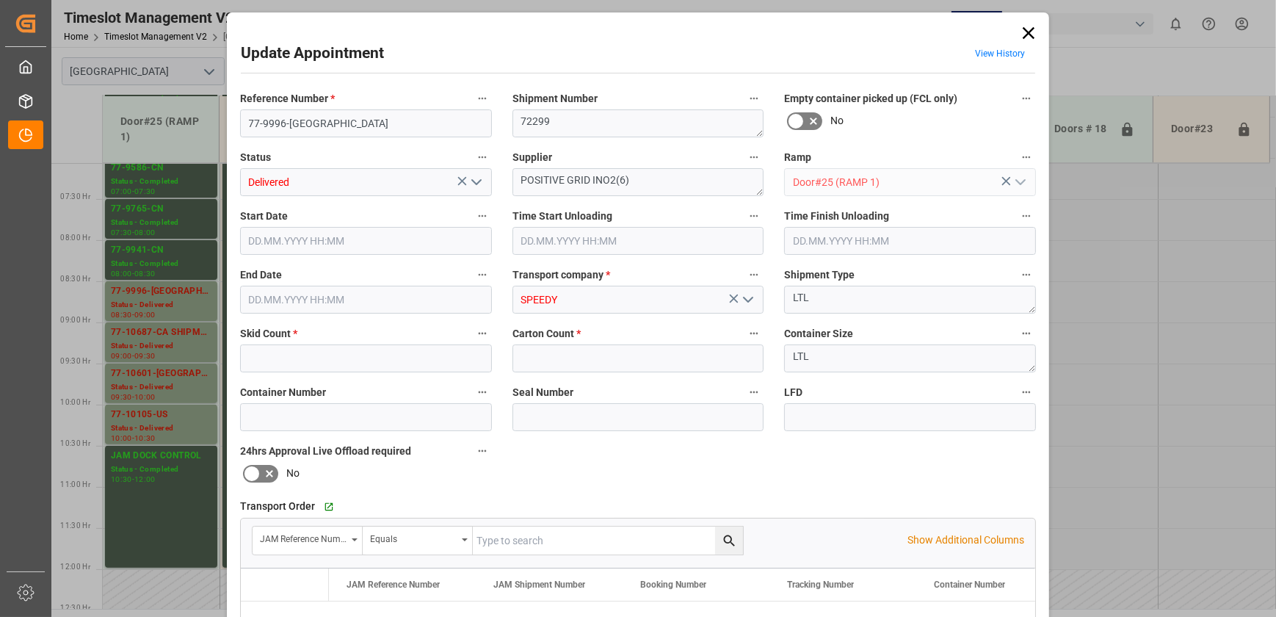
type input "4"
type input "168"
type input "[DATE] 08:30"
type input "[DATE] 09:00"
type input "[DATE] 13:48"
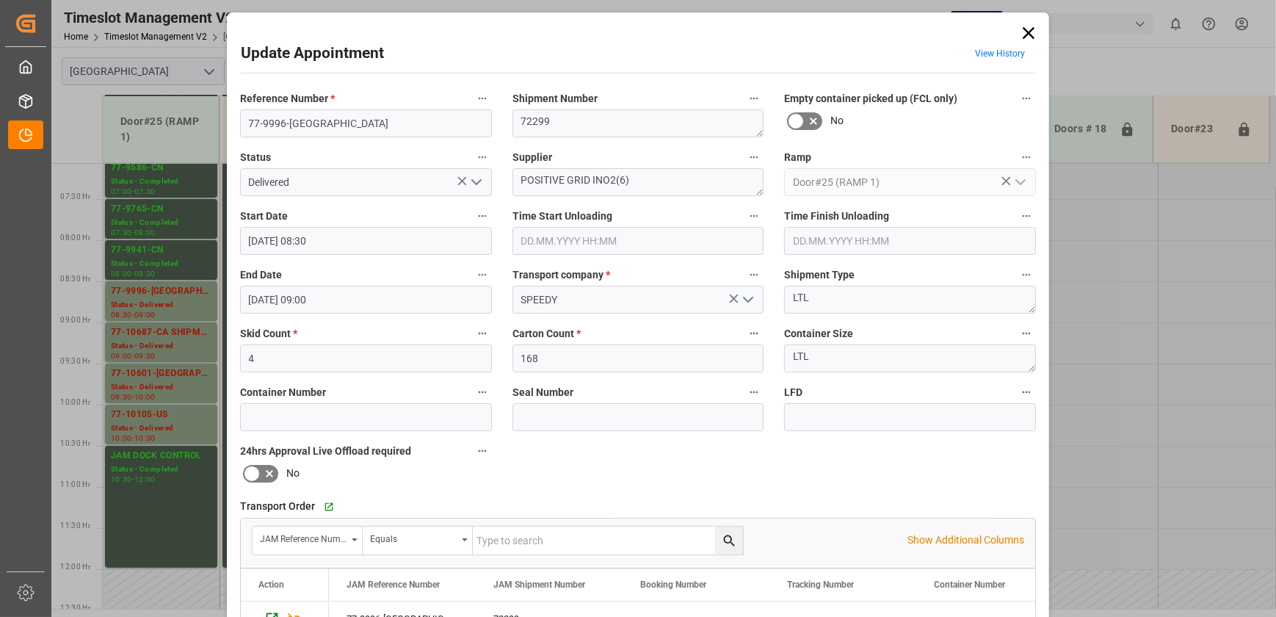
click at [470, 183] on icon "open menu" at bounding box center [477, 182] width 18 height 18
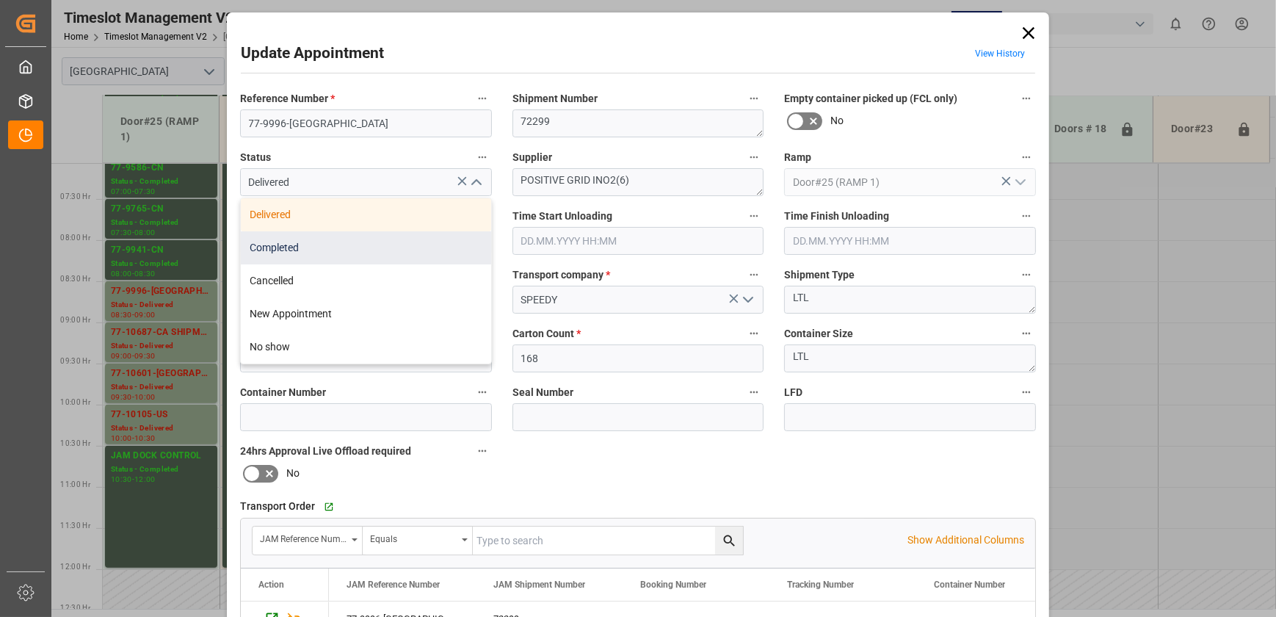
click at [440, 261] on div "Completed" at bounding box center [366, 247] width 250 height 33
type input "Completed"
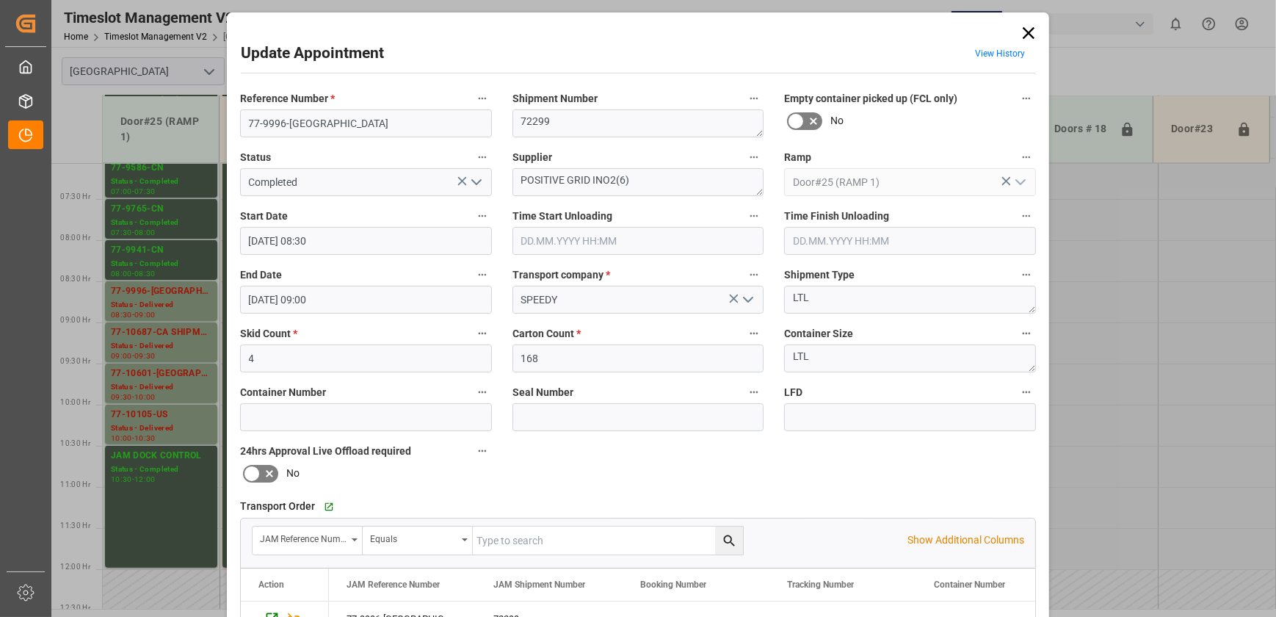
scroll to position [275, 0]
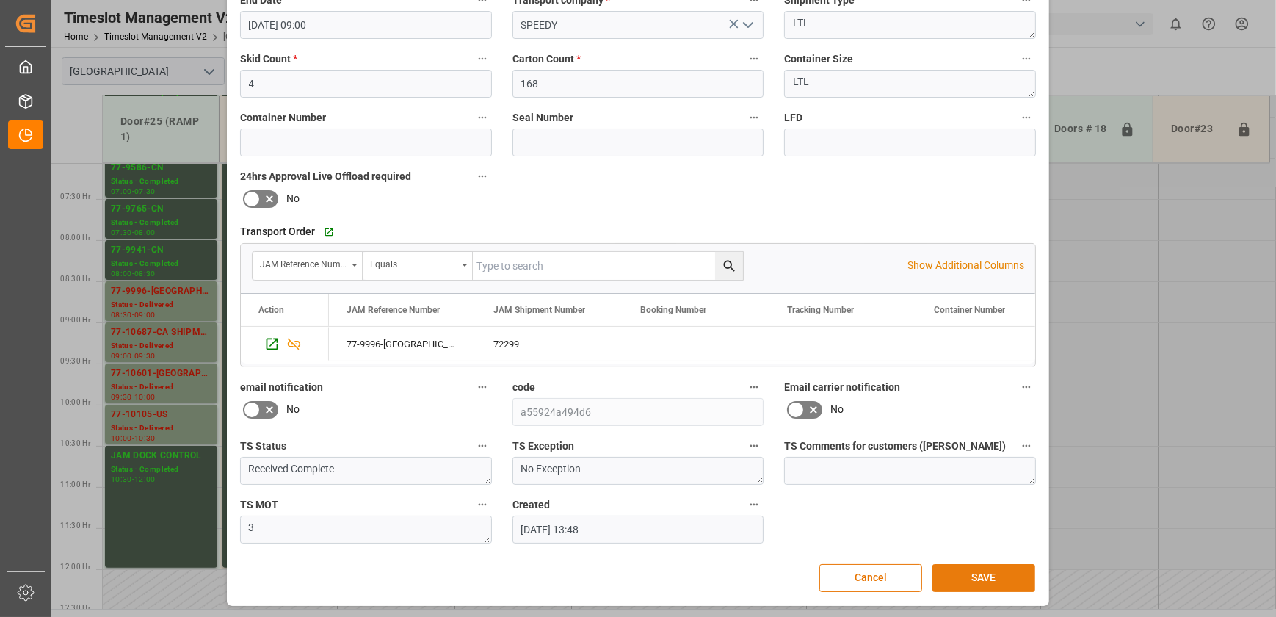
click at [993, 581] on button "SAVE" at bounding box center [983, 578] width 103 height 28
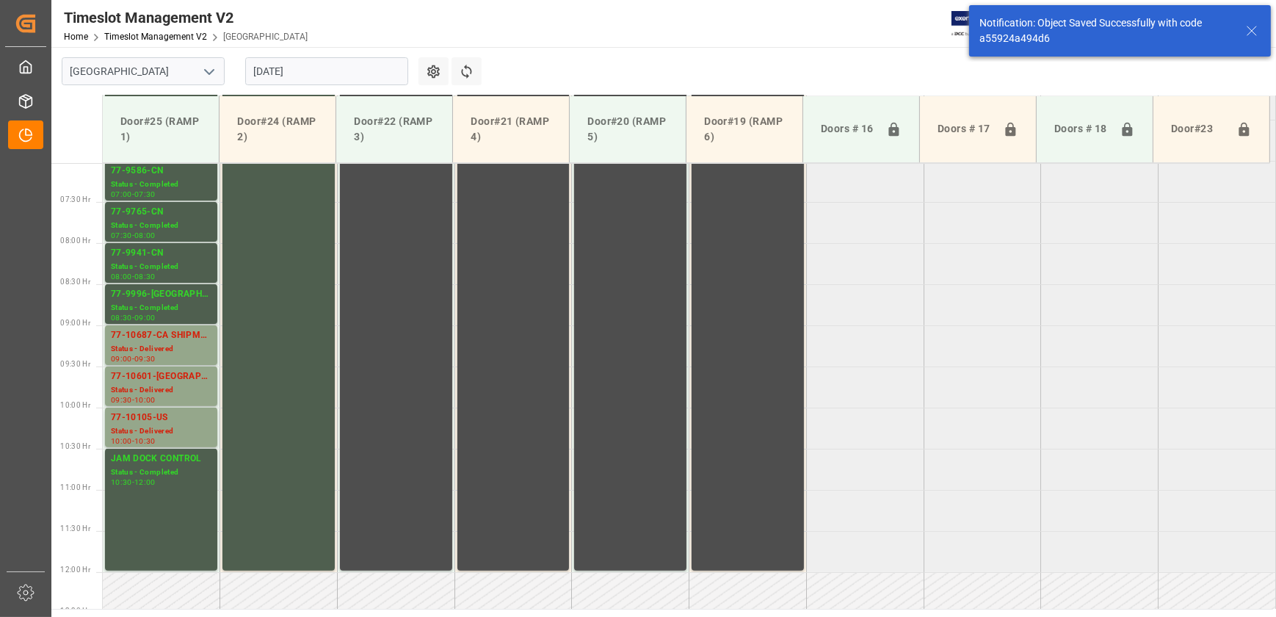
scroll to position [581, 0]
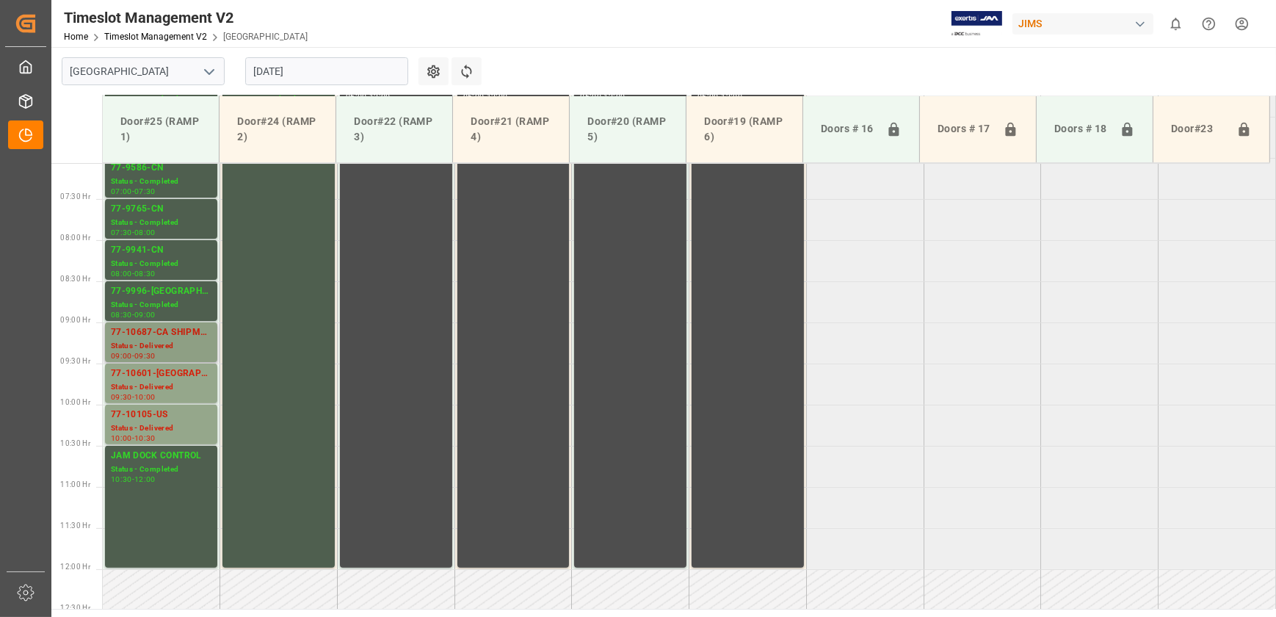
click at [153, 344] on div "Status - Delivered" at bounding box center [161, 346] width 101 height 12
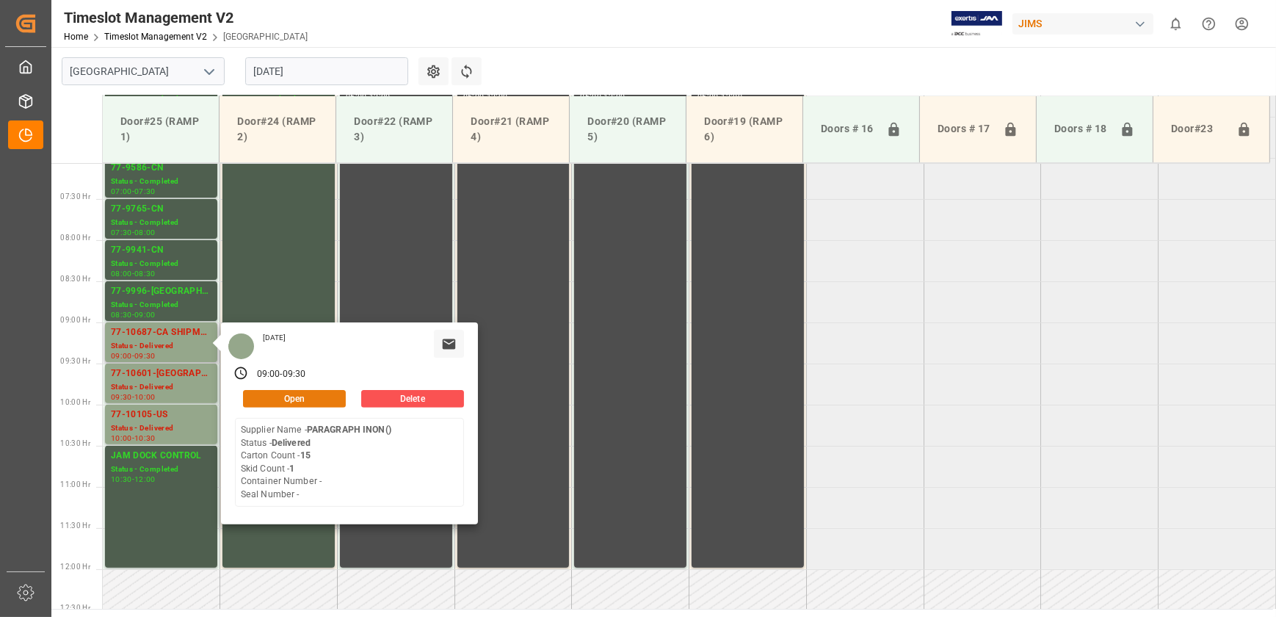
click at [311, 398] on button "Open" at bounding box center [294, 399] width 103 height 18
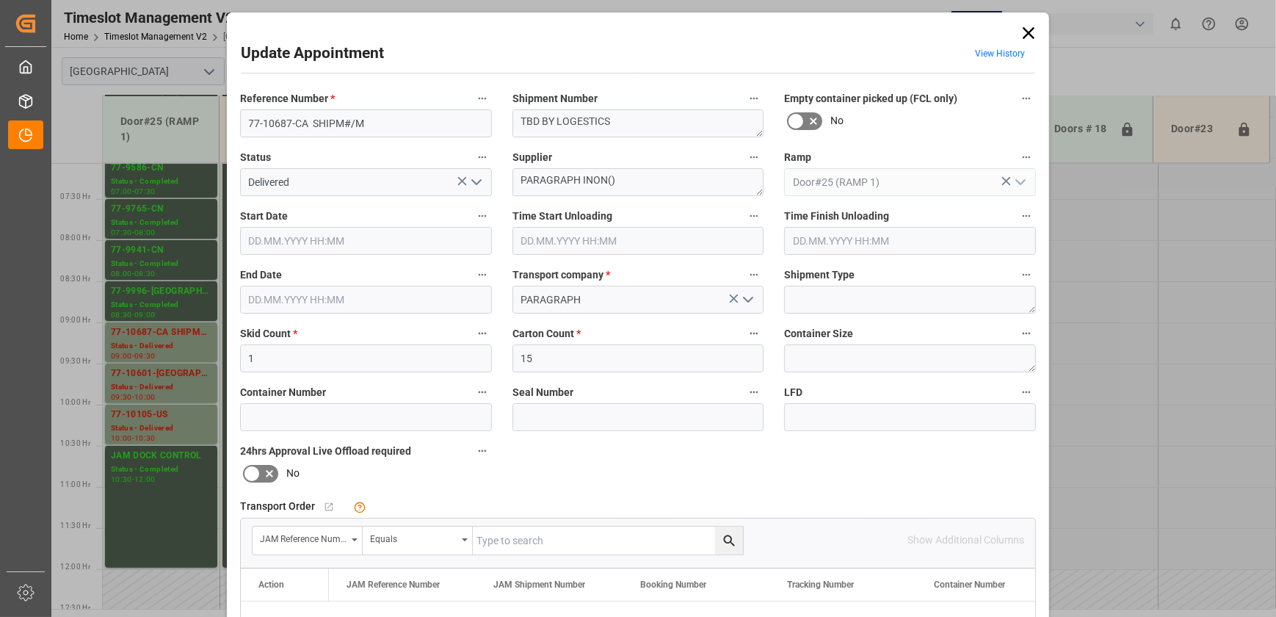
type input "[DATE] 09:00"
type input "[DATE] 10:30"
type input "[DATE] 09:30"
type input "[DATE] 15:59"
drag, startPoint x: 366, startPoint y: 123, endPoint x: 308, endPoint y: 140, distance: 60.6
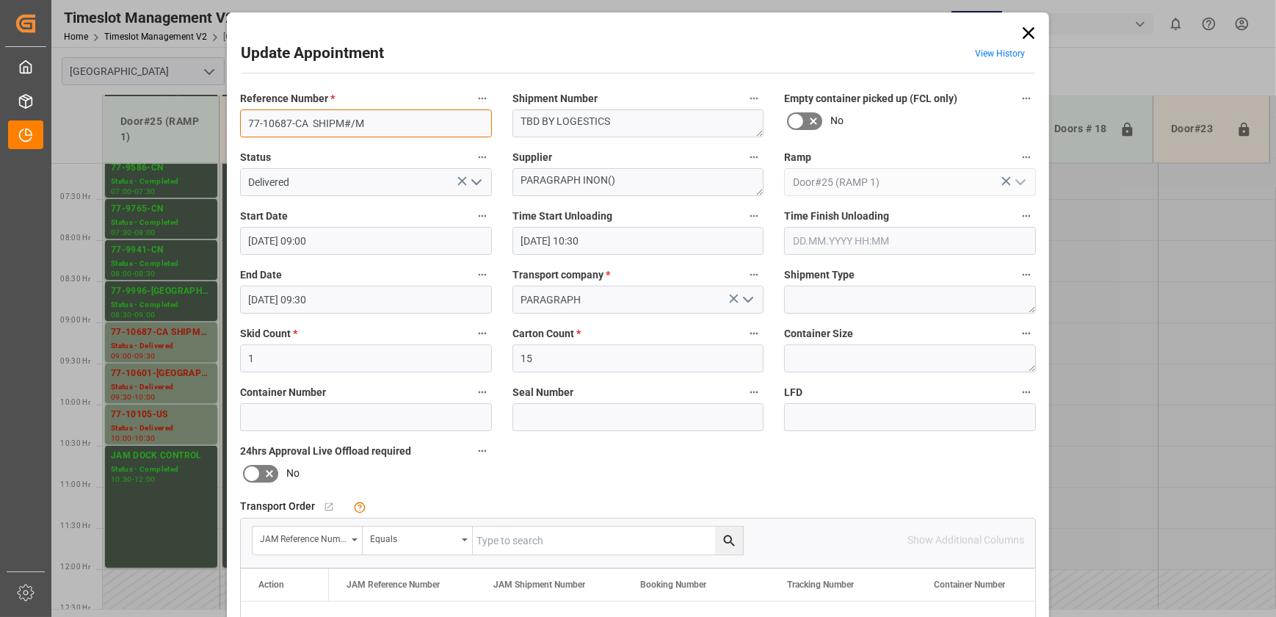
click at [308, 140] on div "Reference Number * 77-10687-CA SHIPM#/M" at bounding box center [366, 113] width 272 height 59
type input "77-10687-[GEOGRAPHIC_DATA]"
click at [471, 184] on icon "open menu" at bounding box center [477, 182] width 18 height 18
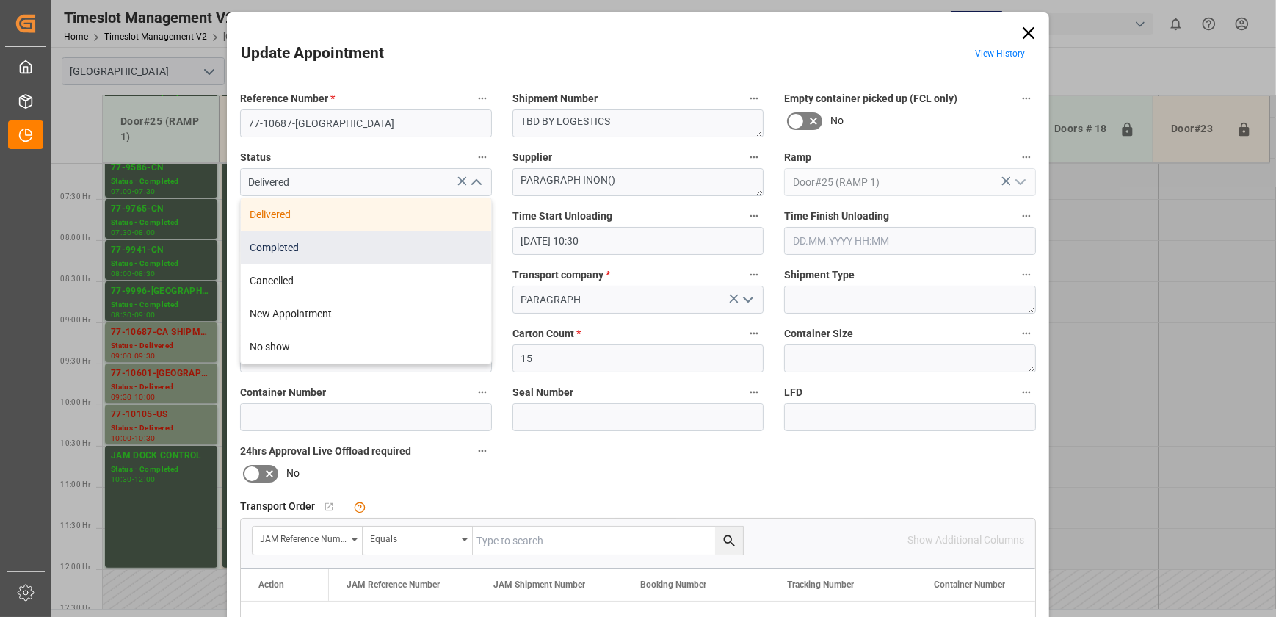
click at [411, 250] on div "Completed" at bounding box center [366, 247] width 250 height 33
type input "Completed"
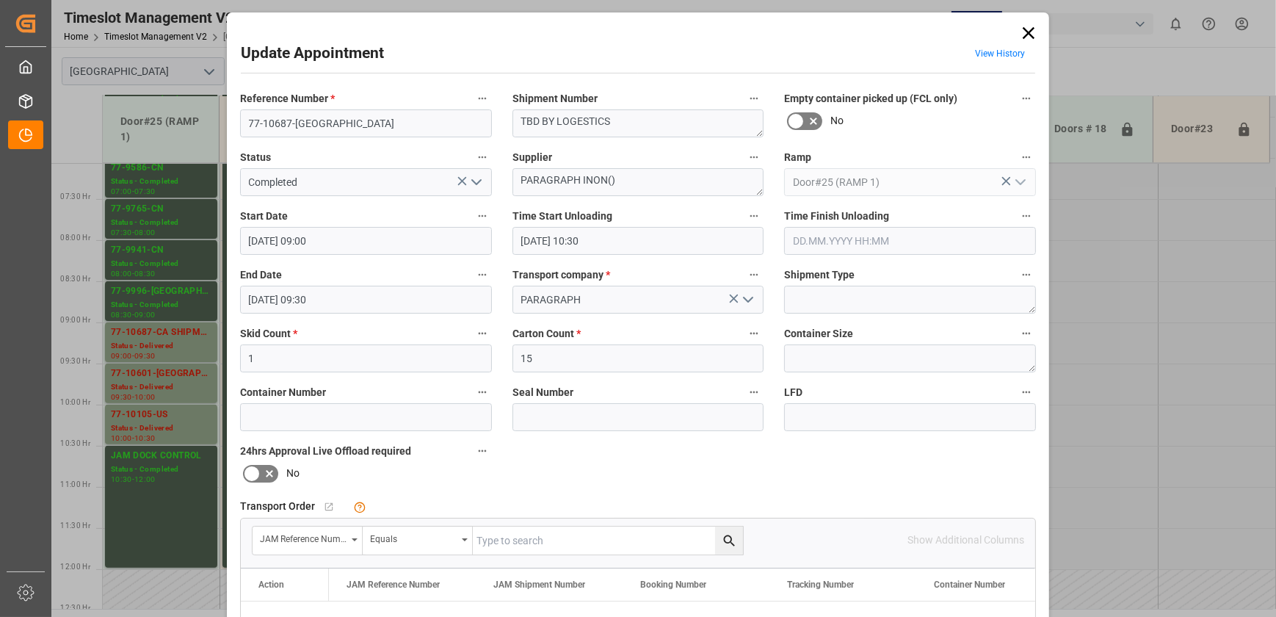
scroll to position [275, 0]
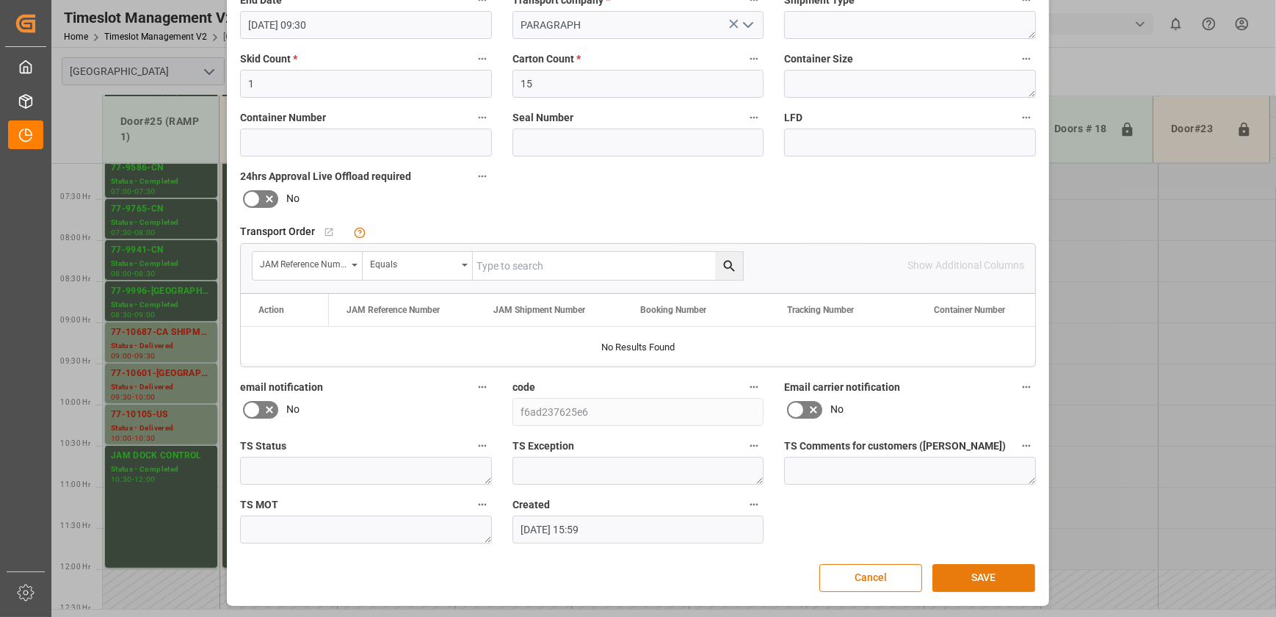
click at [998, 569] on button "SAVE" at bounding box center [983, 578] width 103 height 28
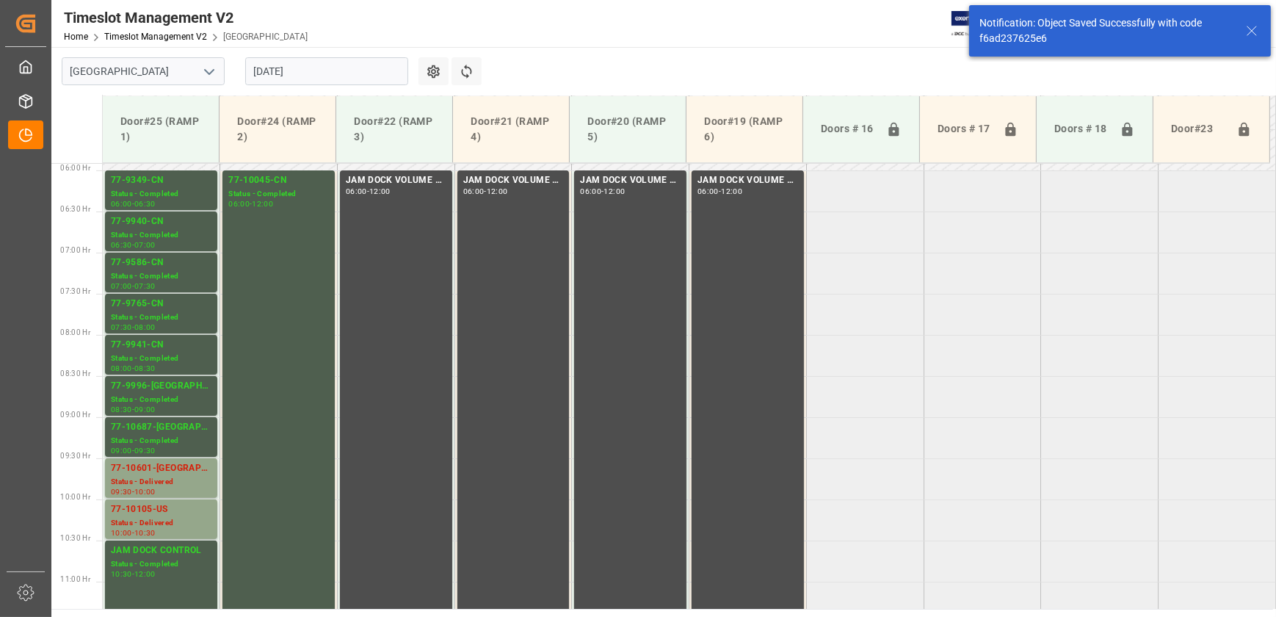
scroll to position [596, 0]
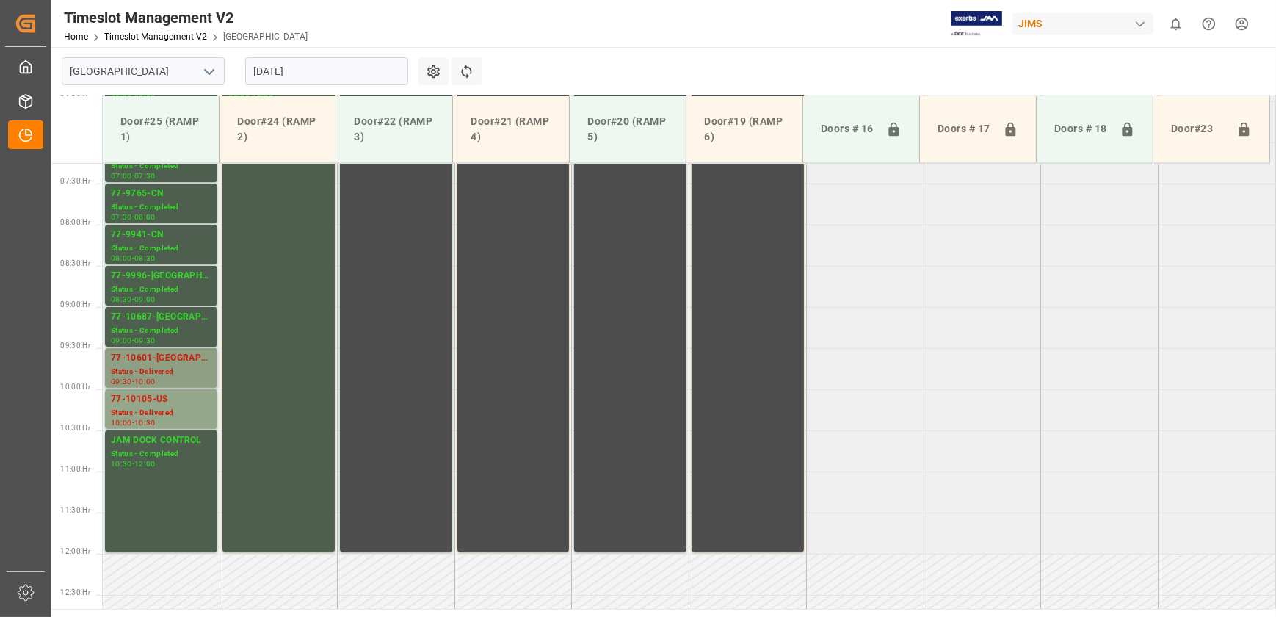
click at [198, 361] on div "77-10601-[GEOGRAPHIC_DATA]" at bounding box center [161, 358] width 101 height 15
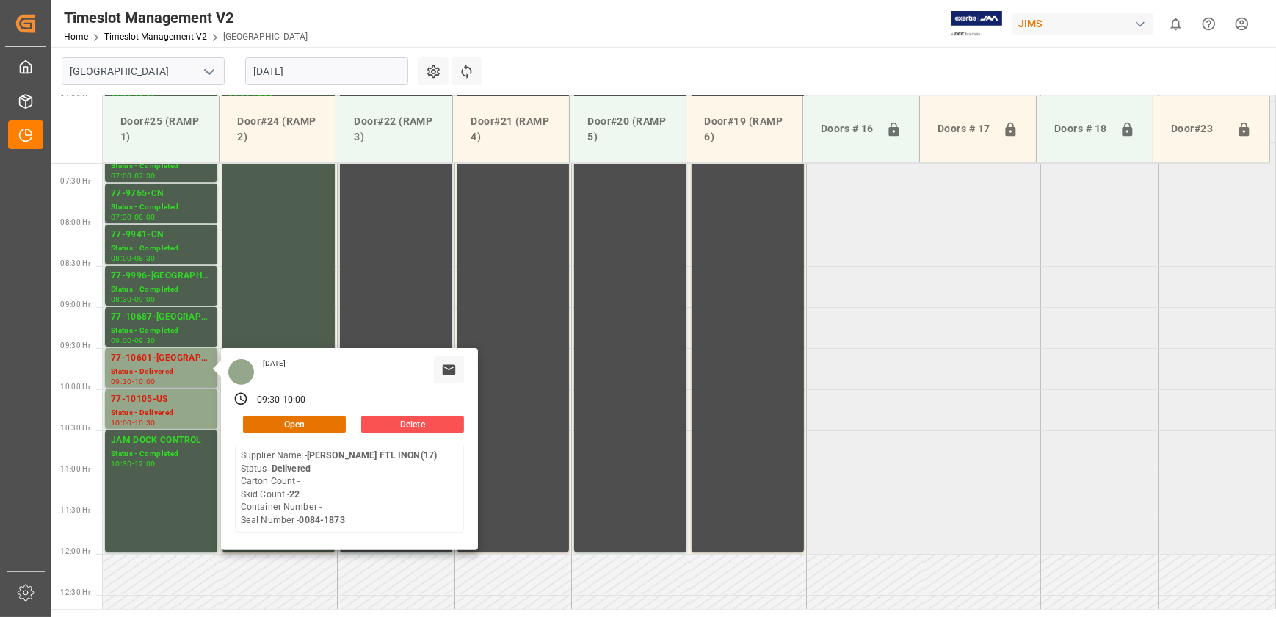
click at [221, 411] on div "[DATE] 09:30 - 10:00 Open Delete Supplier Name - [PERSON_NAME] FTL INON(17) Sta…" at bounding box center [349, 449] width 257 height 202
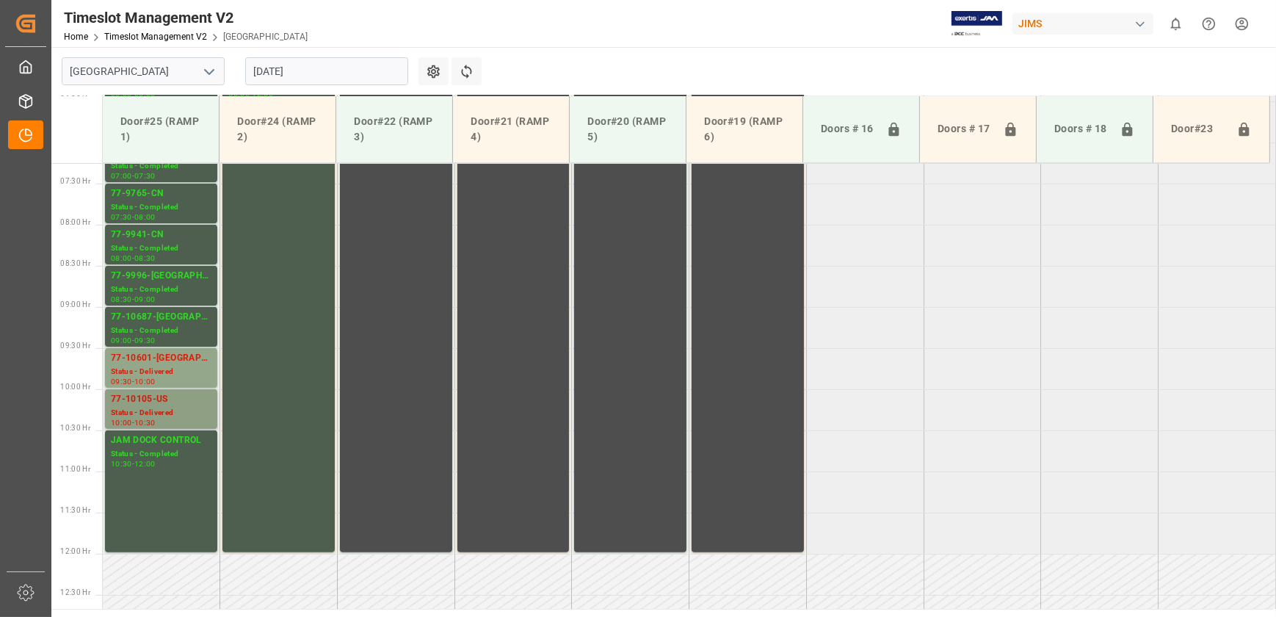
click at [207, 411] on div "Status - Delivered" at bounding box center [161, 413] width 101 height 12
click at [178, 370] on div "Status - Delivered" at bounding box center [161, 372] width 101 height 12
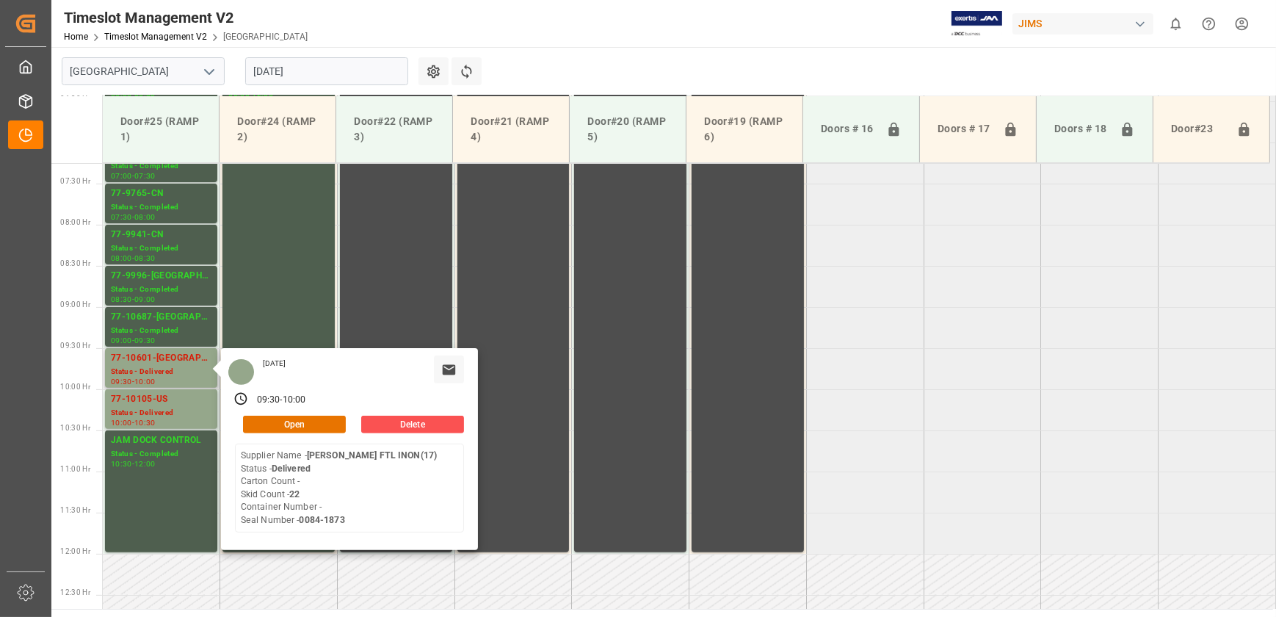
click at [302, 433] on div "[DATE] 09:30 - 10:00 Open Delete Supplier Name - [PERSON_NAME] FTL INON(17) Sta…" at bounding box center [349, 449] width 257 height 202
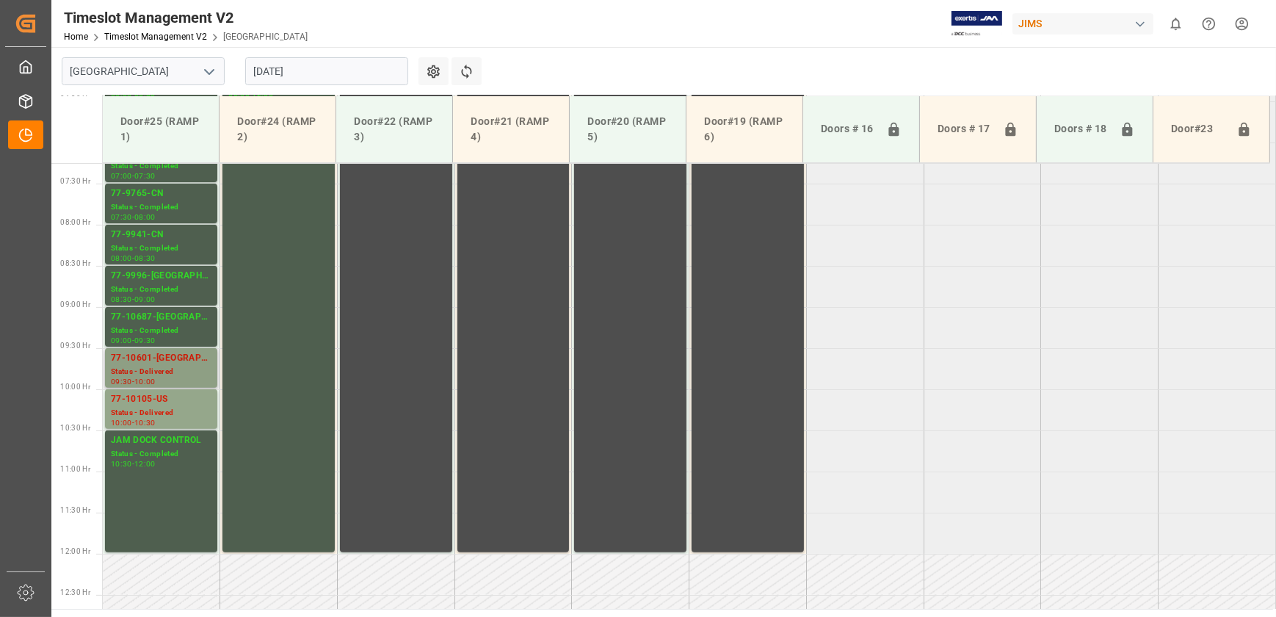
click at [206, 374] on div "Status - Delivered" at bounding box center [161, 372] width 101 height 12
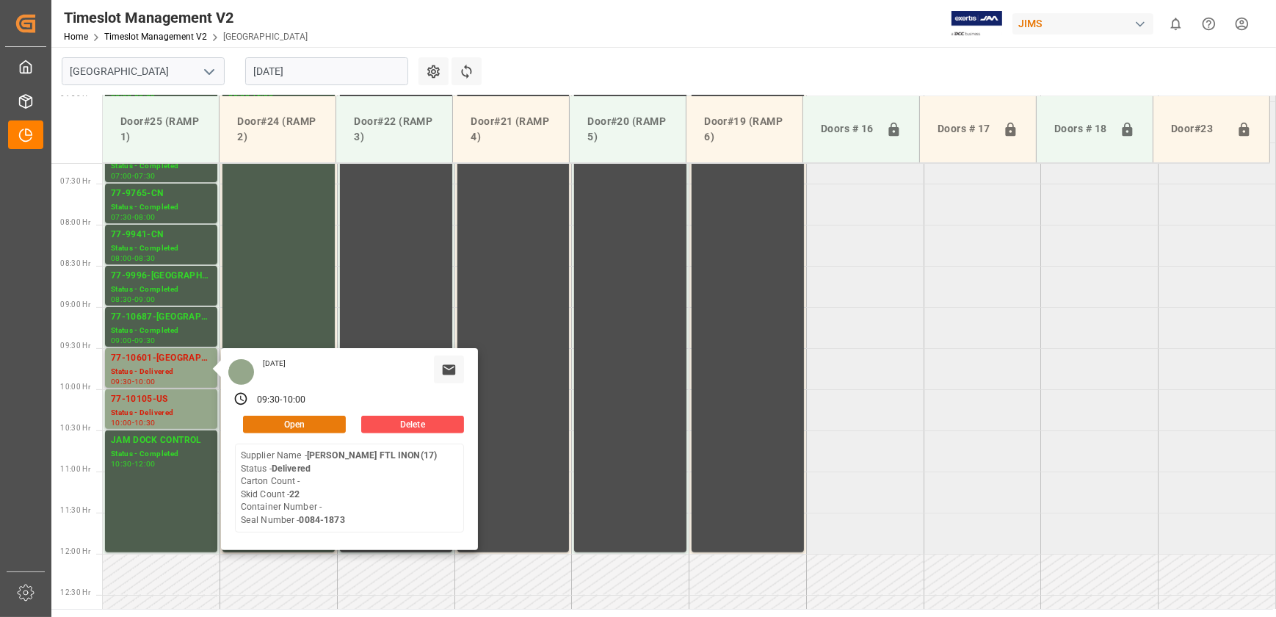
click at [257, 426] on button "Open" at bounding box center [294, 425] width 103 height 18
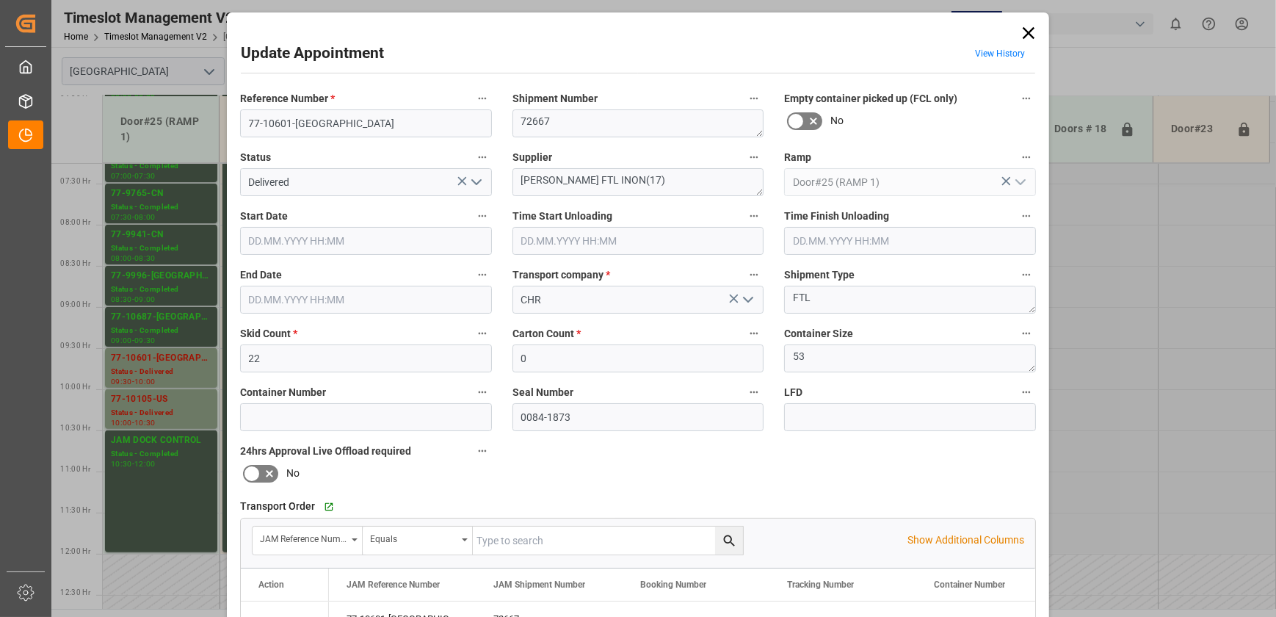
type input "[DATE] 09:30"
type input "[DATE] 06:15"
type input "[DATE] 10:00"
type input "[DATE] 18:00"
click at [476, 180] on icon "open menu" at bounding box center [477, 182] width 18 height 18
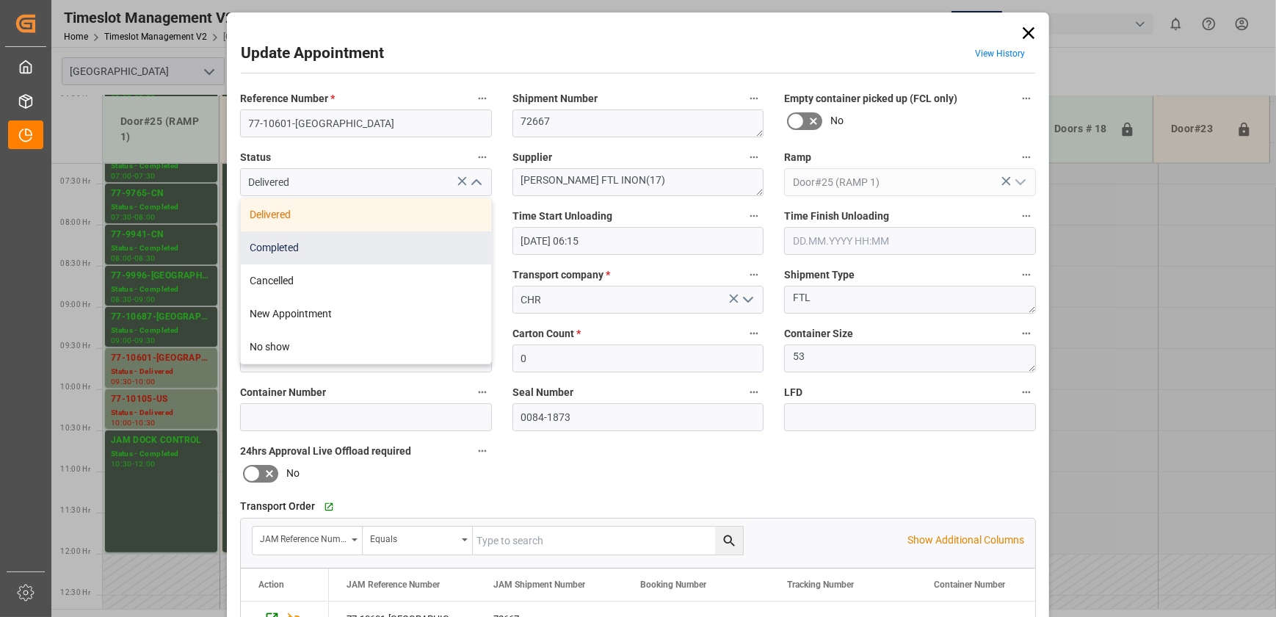
click at [394, 242] on div "Completed" at bounding box center [366, 247] width 250 height 33
type input "Completed"
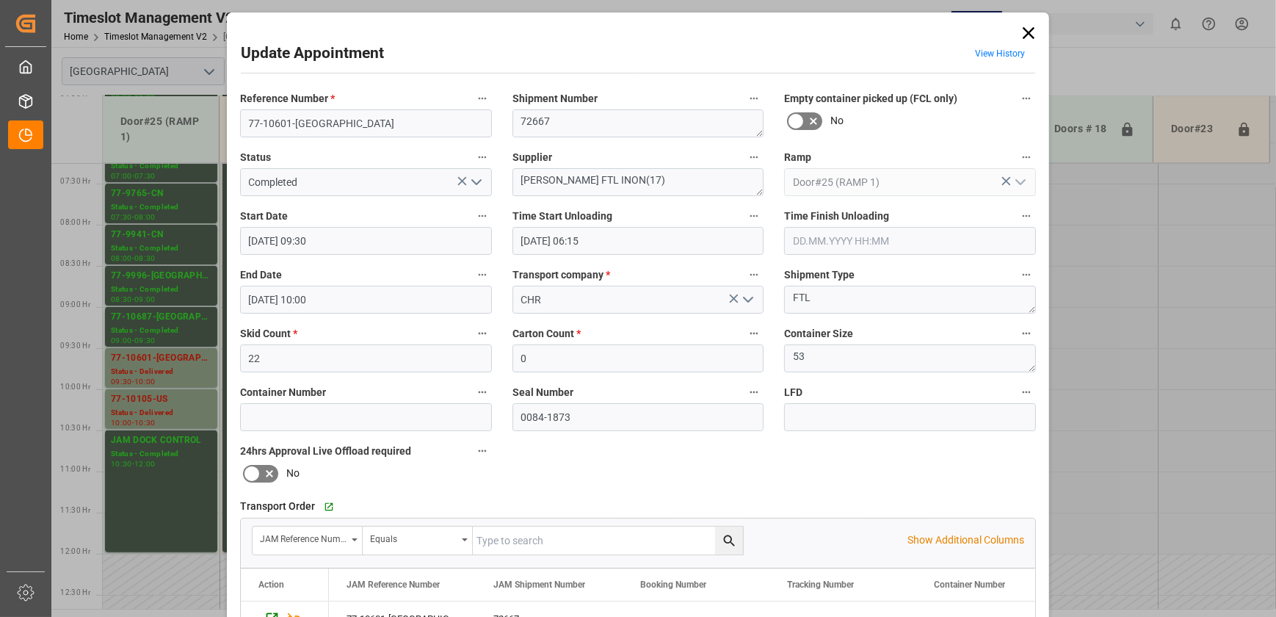
scroll to position [275, 0]
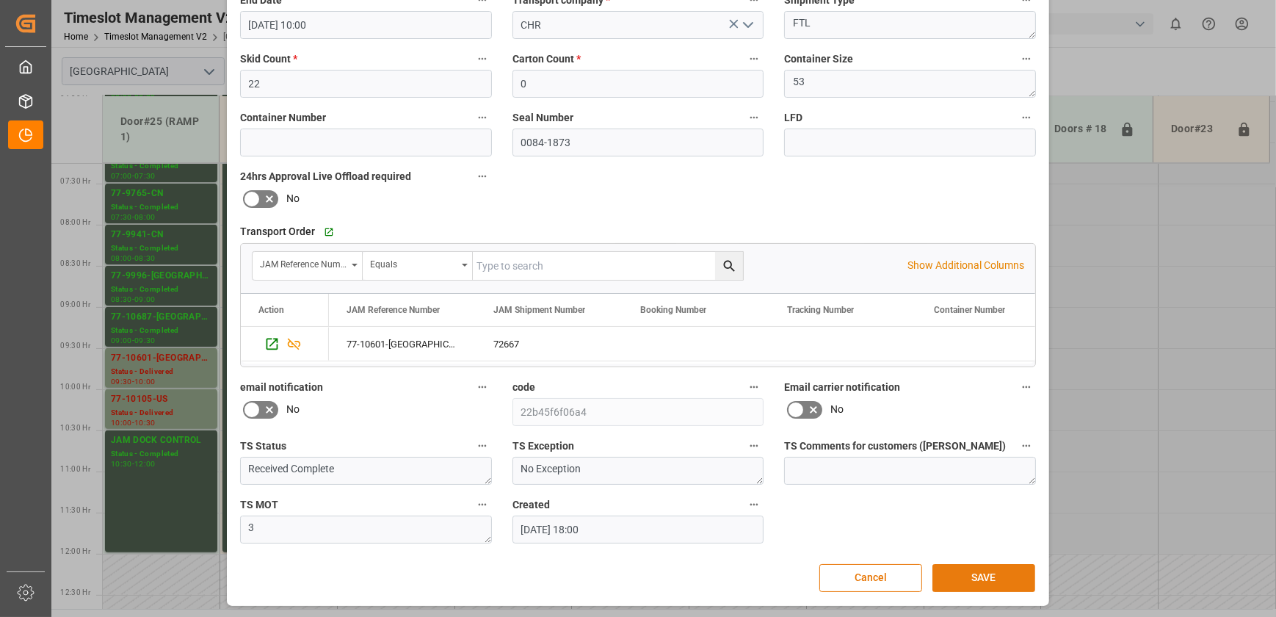
click at [996, 580] on button "SAVE" at bounding box center [983, 578] width 103 height 28
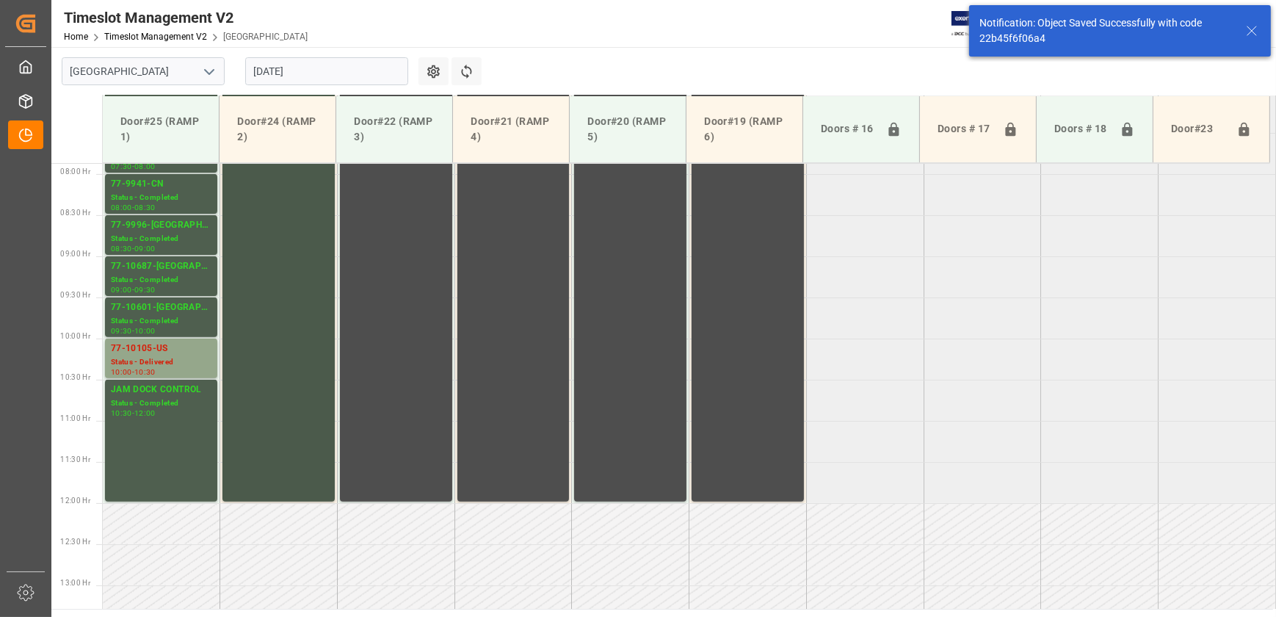
scroll to position [664, 0]
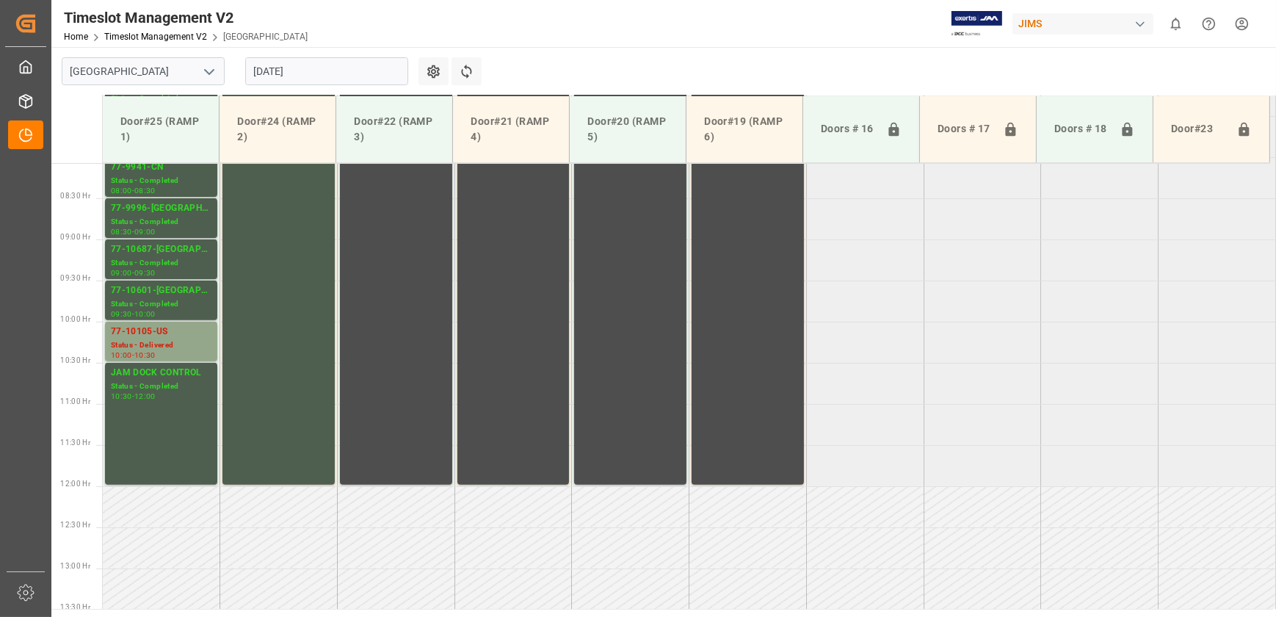
click at [284, 63] on input "[DATE]" at bounding box center [326, 71] width 163 height 28
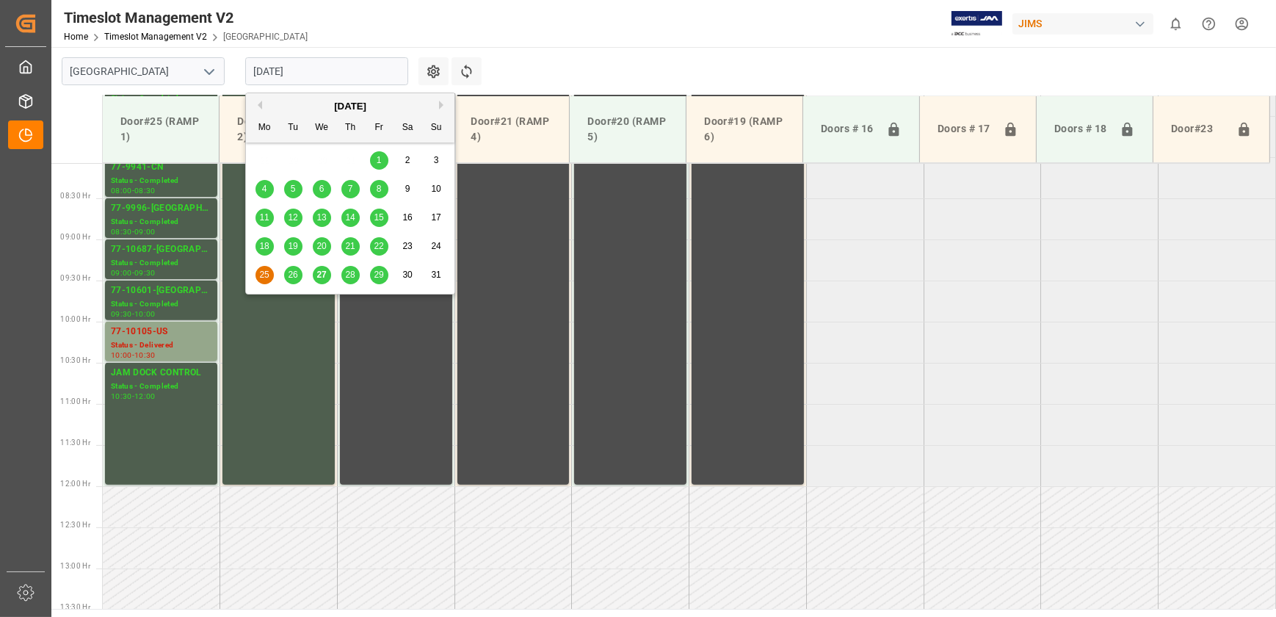
click at [383, 238] on div "22" at bounding box center [379, 247] width 18 height 18
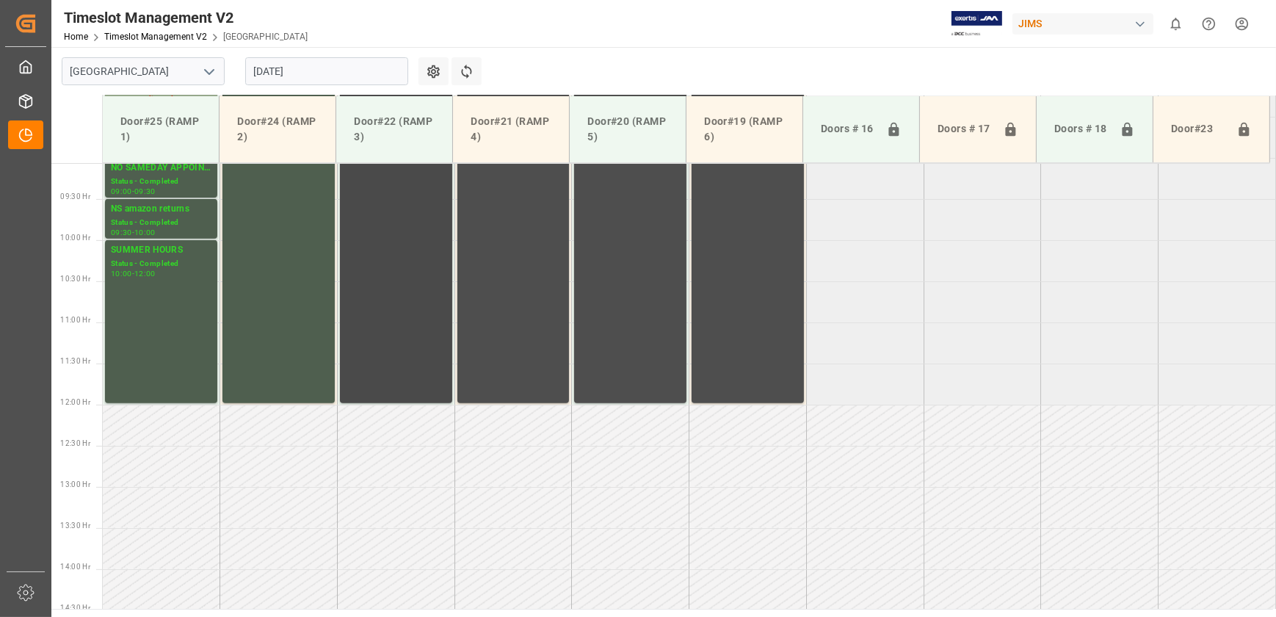
scroll to position [557, 0]
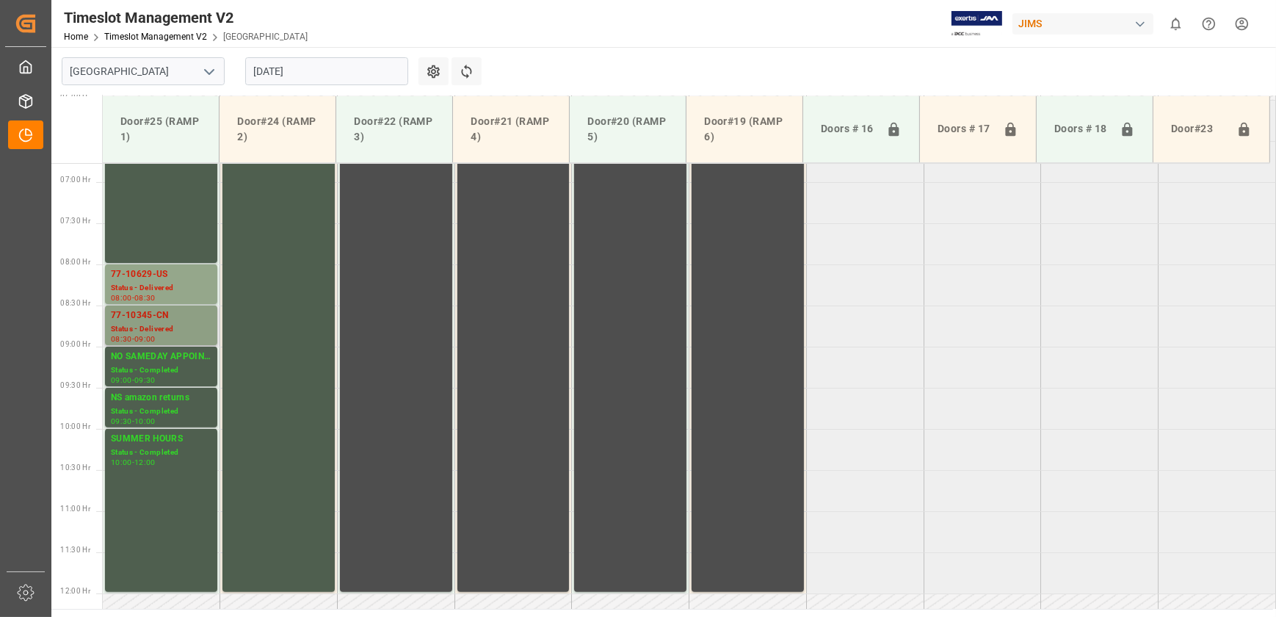
click at [178, 315] on div "77-10345-CN" at bounding box center [161, 315] width 101 height 15
click at [185, 286] on div "Status - Delivered" at bounding box center [161, 288] width 101 height 12
click at [178, 336] on div "08:30 - 09:00" at bounding box center [161, 340] width 101 height 8
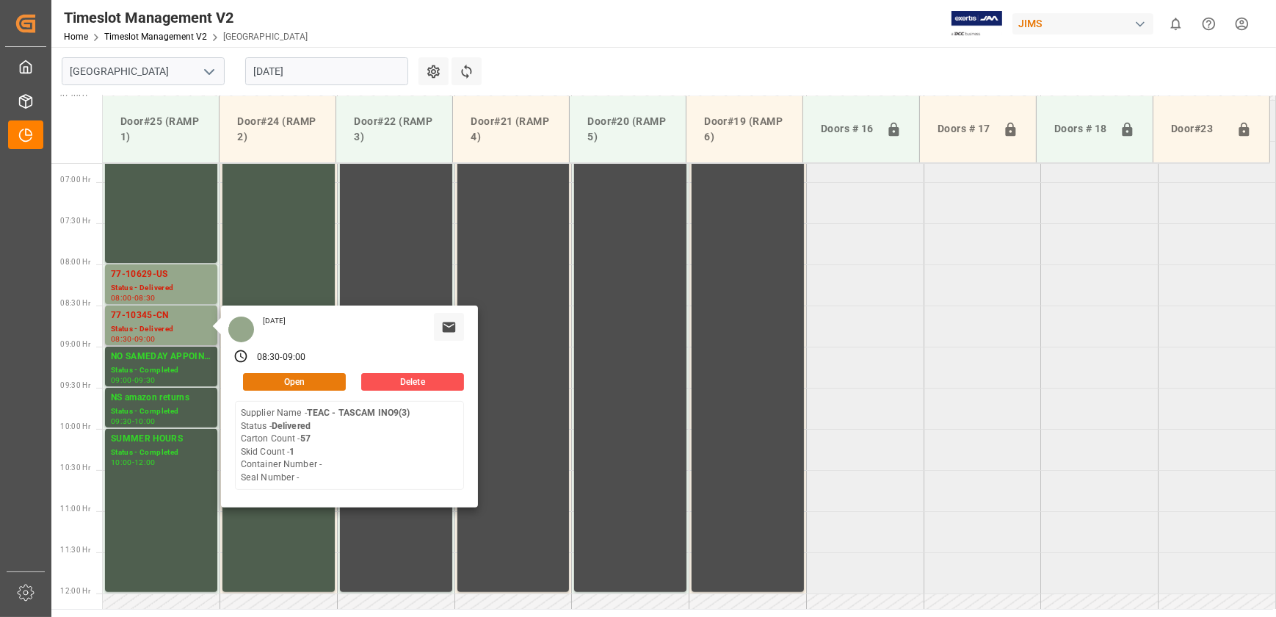
click at [305, 377] on button "Open" at bounding box center [294, 382] width 103 height 18
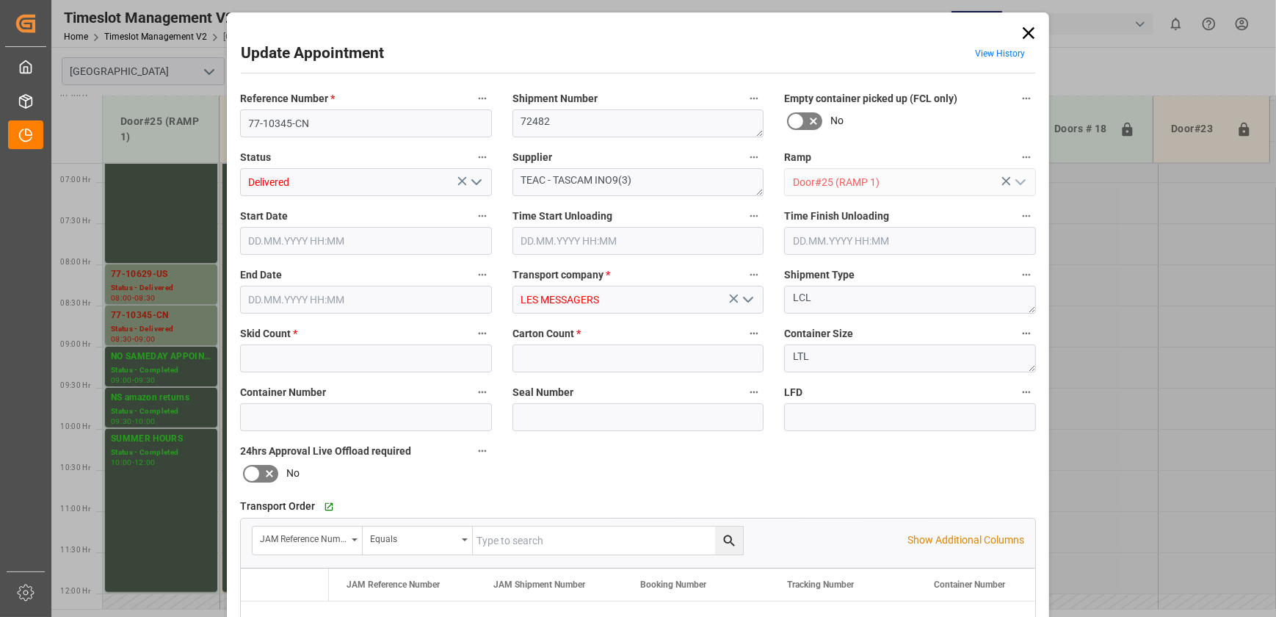
type input "1"
type input "57"
type input "[DATE] 08:30"
type input "[DATE] 10:45"
type input "[DATE] 11:00"
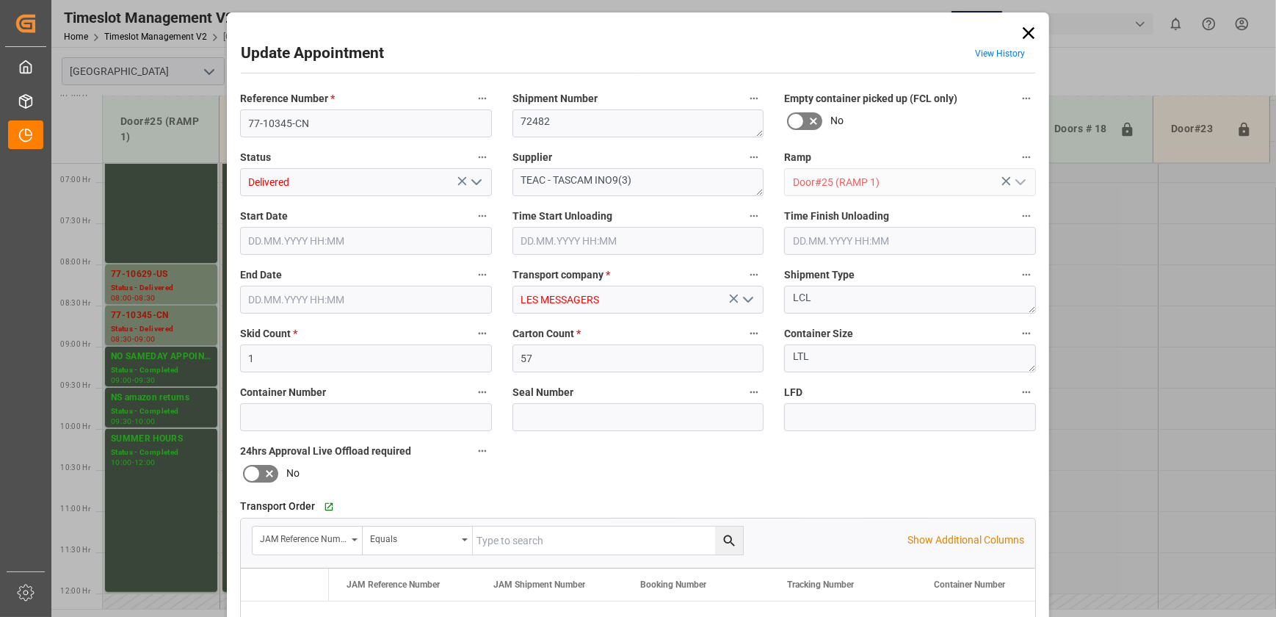
type input "[DATE] 09:00"
type input "[DATE] 13:43"
click at [479, 185] on icon "open menu" at bounding box center [477, 182] width 18 height 18
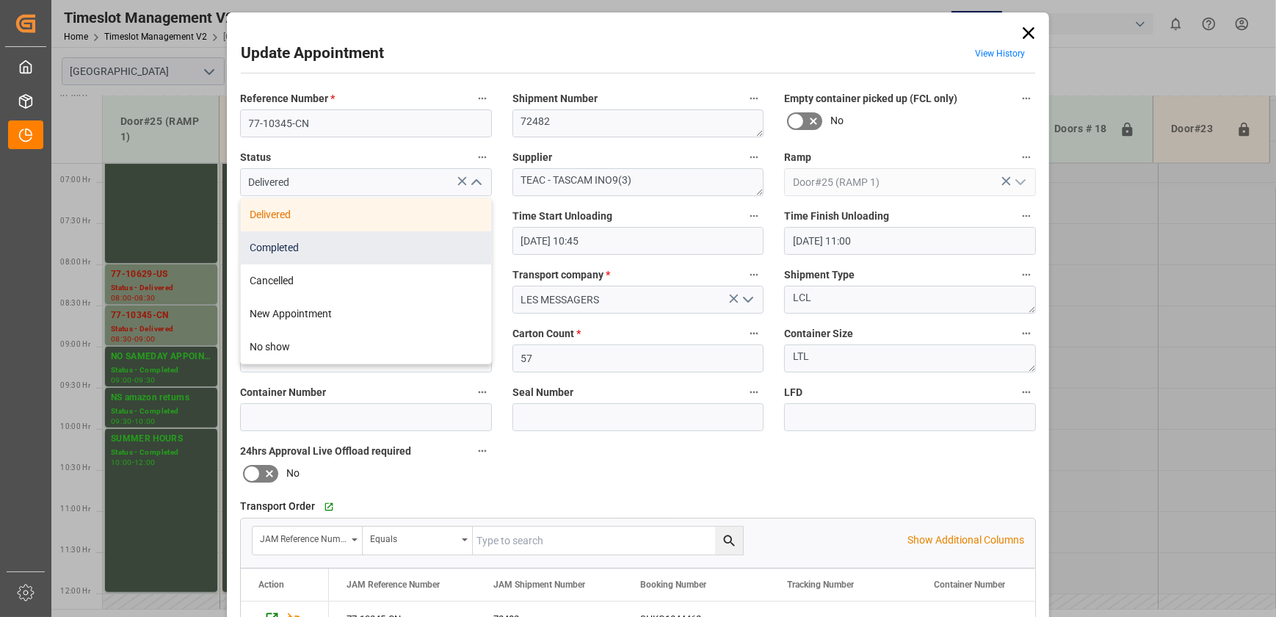
click at [402, 242] on div "Completed" at bounding box center [366, 247] width 250 height 33
type input "Completed"
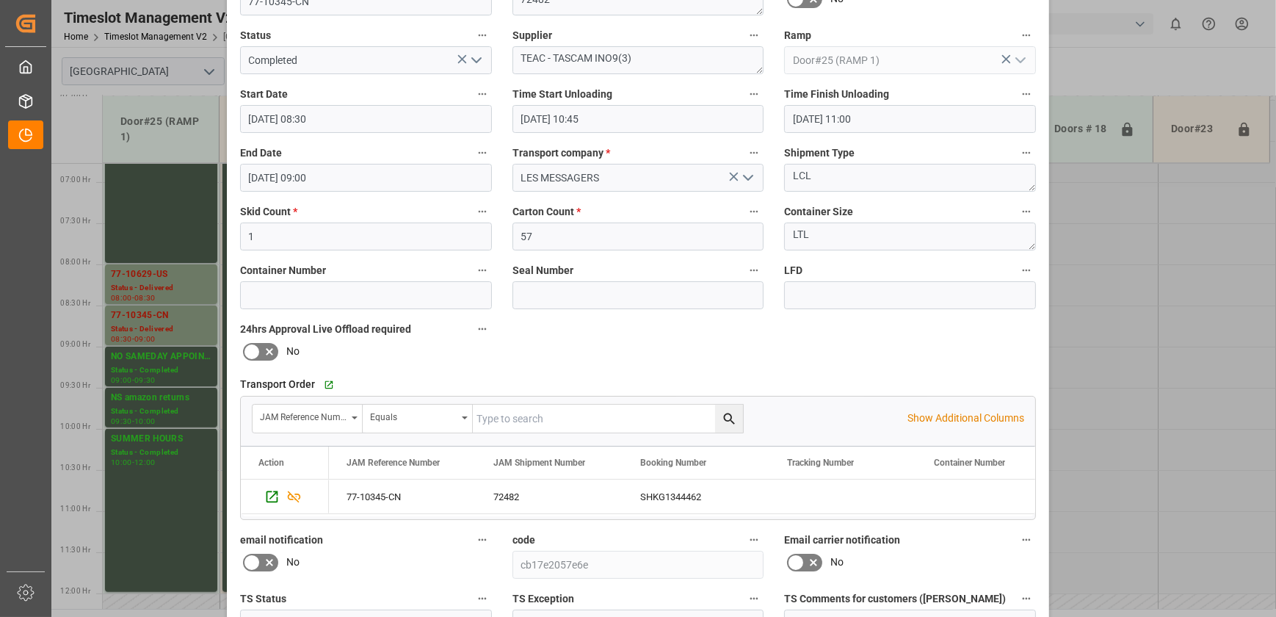
scroll to position [275, 0]
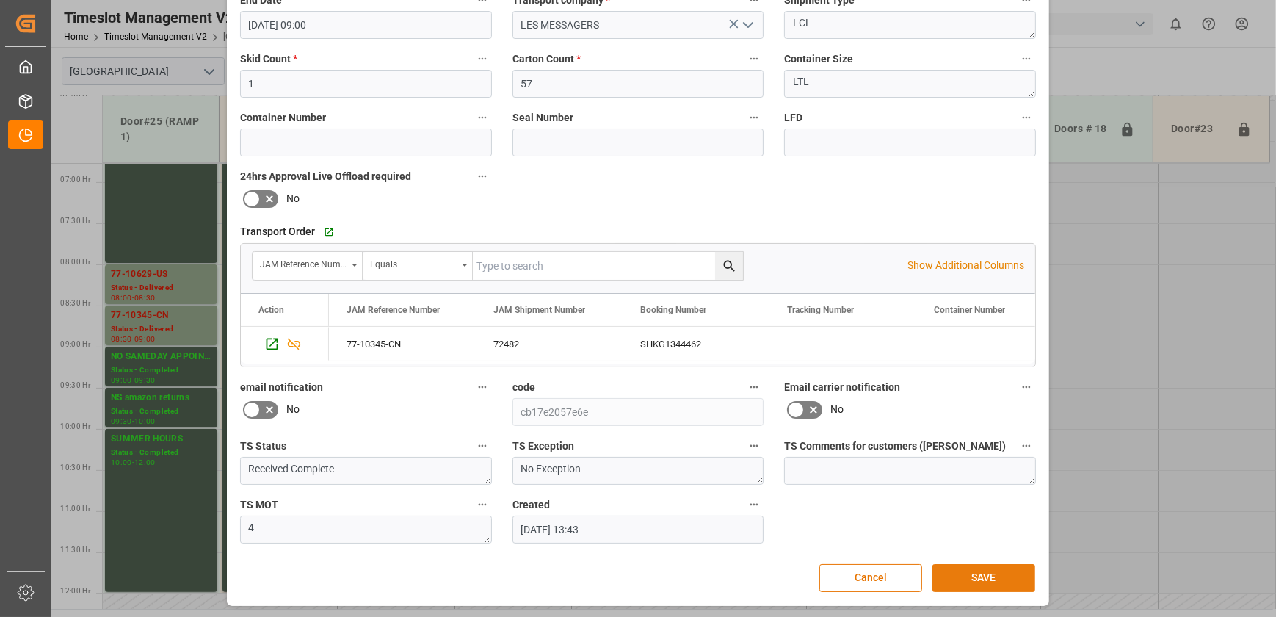
click at [1005, 579] on button "SAVE" at bounding box center [983, 578] width 103 height 28
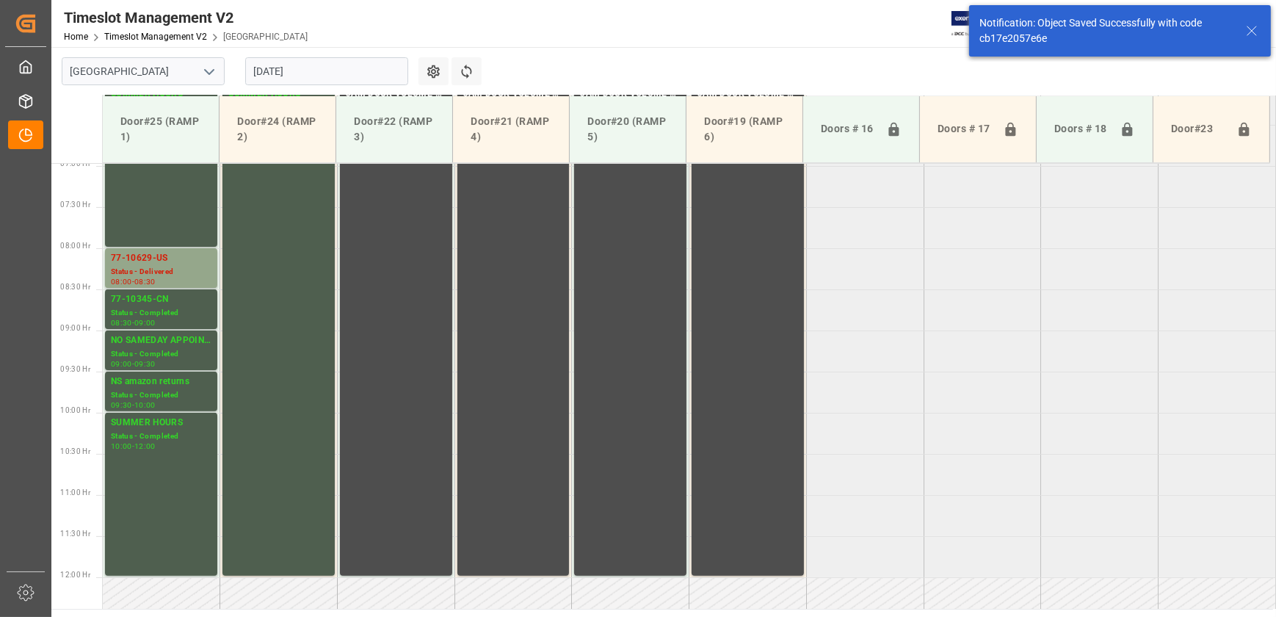
scroll to position [581, 0]
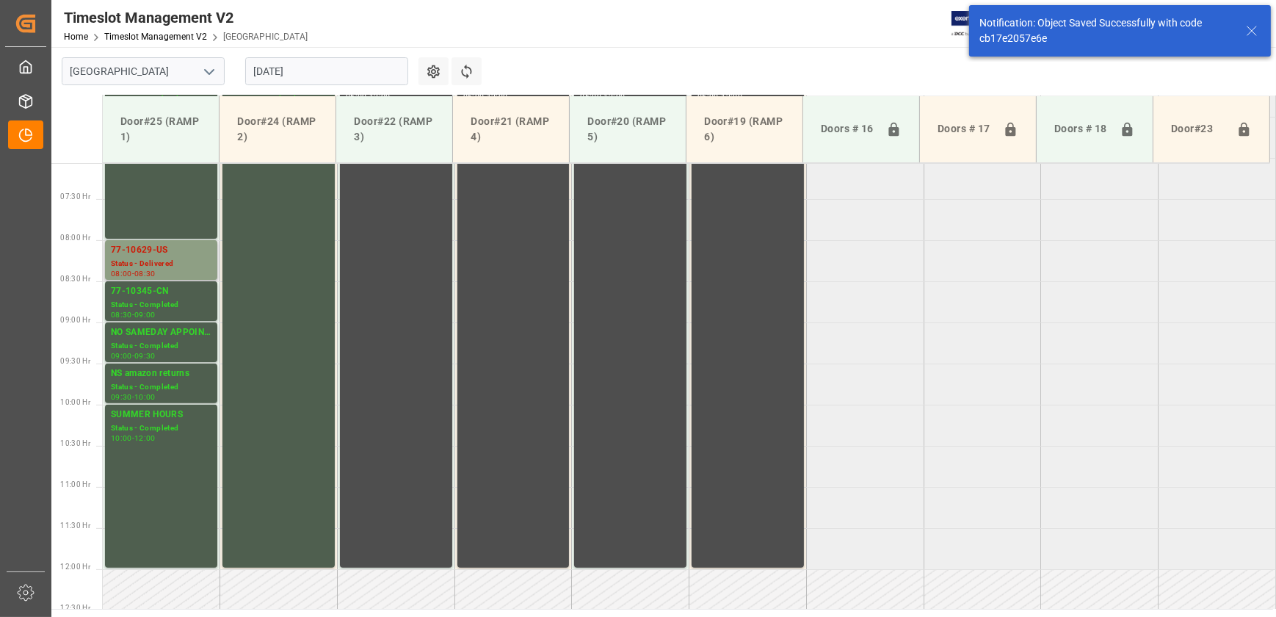
click at [200, 261] on div "Status - Delivered" at bounding box center [161, 264] width 101 height 12
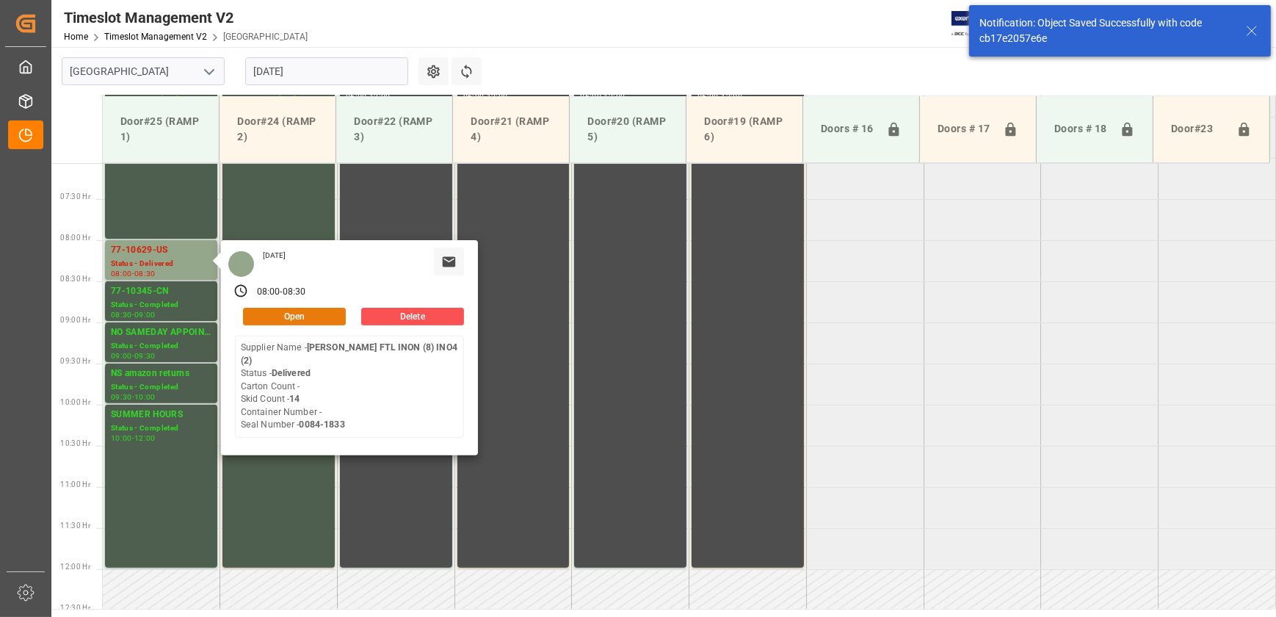
click at [264, 311] on button "Open" at bounding box center [294, 317] width 103 height 18
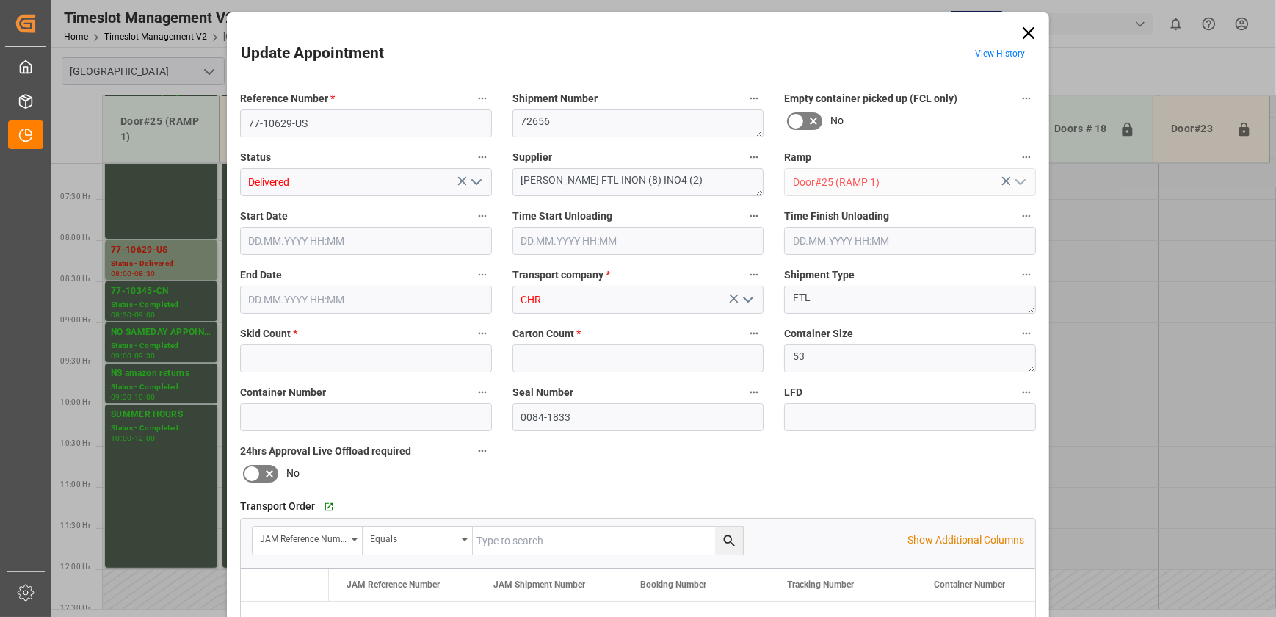
type input "14"
type input "0"
type input "[DATE] 08:00"
type input "[DATE] 06:45"
type input "[DATE] 08:30"
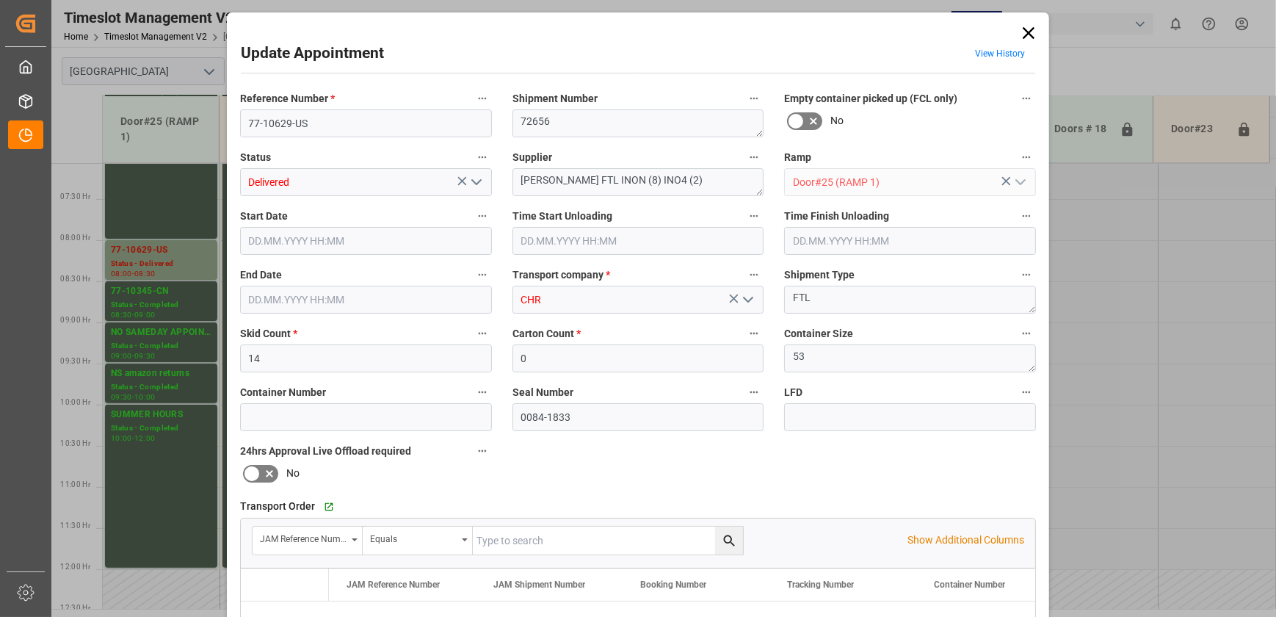
type input "[DATE] 18:01"
click at [474, 180] on icon "open menu" at bounding box center [477, 182] width 18 height 18
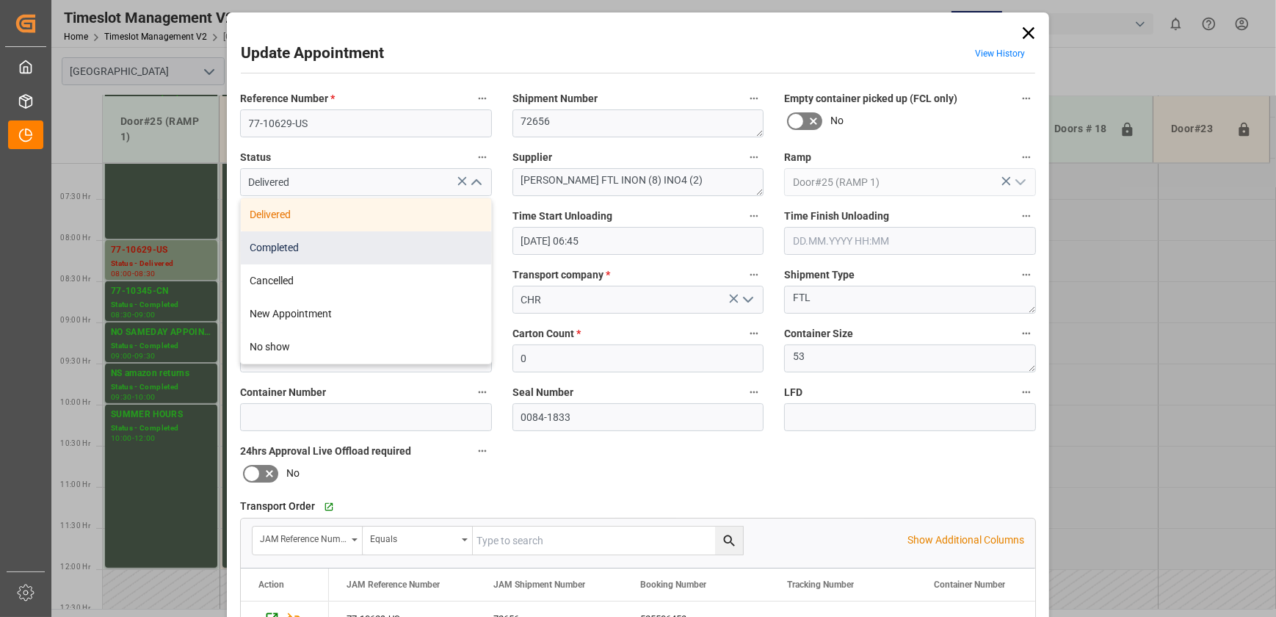
click at [437, 248] on div "Completed" at bounding box center [366, 247] width 250 height 33
type input "Completed"
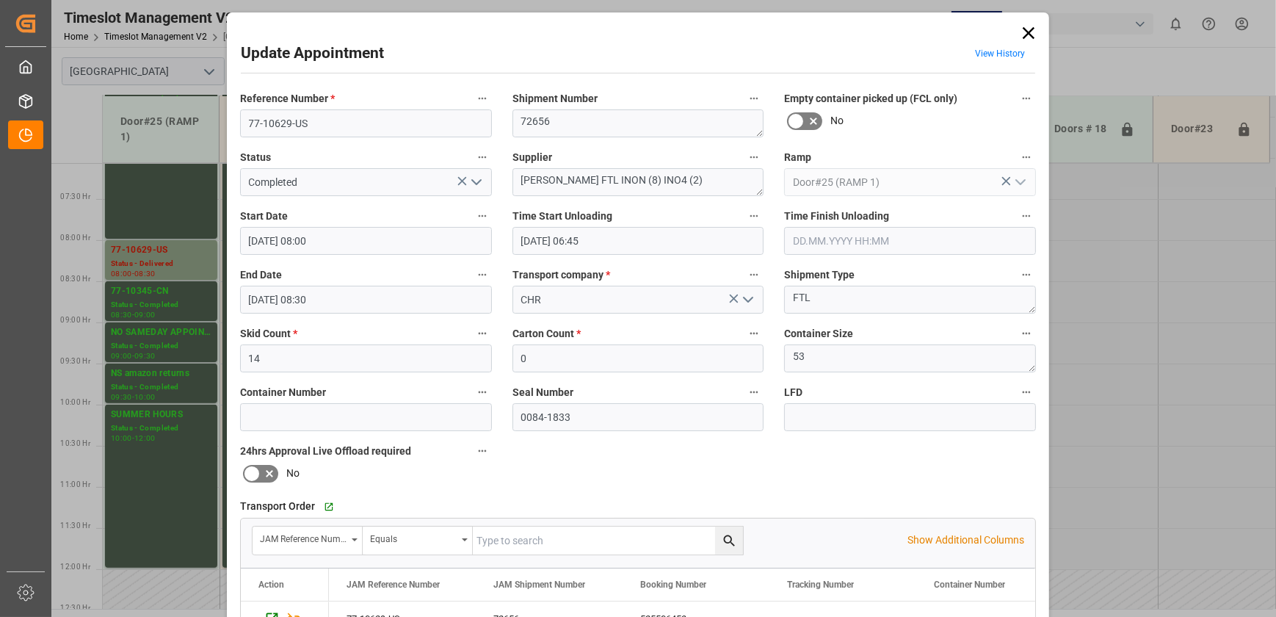
scroll to position [275, 0]
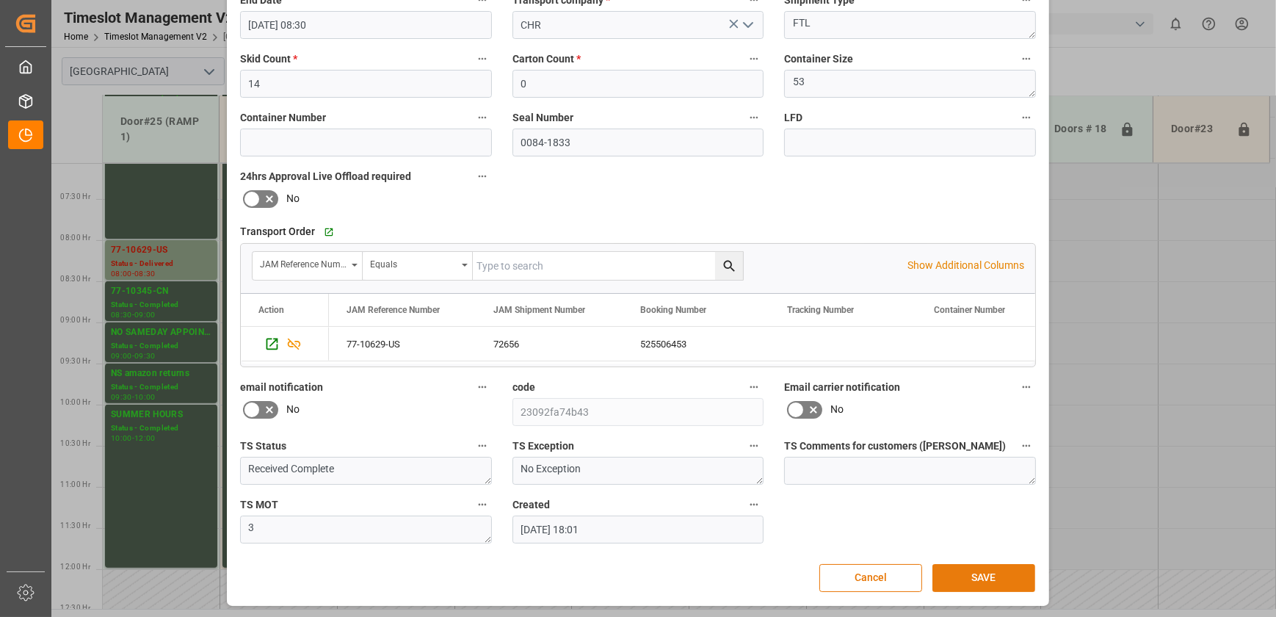
click at [940, 578] on button "SAVE" at bounding box center [983, 578] width 103 height 28
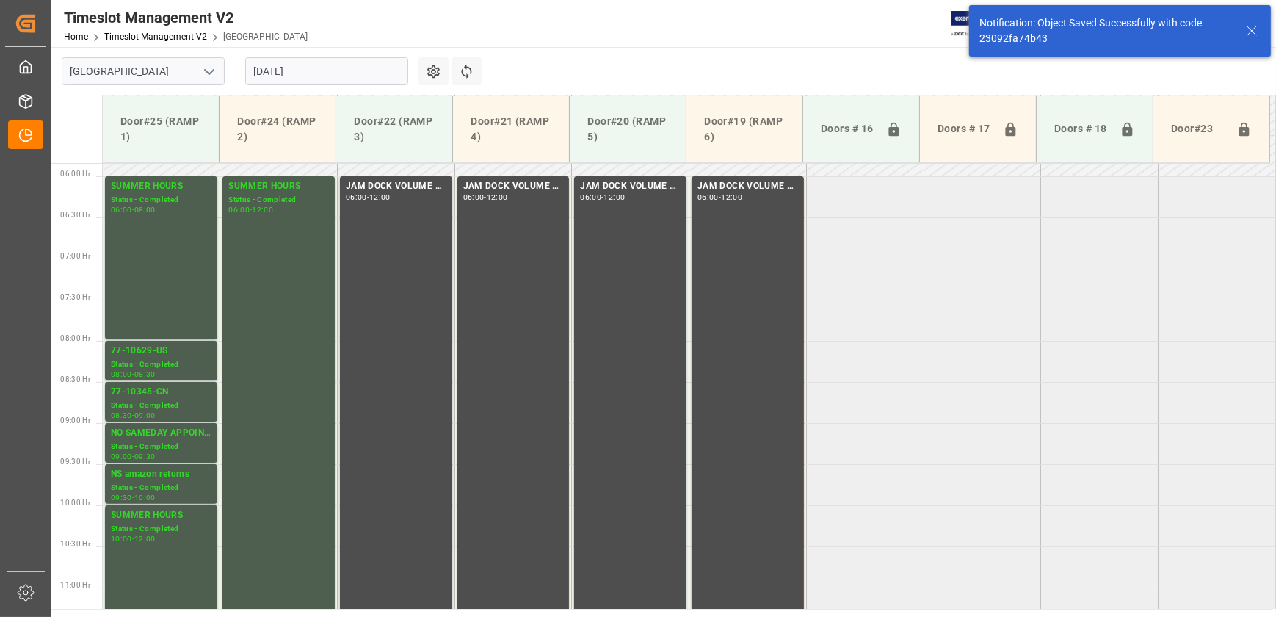
scroll to position [581, 0]
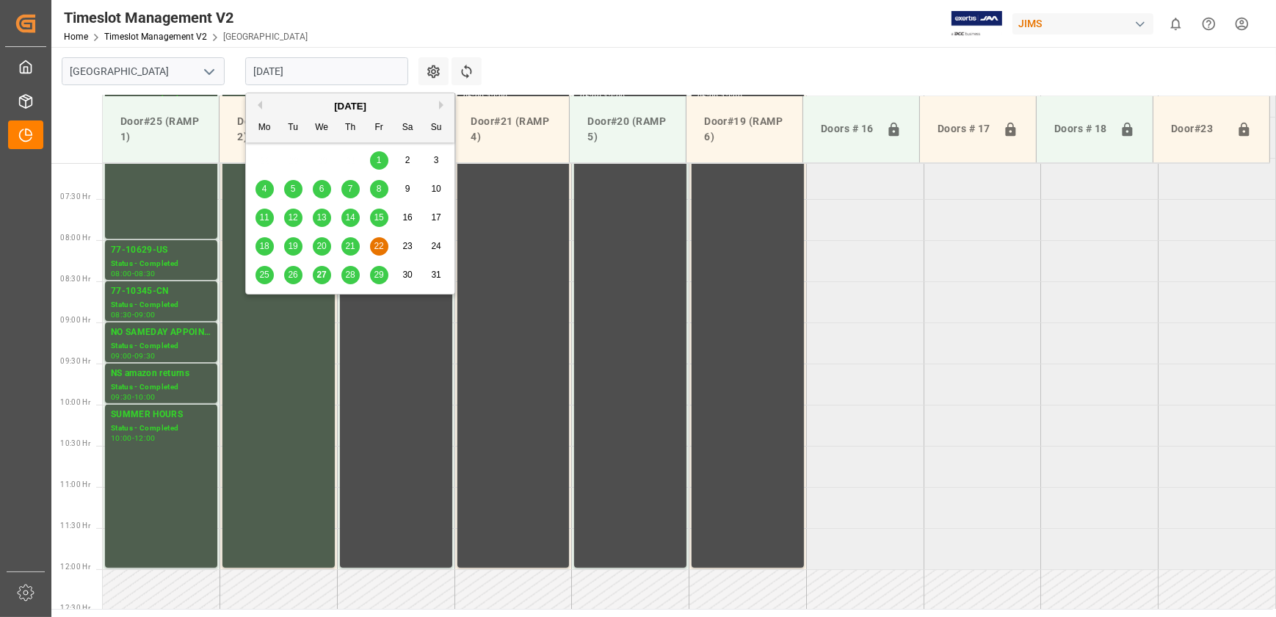
click at [324, 73] on input "[DATE]" at bounding box center [326, 71] width 163 height 28
click at [352, 246] on span "21" at bounding box center [350, 246] width 10 height 10
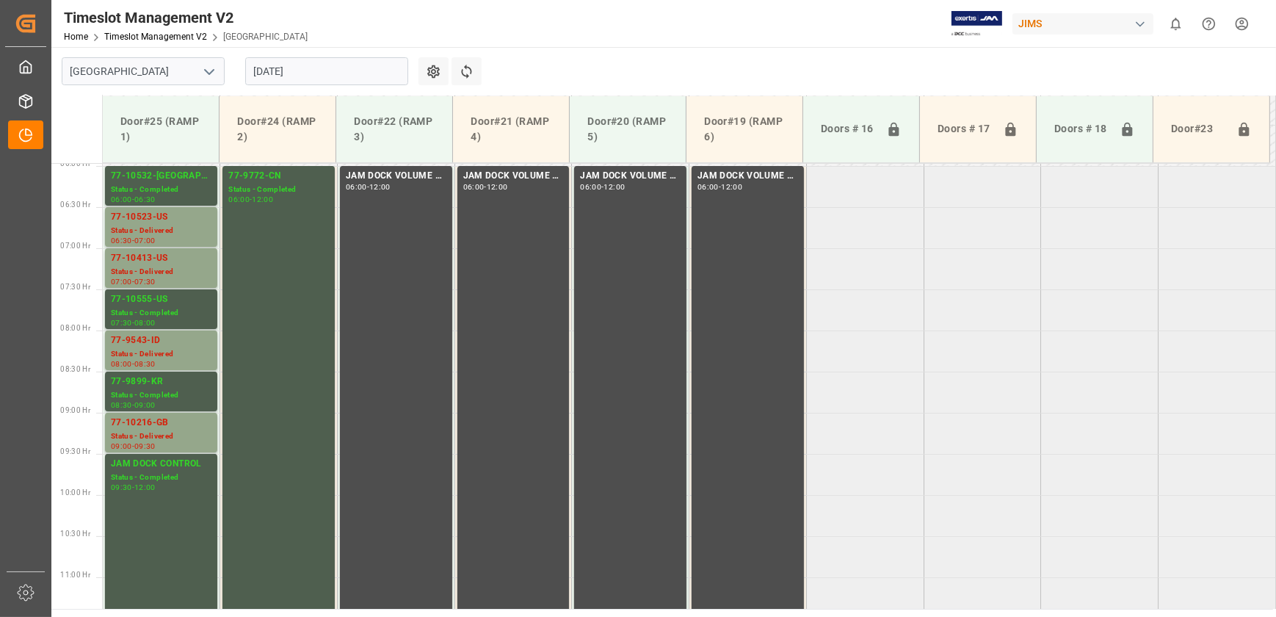
scroll to position [490, 0]
click at [117, 349] on div "Status - Delivered" at bounding box center [161, 355] width 101 height 12
click at [120, 418] on div "77-10216-GB" at bounding box center [161, 423] width 101 height 15
click at [166, 260] on div "77-10413-US" at bounding box center [161, 259] width 101 height 15
click at [175, 225] on div "Status - Delivered" at bounding box center [161, 231] width 101 height 12
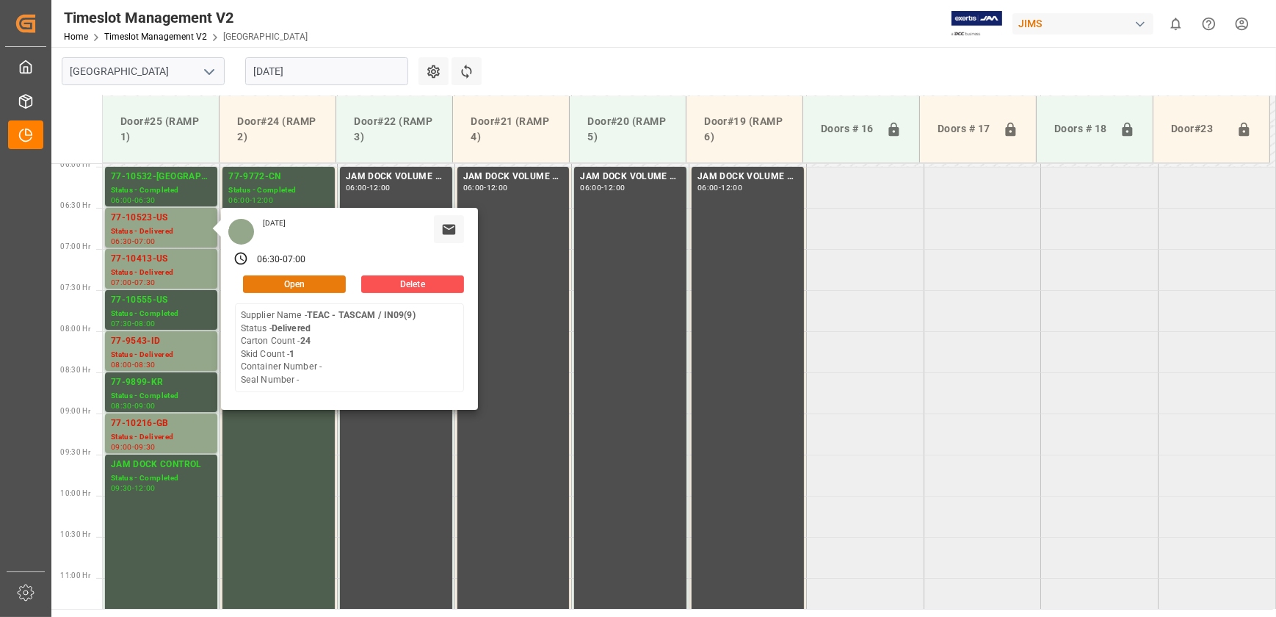
click at [310, 283] on button "Open" at bounding box center [294, 284] width 103 height 18
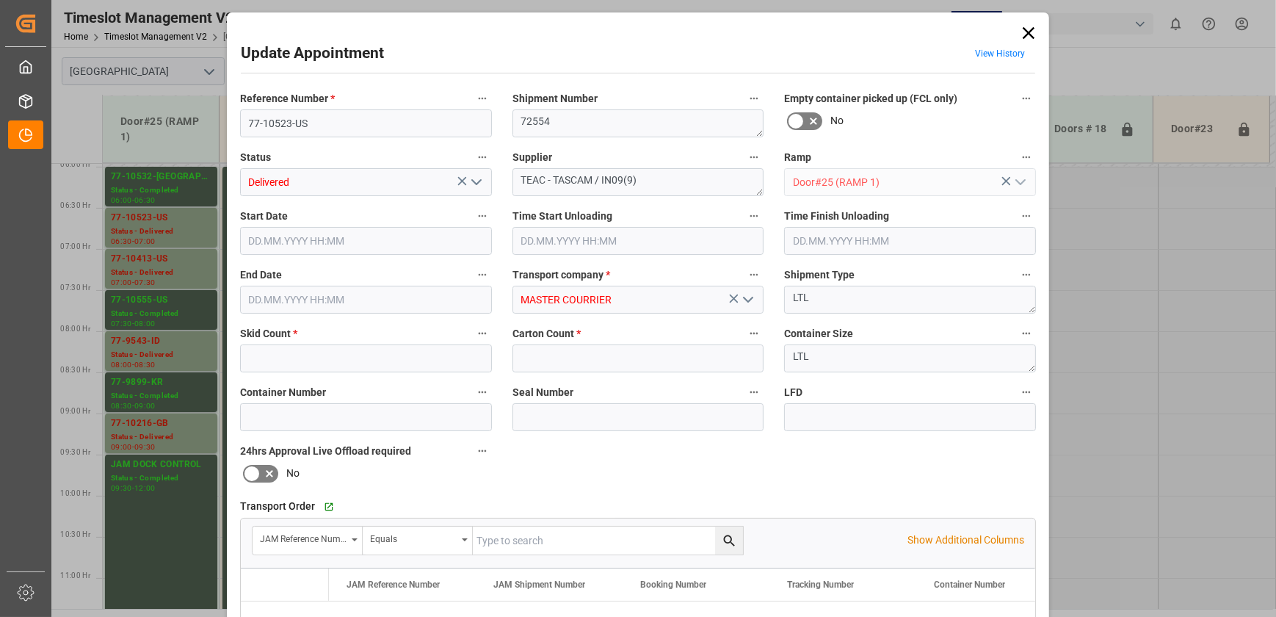
type input "1"
type input "24"
type input "[DATE] 06:30"
type input "[DATE] 08:30"
type input "[DATE] 09:15"
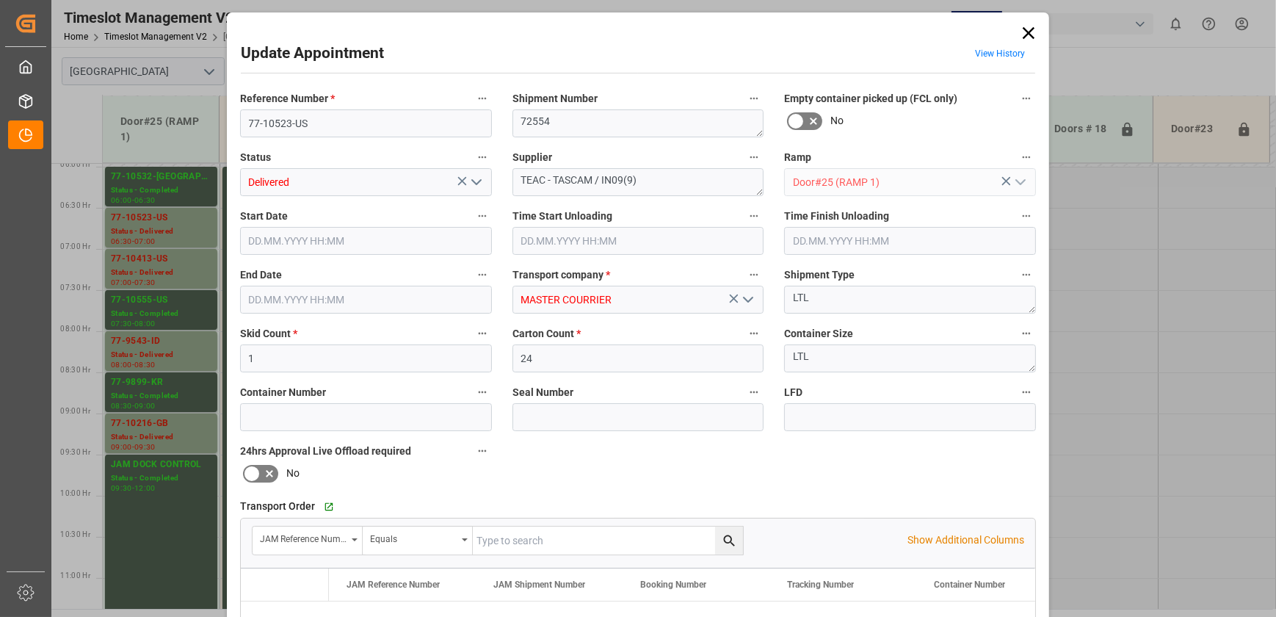
type input "[DATE] 07:00"
type input "[DATE] 13:37"
click at [472, 181] on polyline "open menu" at bounding box center [476, 182] width 9 height 4
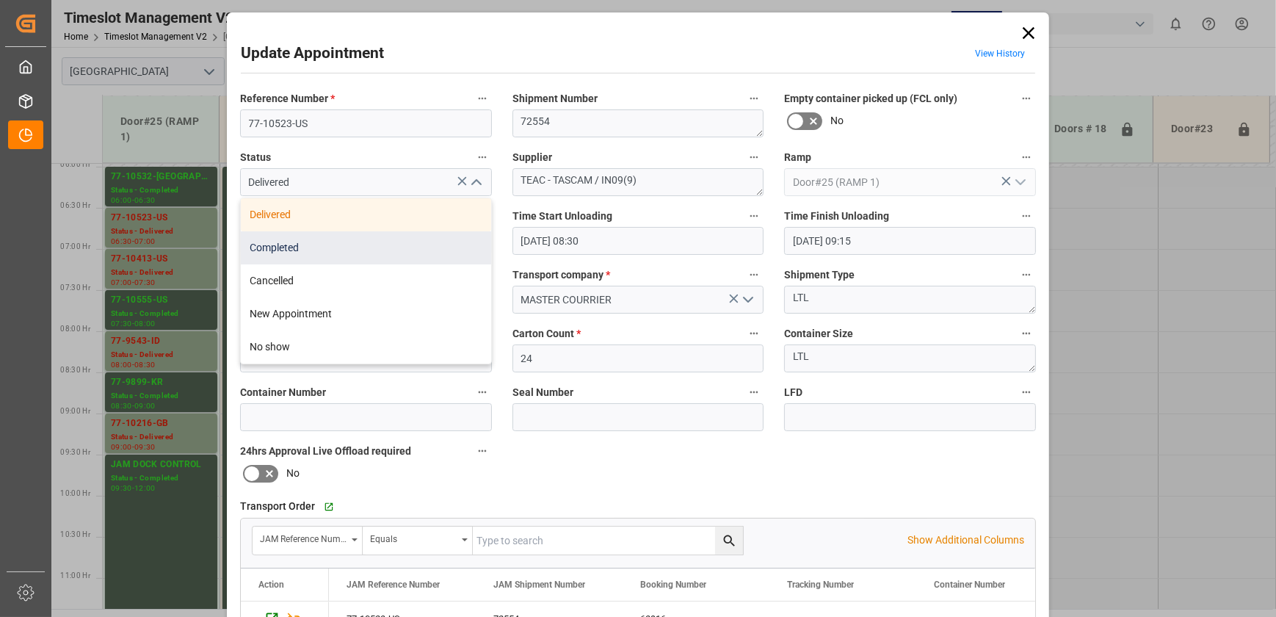
click at [400, 252] on div "Completed" at bounding box center [366, 247] width 250 height 33
type input "Completed"
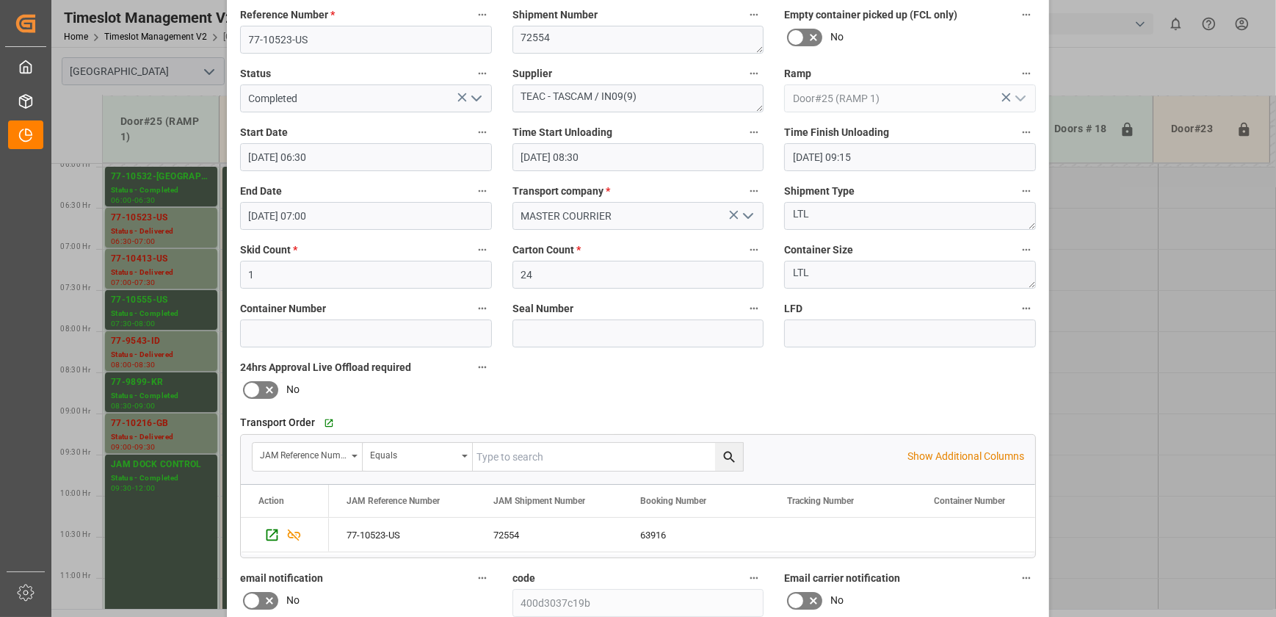
scroll to position [275, 0]
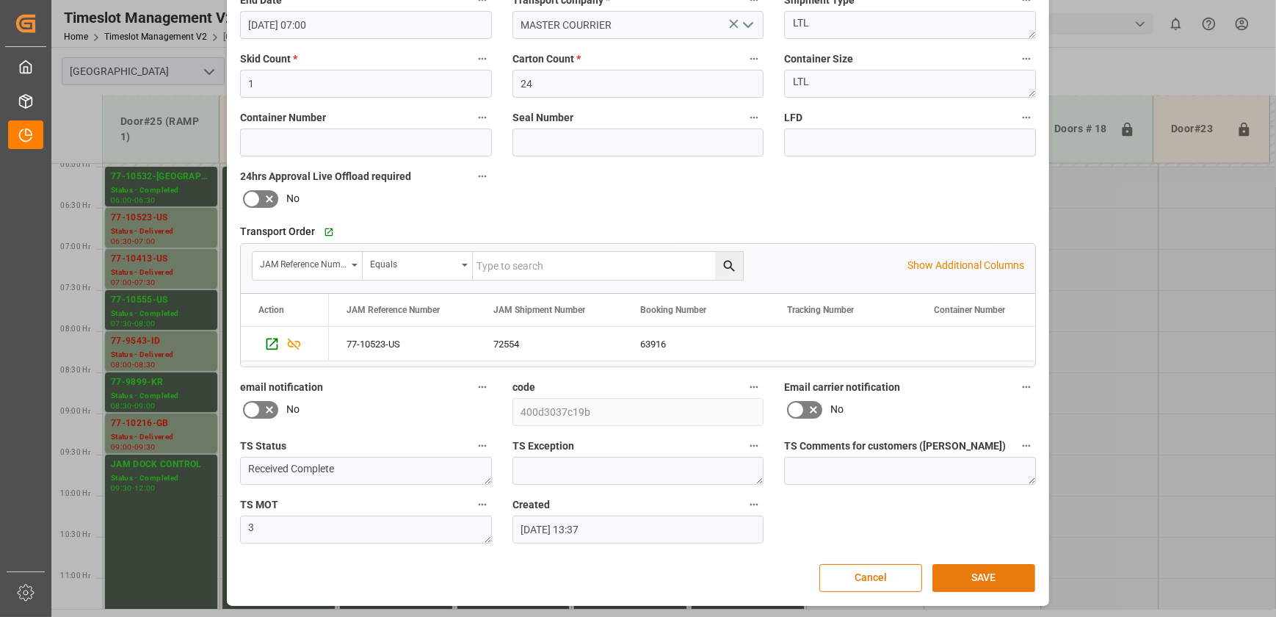
click at [1003, 577] on button "SAVE" at bounding box center [983, 578] width 103 height 28
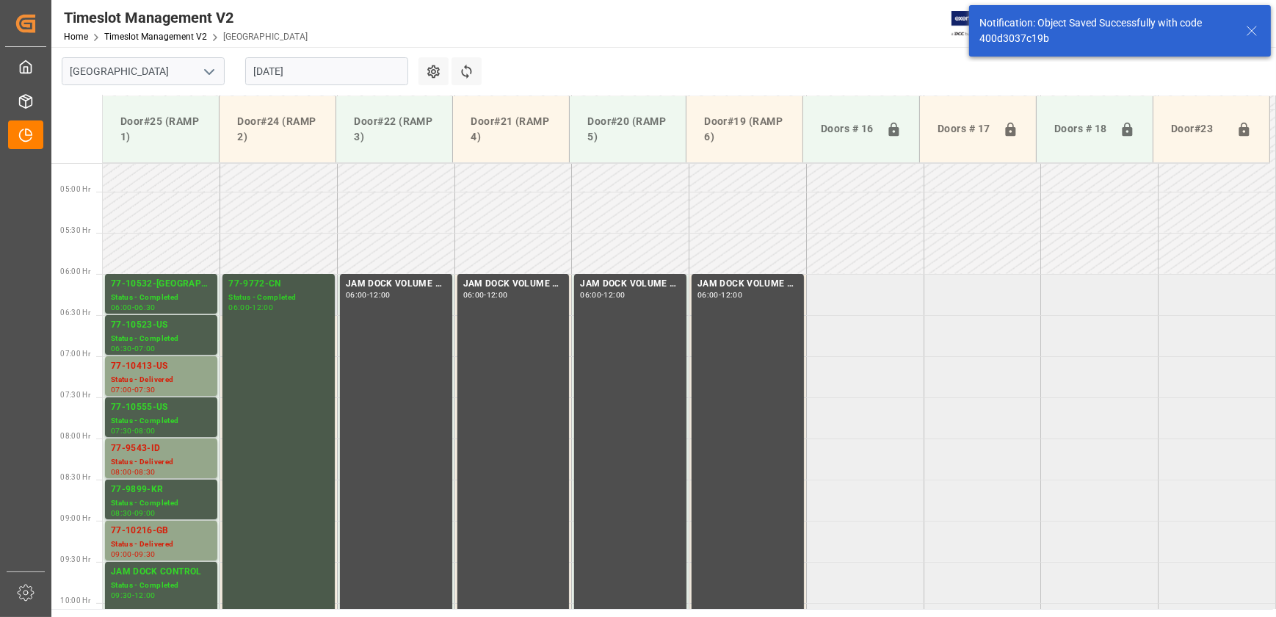
scroll to position [417, 0]
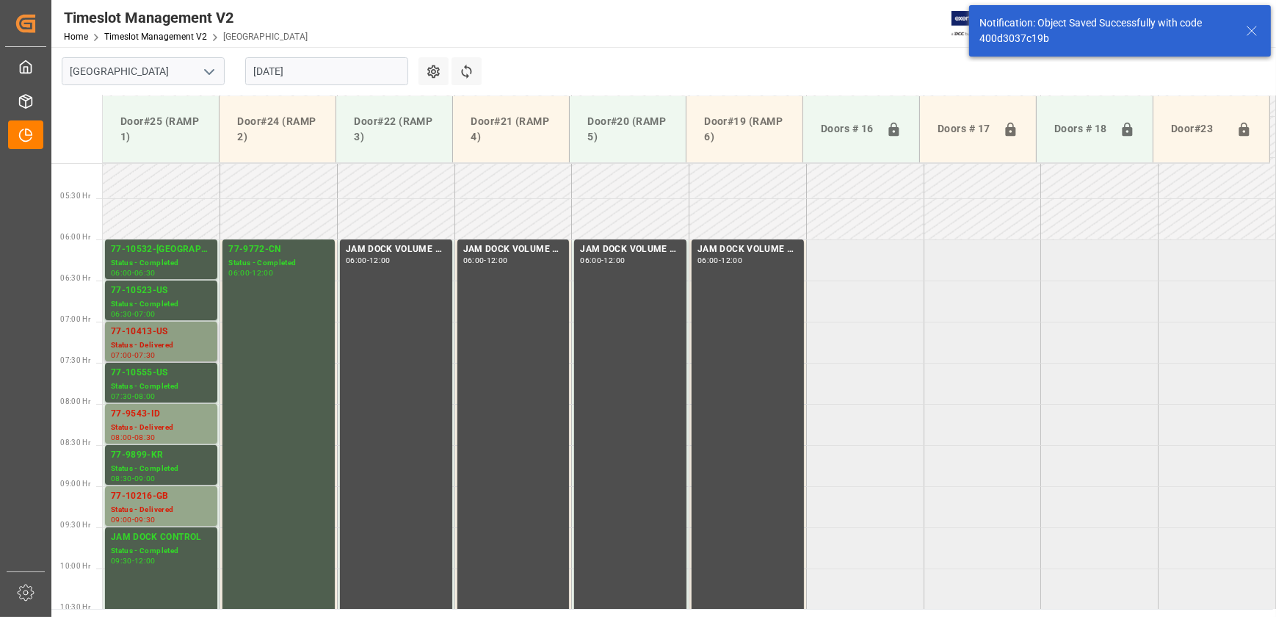
click at [209, 352] on div "07:00 - 07:30" at bounding box center [161, 356] width 101 height 8
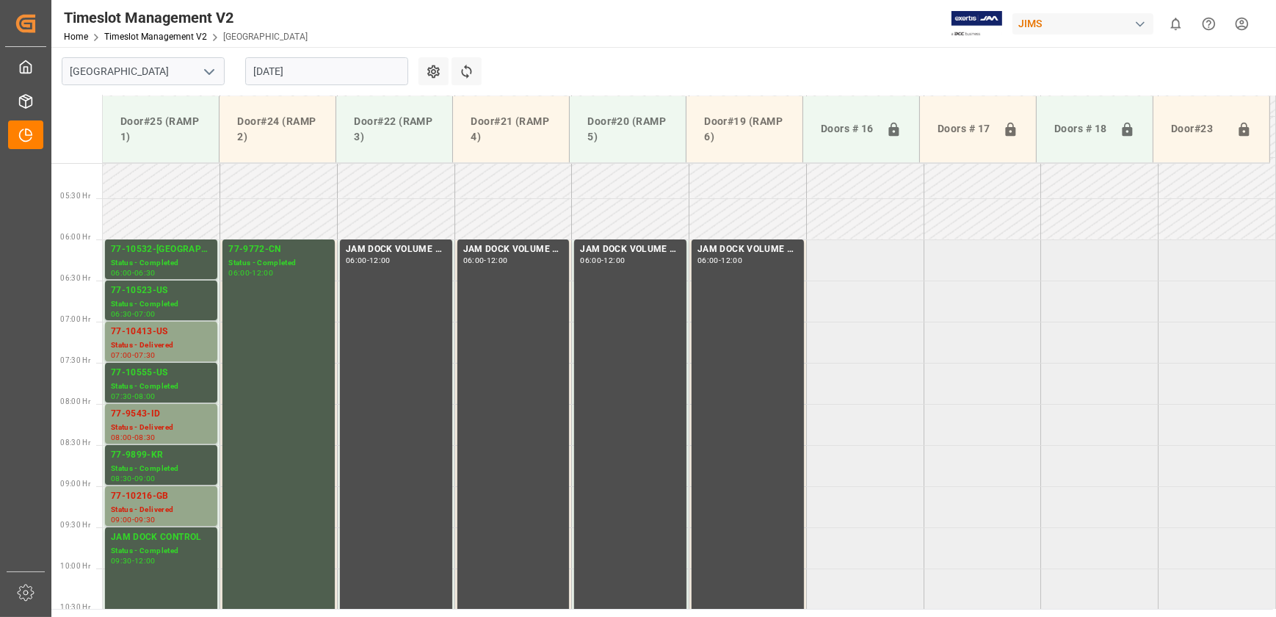
click at [199, 342] on div "Status - Delivered" at bounding box center [161, 345] width 101 height 12
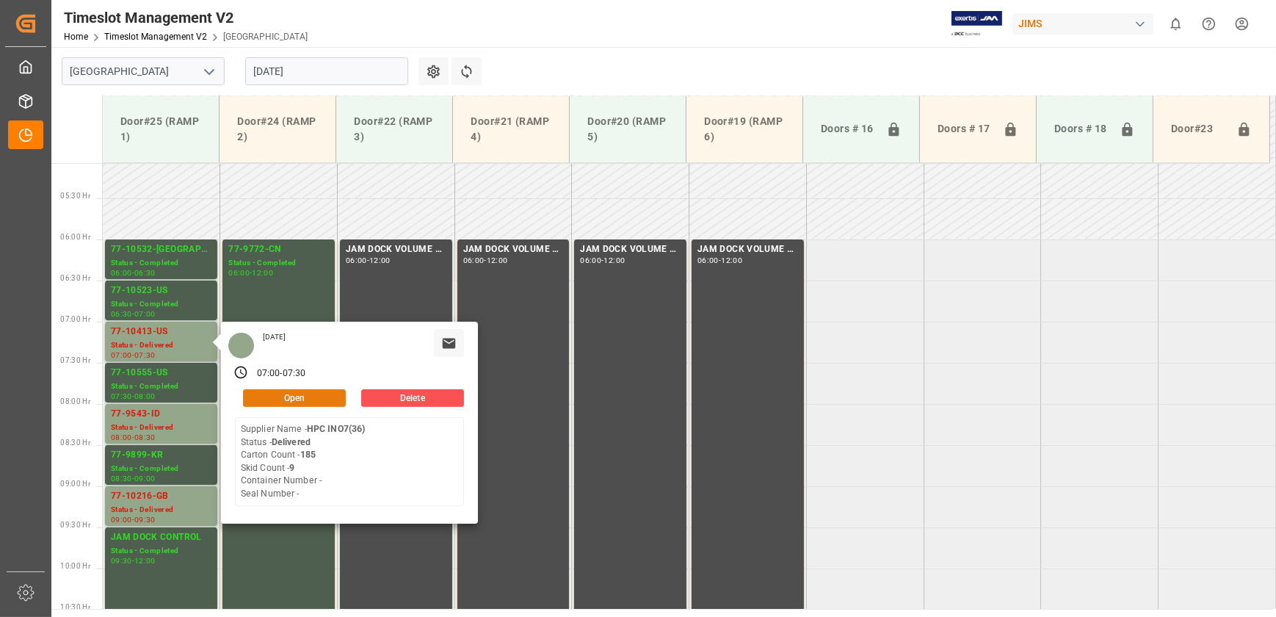
click at [289, 395] on button "Open" at bounding box center [294, 398] width 103 height 18
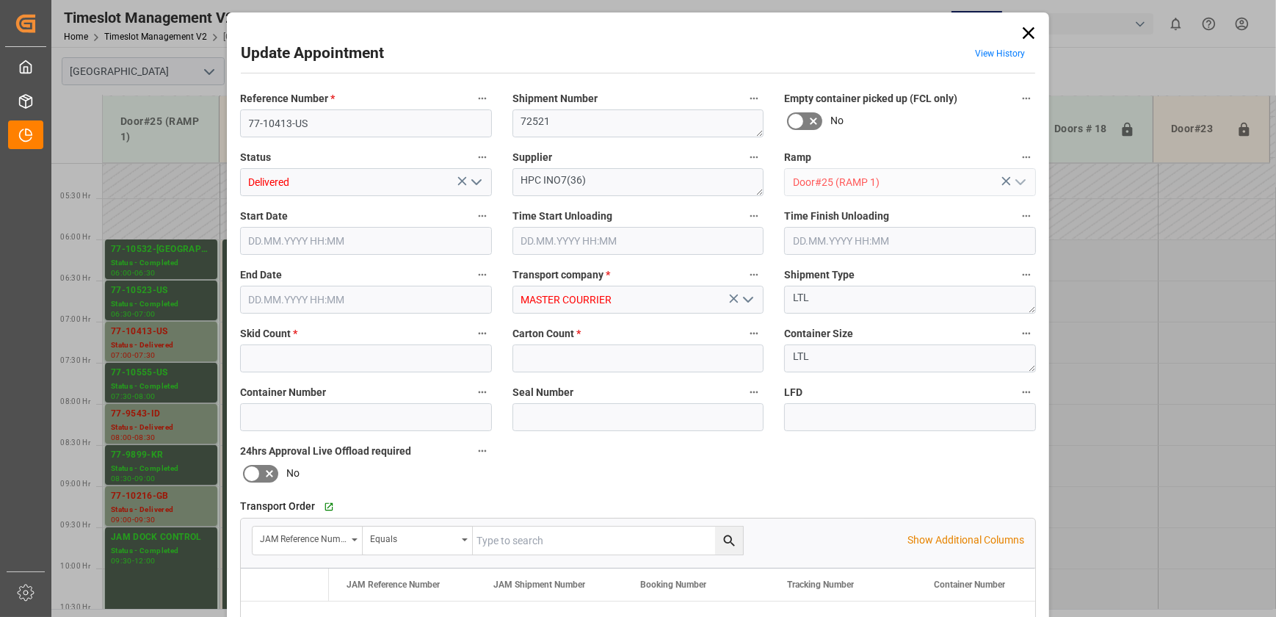
type input "9"
type input "185"
type input "[DATE] 07:00"
type input "[DATE] 08:30"
type input "[DATE] 09:15"
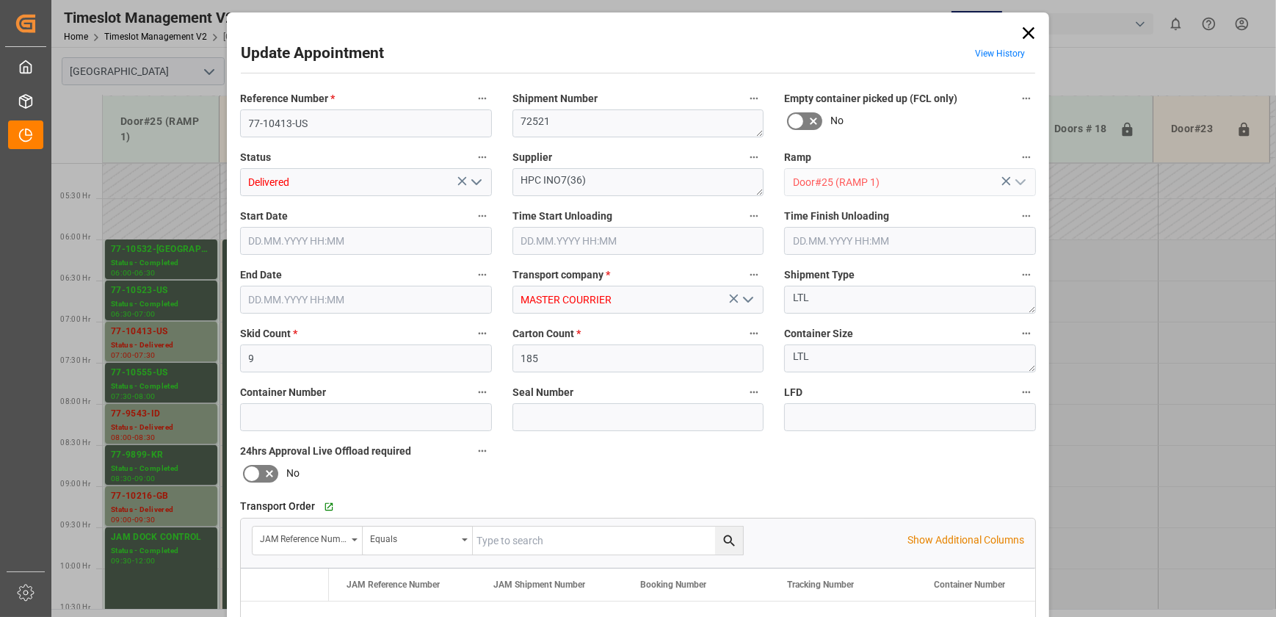
type input "[DATE] 07:30"
type input "[DATE] 13:36"
click at [1031, 30] on icon at bounding box center [1028, 33] width 21 height 21
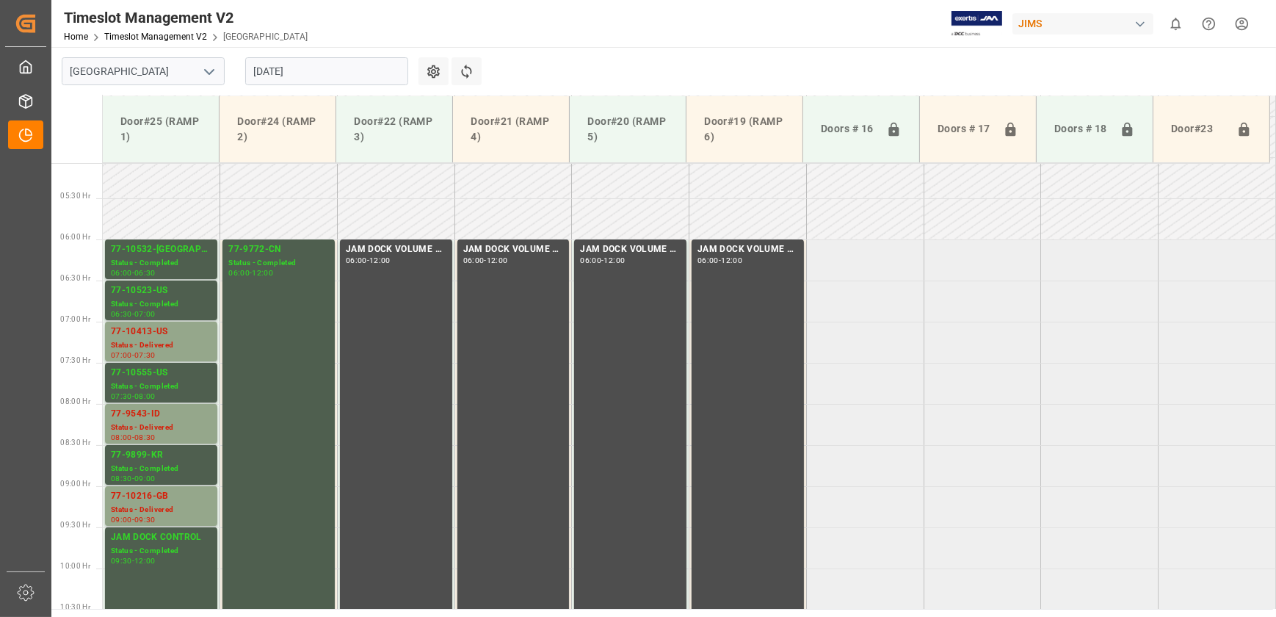
click at [156, 343] on div "Status - Delivered" at bounding box center [161, 345] width 101 height 12
click at [142, 417] on div "77-9543-ID" at bounding box center [161, 414] width 101 height 15
click at [178, 507] on div "Status - Delivered" at bounding box center [161, 510] width 101 height 12
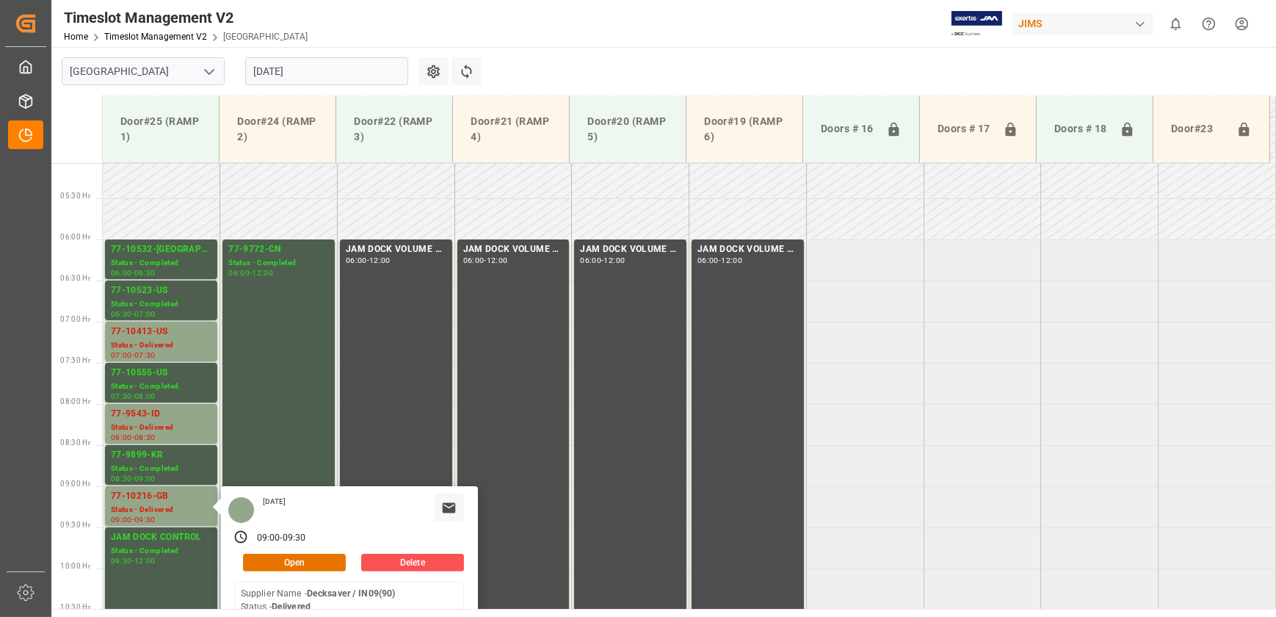
click at [348, 78] on input "[DATE]" at bounding box center [326, 71] width 163 height 28
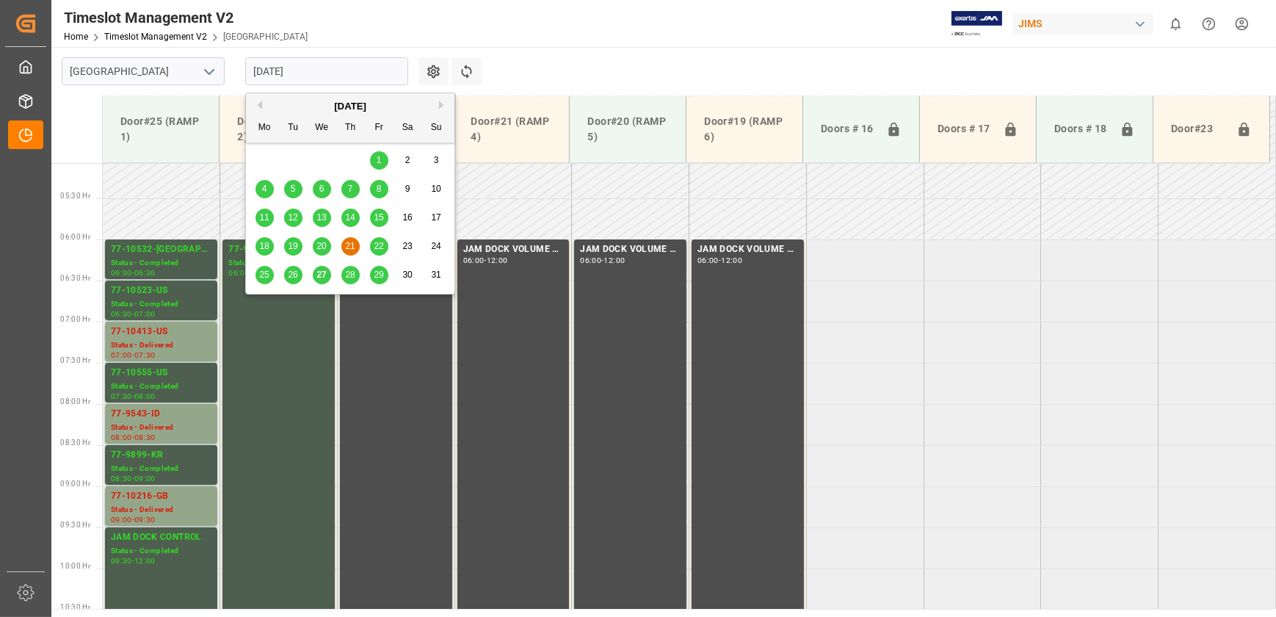
click at [377, 242] on span "22" at bounding box center [379, 246] width 10 height 10
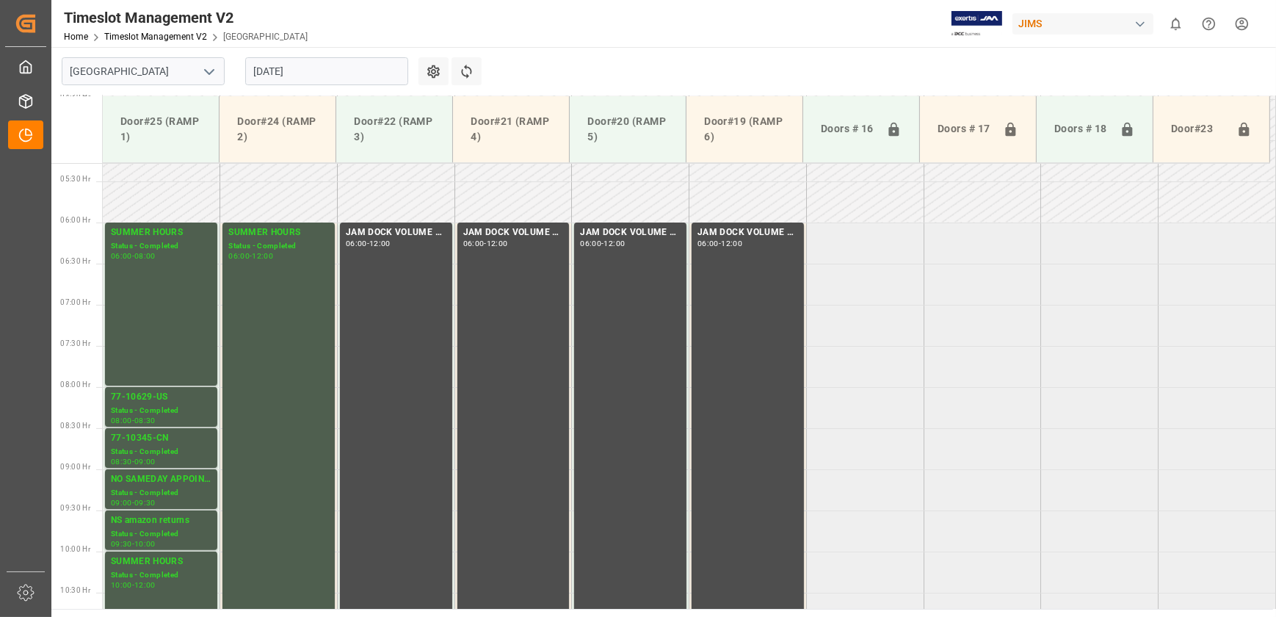
scroll to position [423, 0]
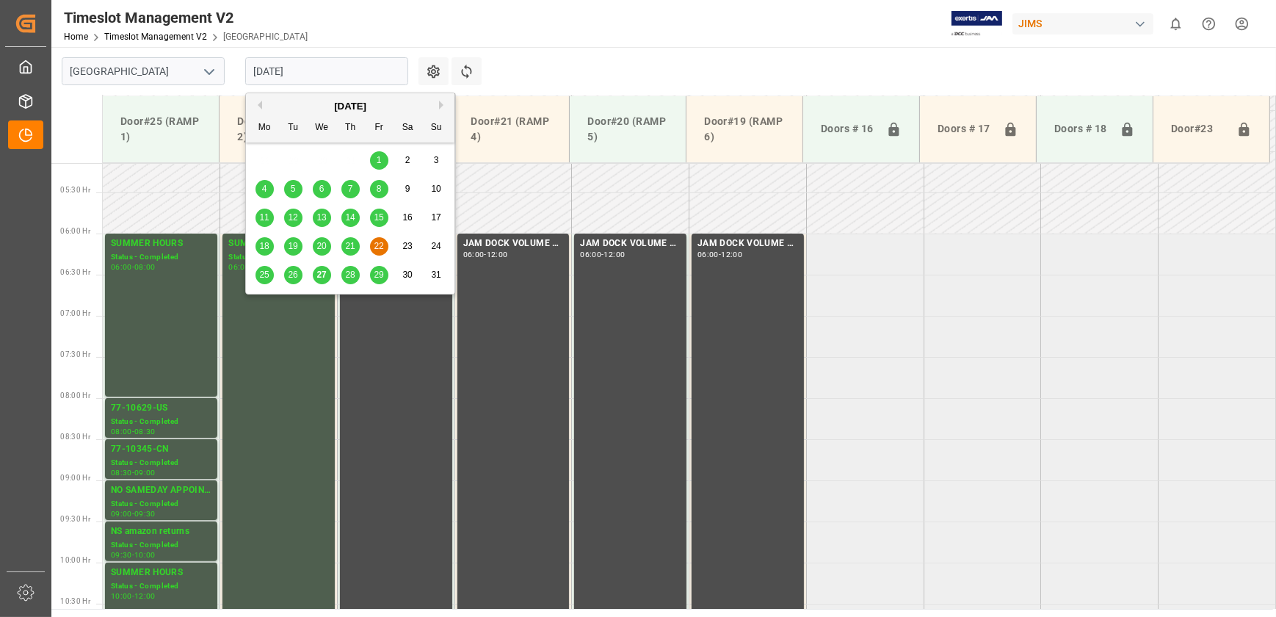
click at [343, 84] on input "[DATE]" at bounding box center [326, 71] width 163 height 28
click at [380, 274] on span "29" at bounding box center [379, 274] width 10 height 10
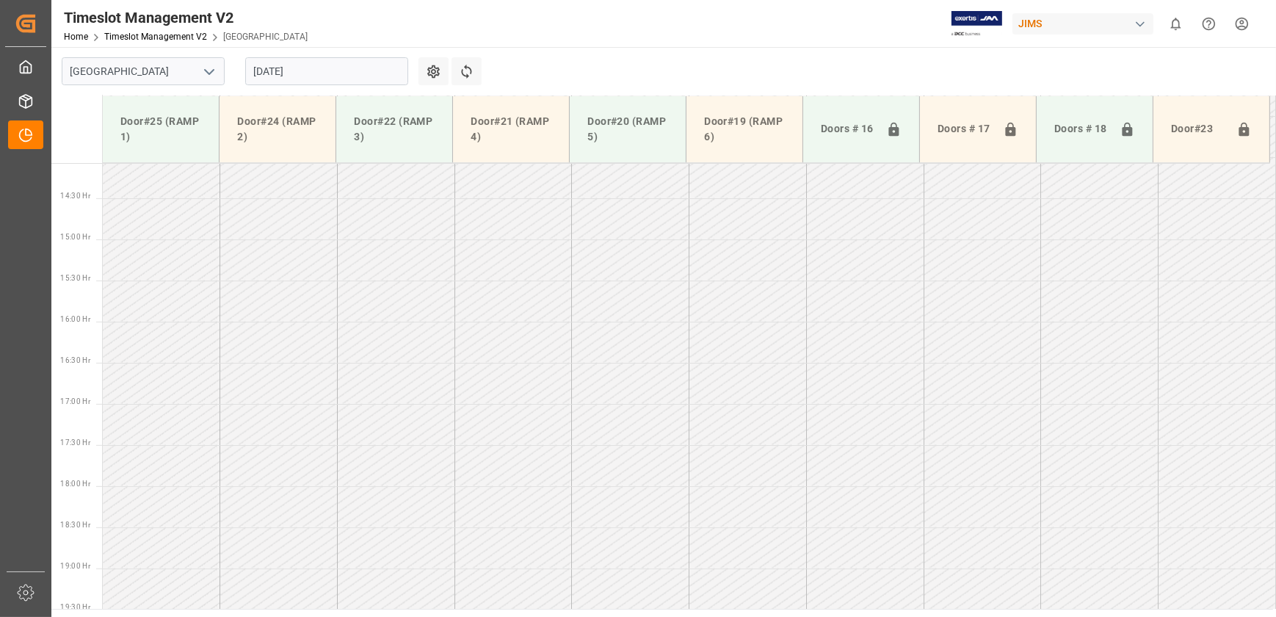
scroll to position [756, 0]
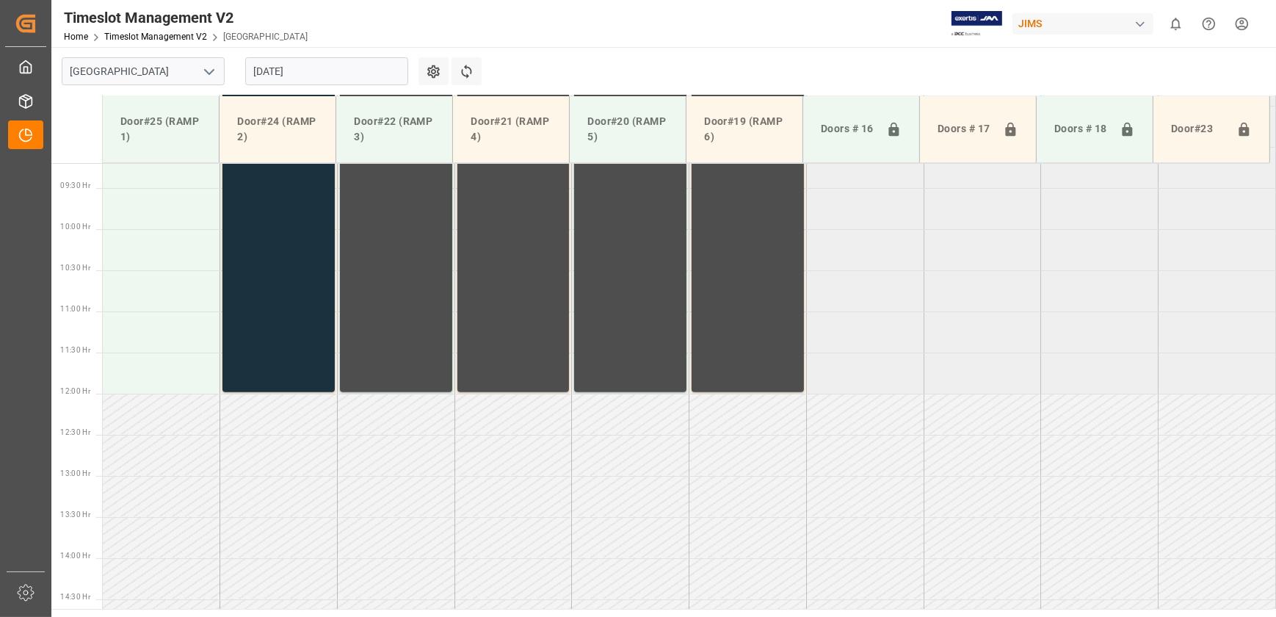
click at [363, 75] on input "[DATE]" at bounding box center [326, 71] width 163 height 28
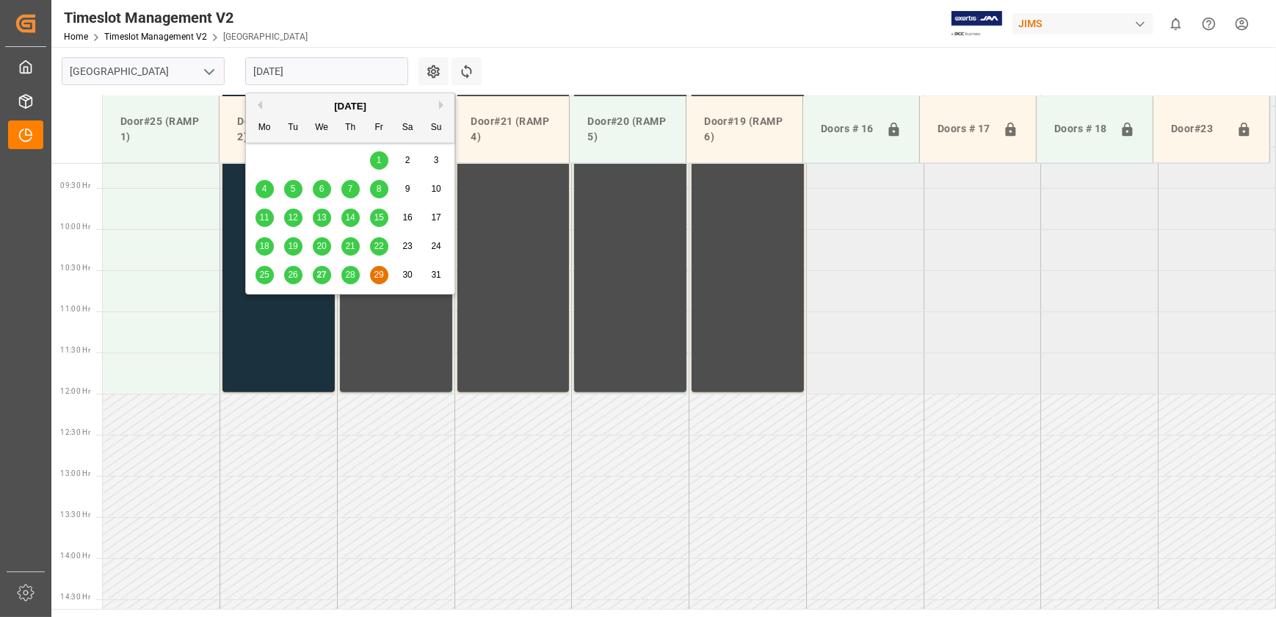
click at [438, 101] on div "[DATE]" at bounding box center [350, 106] width 209 height 15
click at [438, 105] on div "[DATE]" at bounding box center [350, 106] width 209 height 15
click at [440, 106] on button "Next Month" at bounding box center [443, 105] width 9 height 9
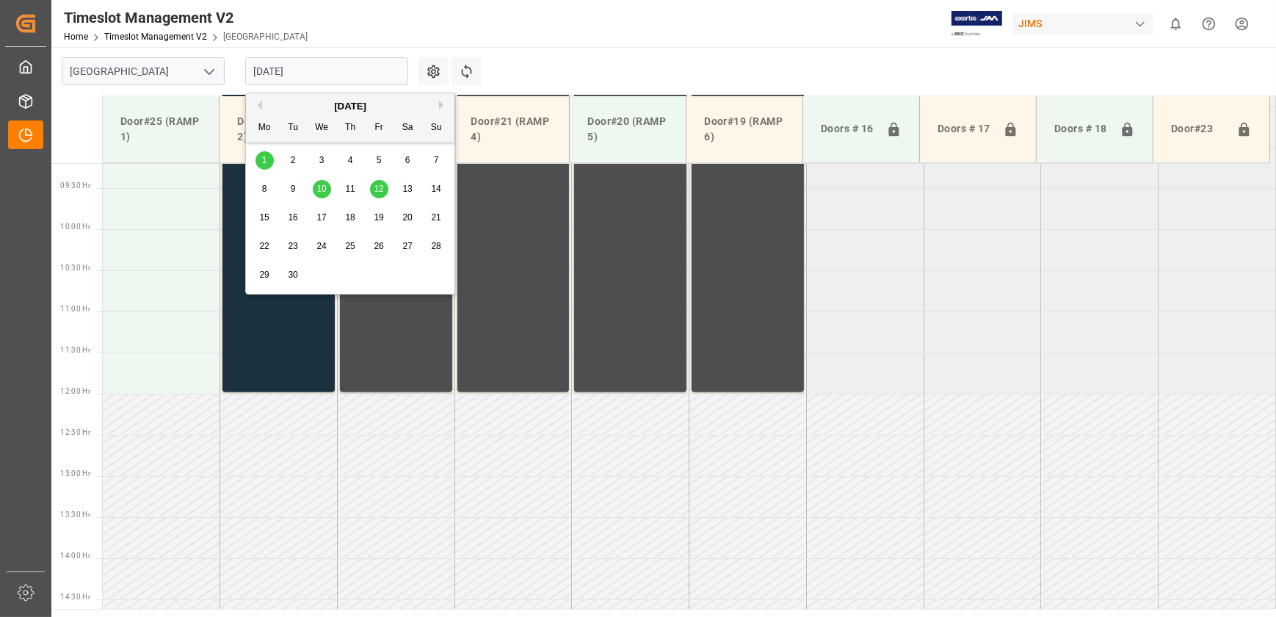
click at [266, 157] on span "1" at bounding box center [264, 160] width 5 height 10
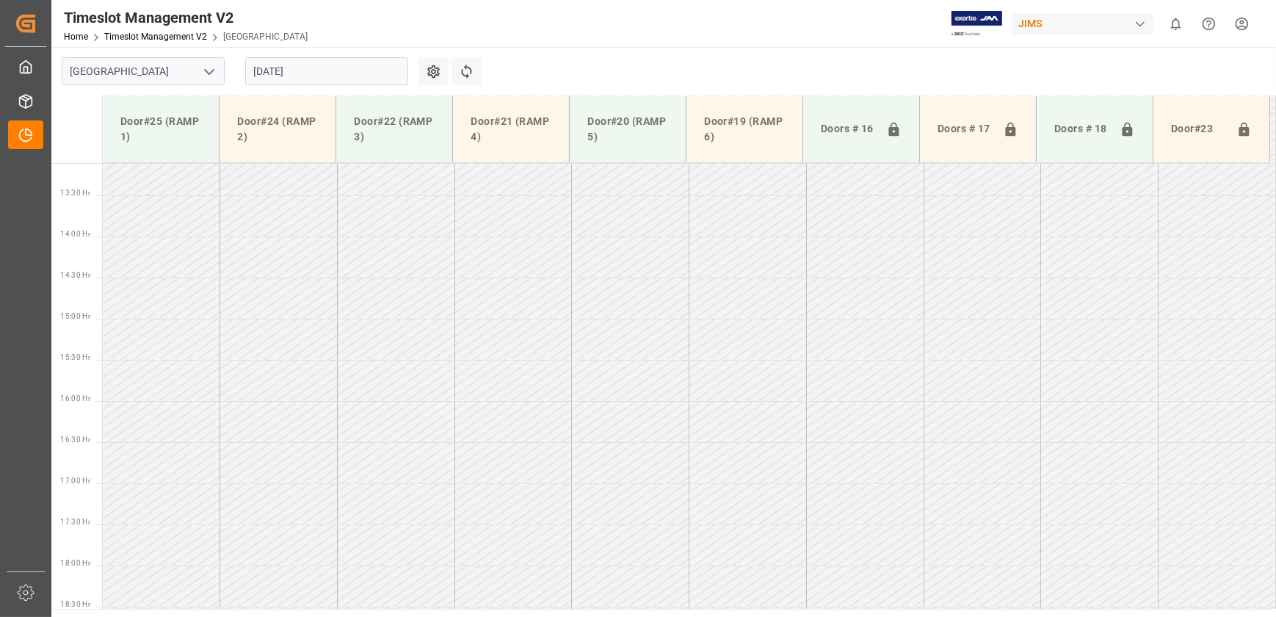
scroll to position [1157, 0]
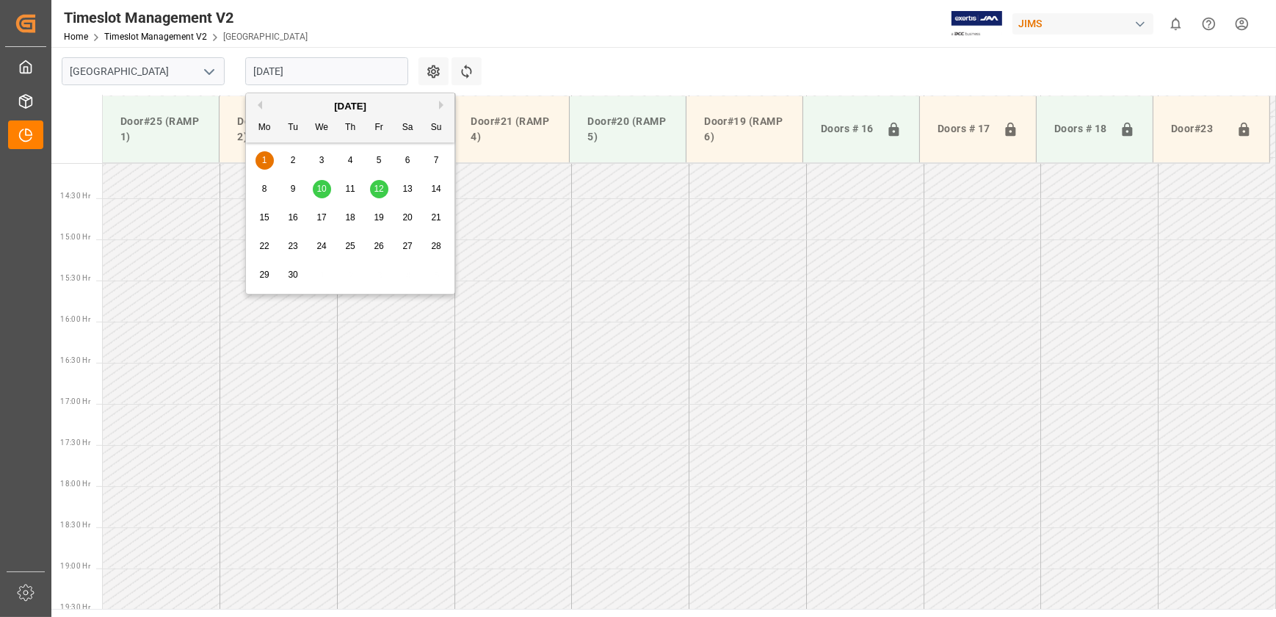
click at [283, 72] on input "[DATE]" at bounding box center [326, 71] width 163 height 28
click at [320, 185] on span "10" at bounding box center [321, 189] width 10 height 10
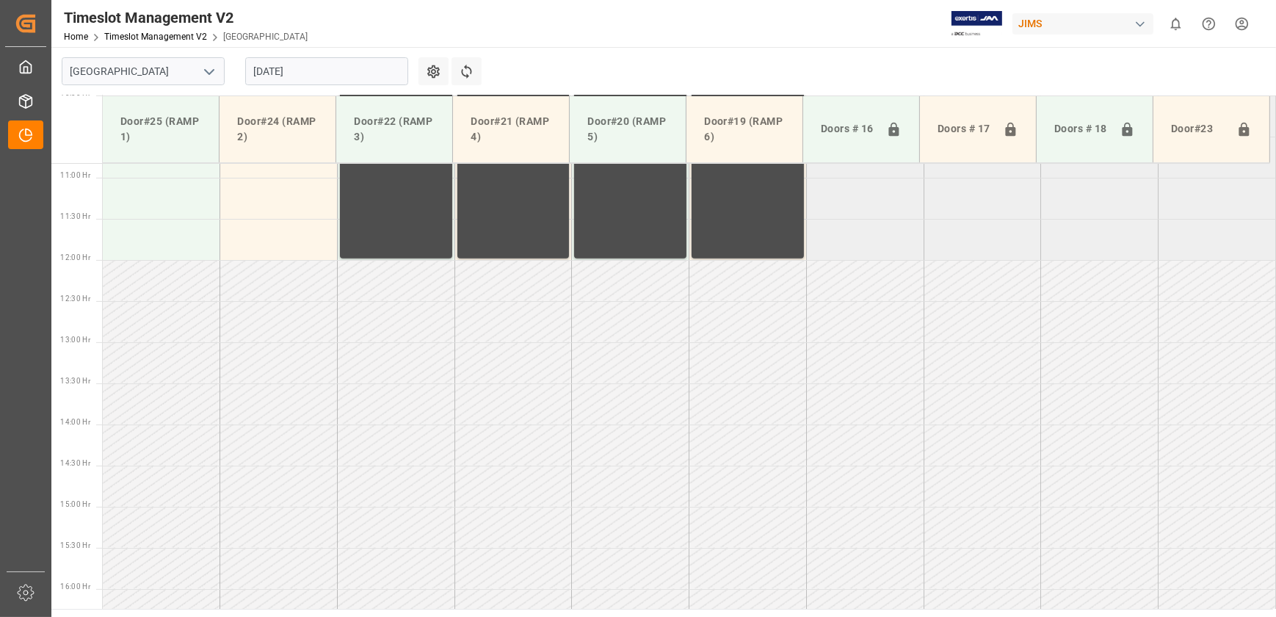
scroll to position [806, 0]
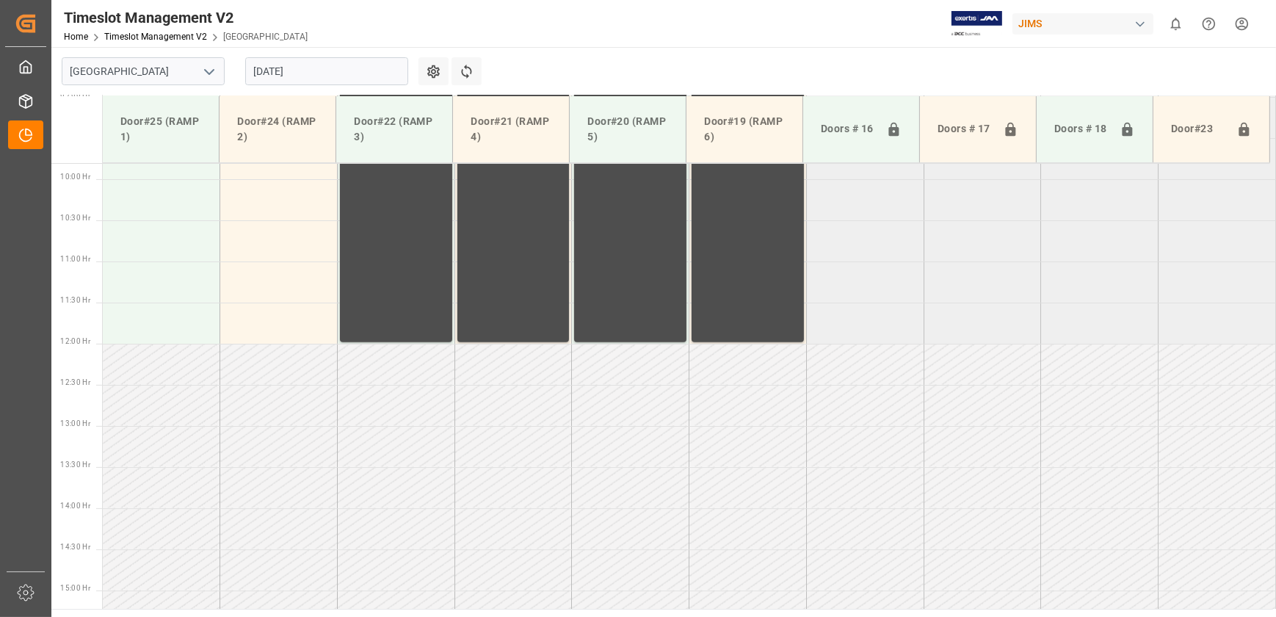
click at [320, 74] on input "[DATE]" at bounding box center [326, 71] width 163 height 28
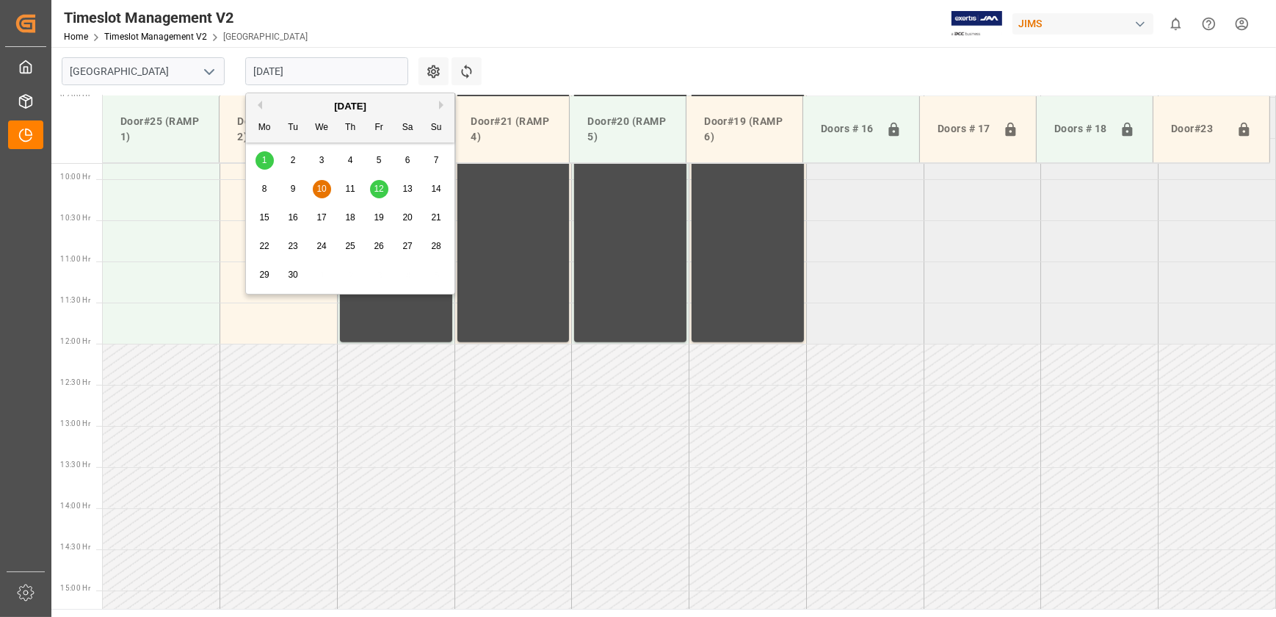
click at [257, 109] on div "[DATE]" at bounding box center [350, 106] width 209 height 15
click at [261, 103] on button "Previous Month" at bounding box center [257, 105] width 9 height 9
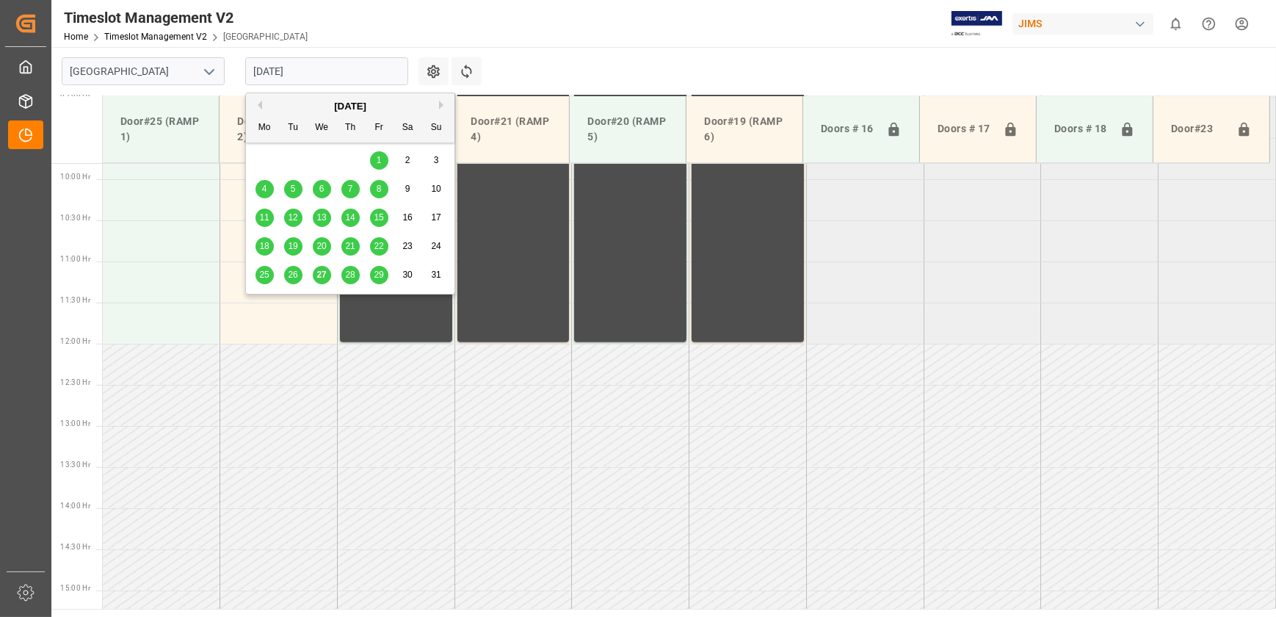
click at [322, 272] on span "27" at bounding box center [321, 274] width 10 height 10
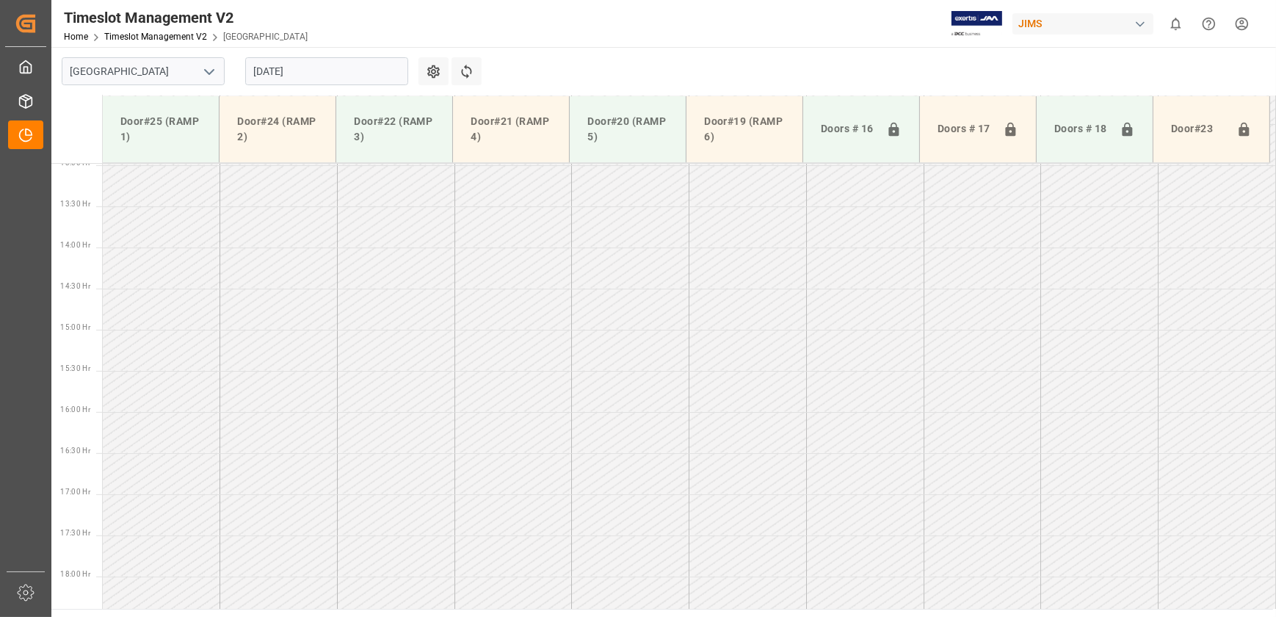
scroll to position [822, 0]
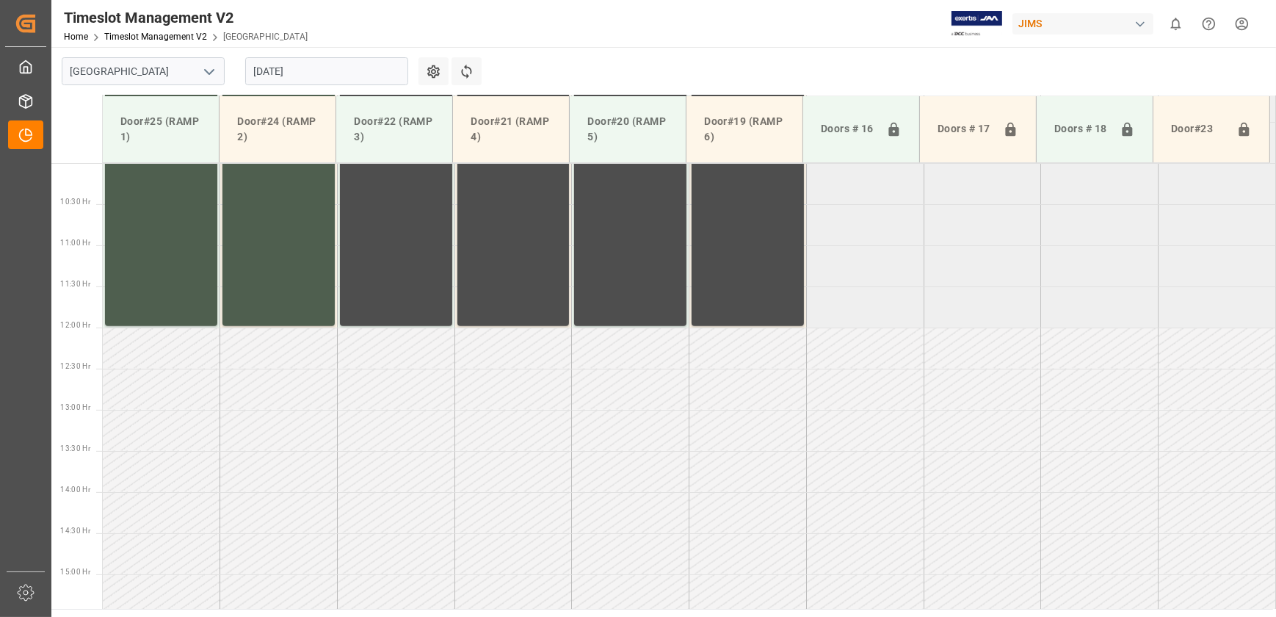
click at [354, 66] on input "[DATE]" at bounding box center [326, 71] width 163 height 28
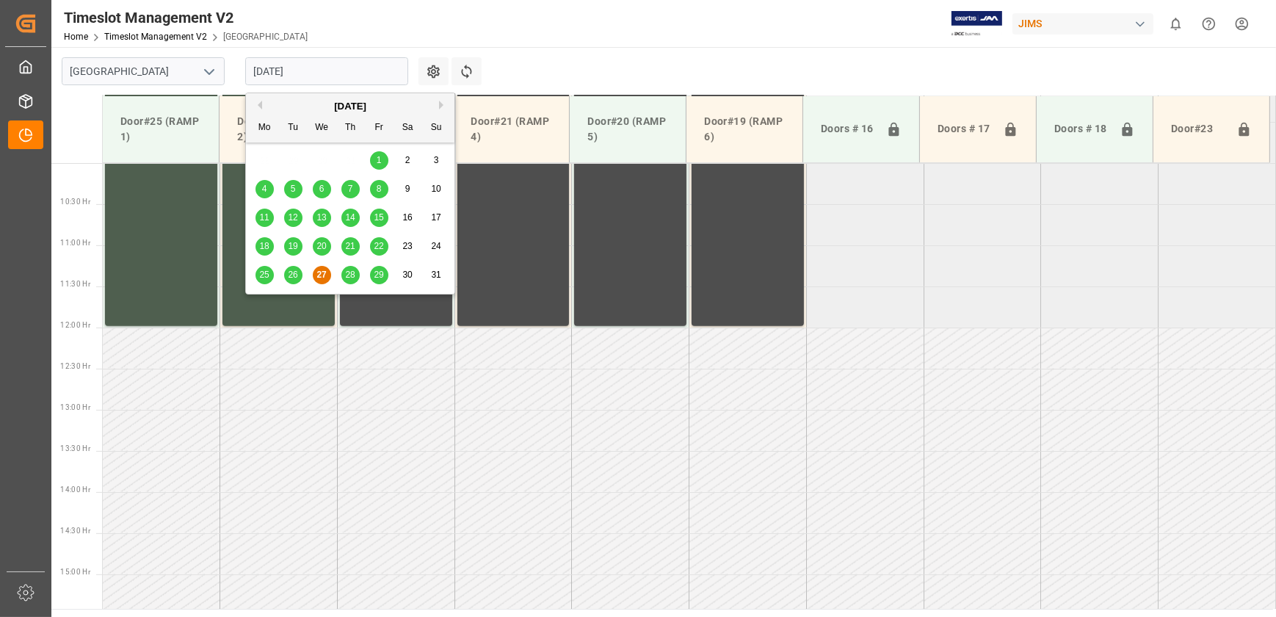
click at [347, 269] on span "28" at bounding box center [350, 274] width 10 height 10
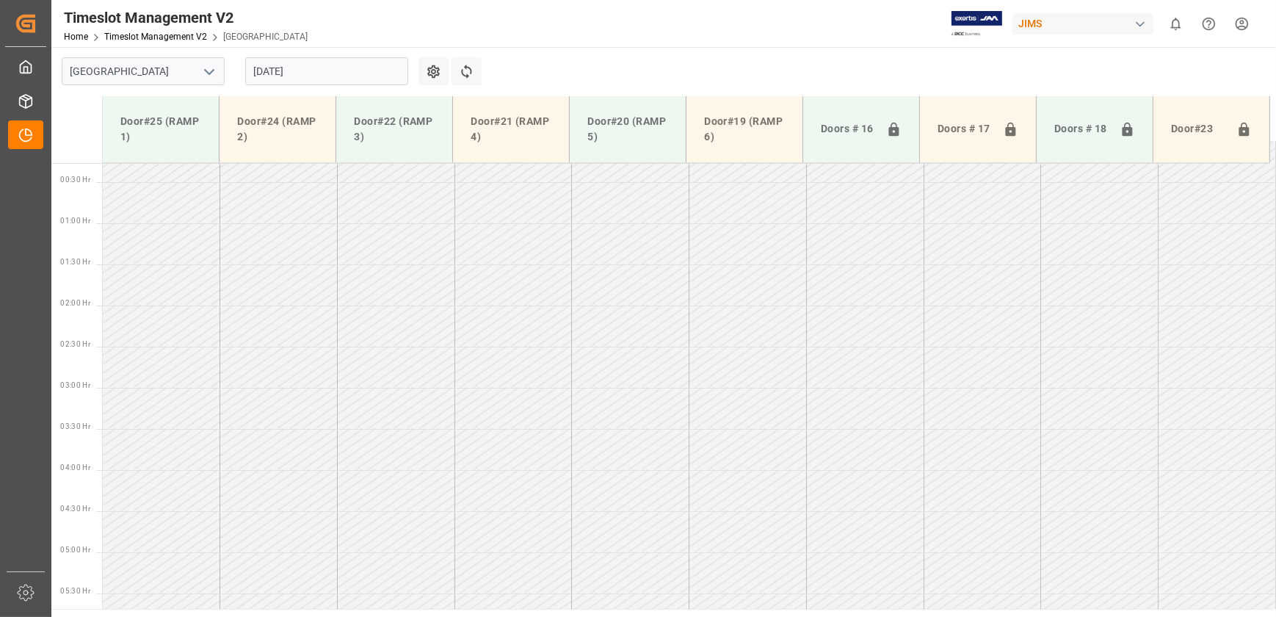
scroll to position [423, 0]
